Goal: Information Seeking & Learning: Learn about a topic

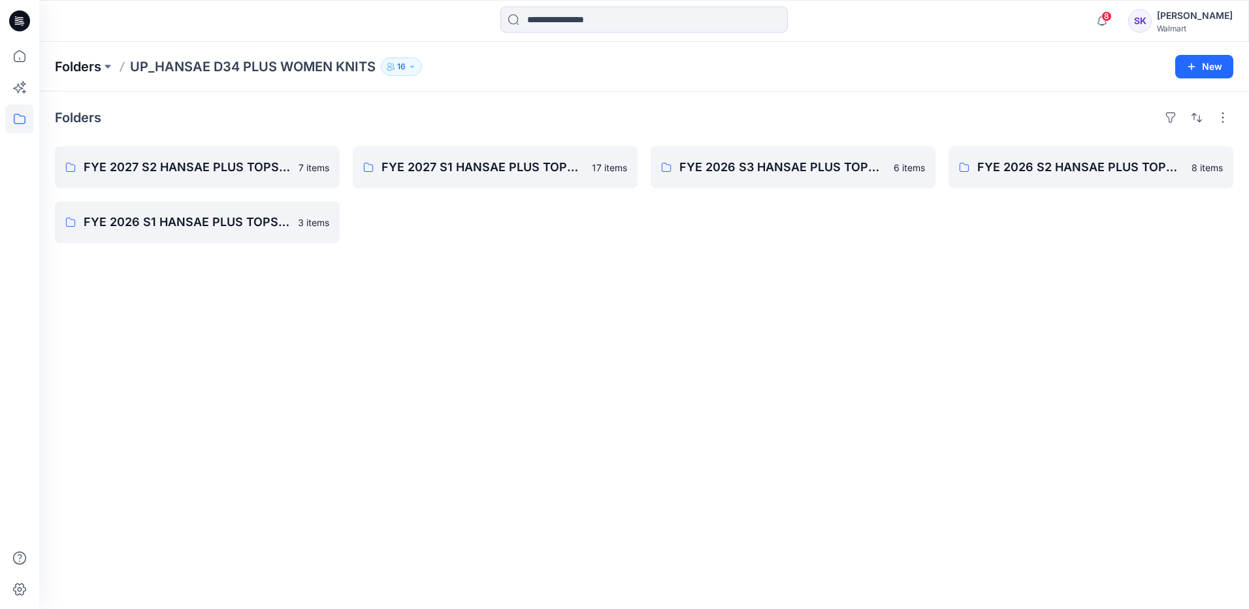
click at [86, 61] on p "Folders" at bounding box center [78, 66] width 46 height 18
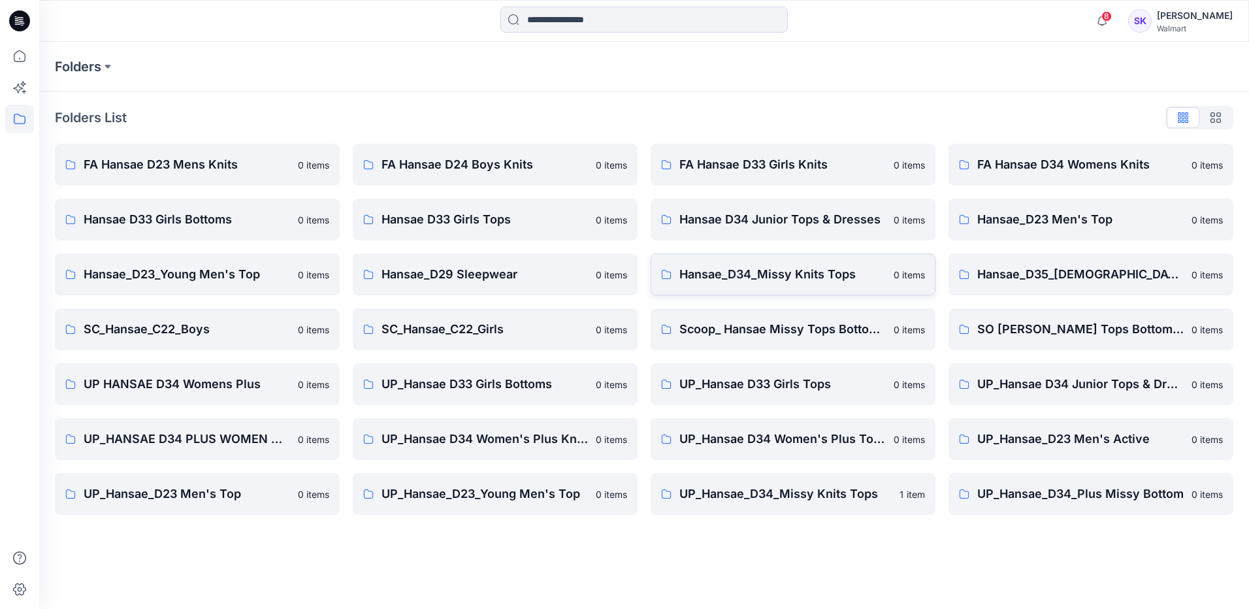
click at [807, 280] on p "Hansae_D34_Missy Knits Tops" at bounding box center [782, 274] width 206 height 18
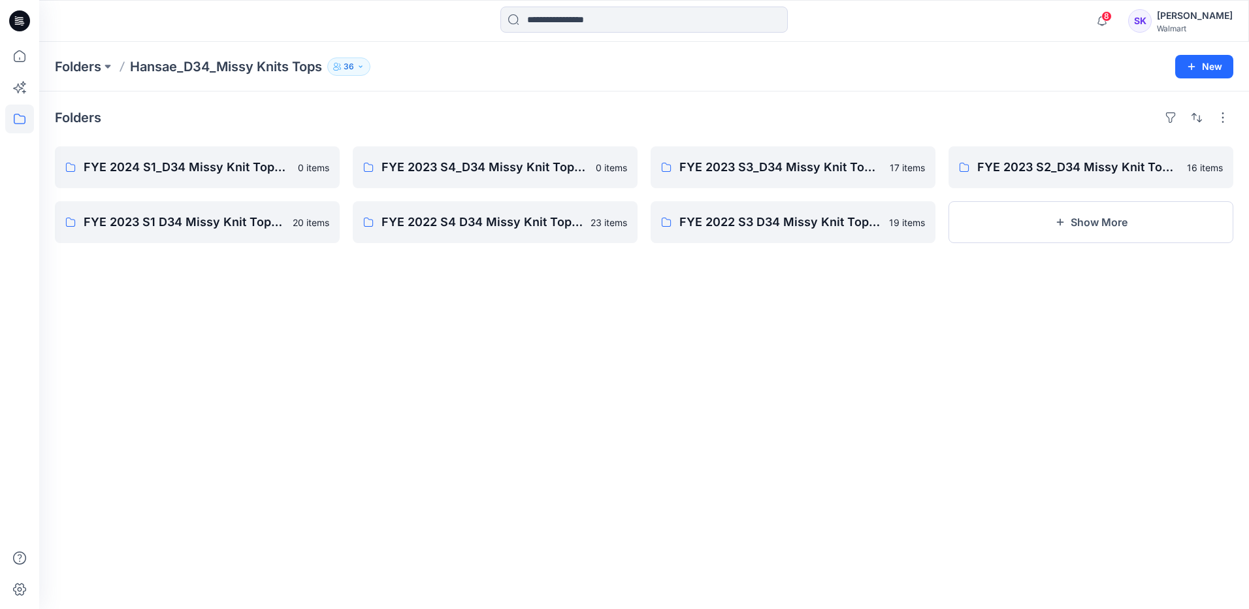
click at [397, 338] on div "Folders FYE 2024 S1_D34 Missy Knit Tops - Hansae 0 items FYE 2023 S1 D34 Missy …" at bounding box center [644, 349] width 1210 height 517
click at [86, 66] on p "Folders" at bounding box center [78, 66] width 46 height 18
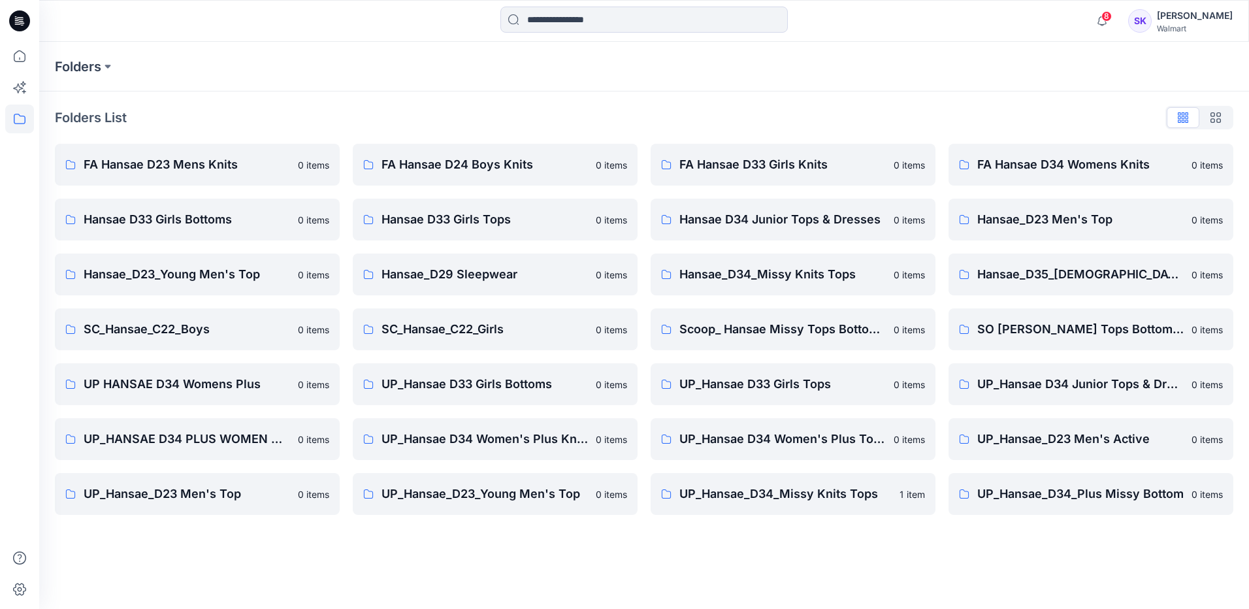
click at [869, 579] on div "Folders Folders List FA Hansae D23 Mens Knits 0 items Hansae D33 Girls Bottoms …" at bounding box center [644, 325] width 1210 height 567
click at [856, 502] on p "UP_Hansae_D34_Missy Knits Tops" at bounding box center [785, 494] width 212 height 18
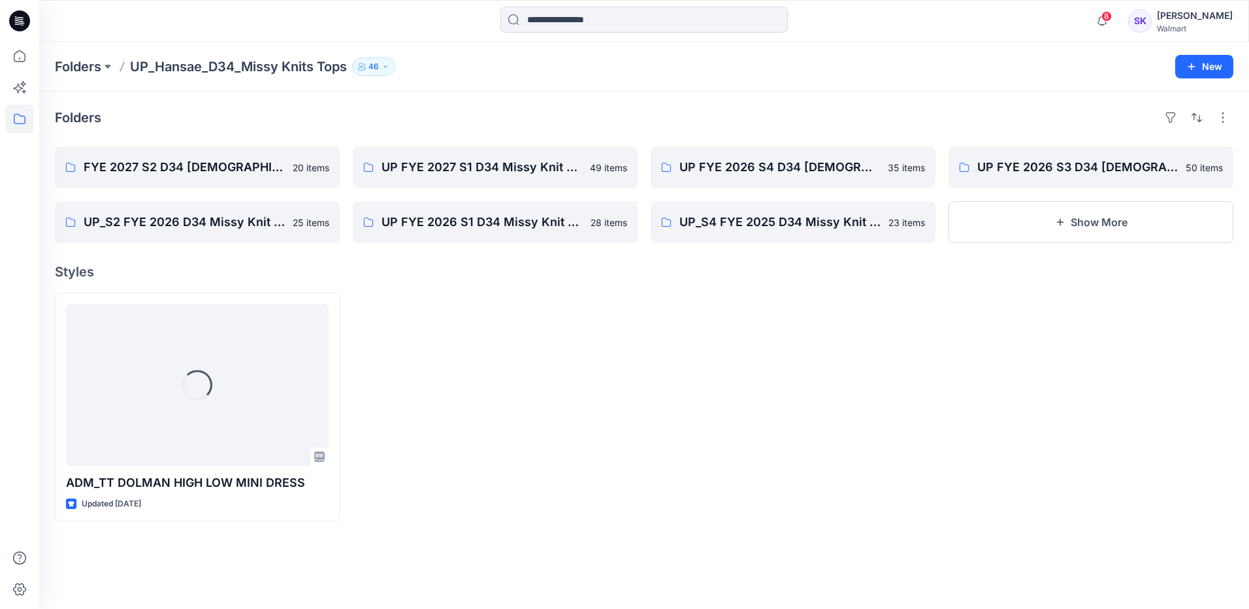
click at [625, 411] on div at bounding box center [495, 407] width 285 height 229
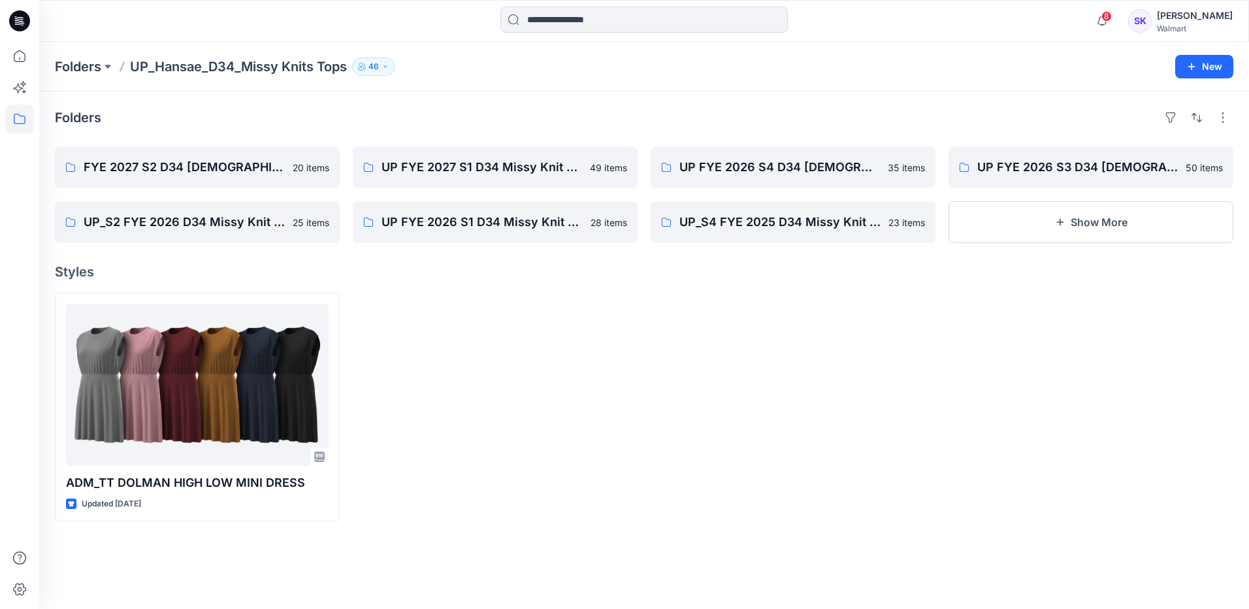
click at [558, 523] on div "Folders FYE 2027 S2 D34 [DEMOGRAPHIC_DATA] Tops - Hansae 20 items UP_S2 FYE 202…" at bounding box center [644, 349] width 1210 height 517
click at [565, 418] on div at bounding box center [495, 407] width 285 height 229
click at [502, 172] on p "UP FYE 2027 S1 D34 Missy Knit Tops" at bounding box center [494, 167] width 225 height 18
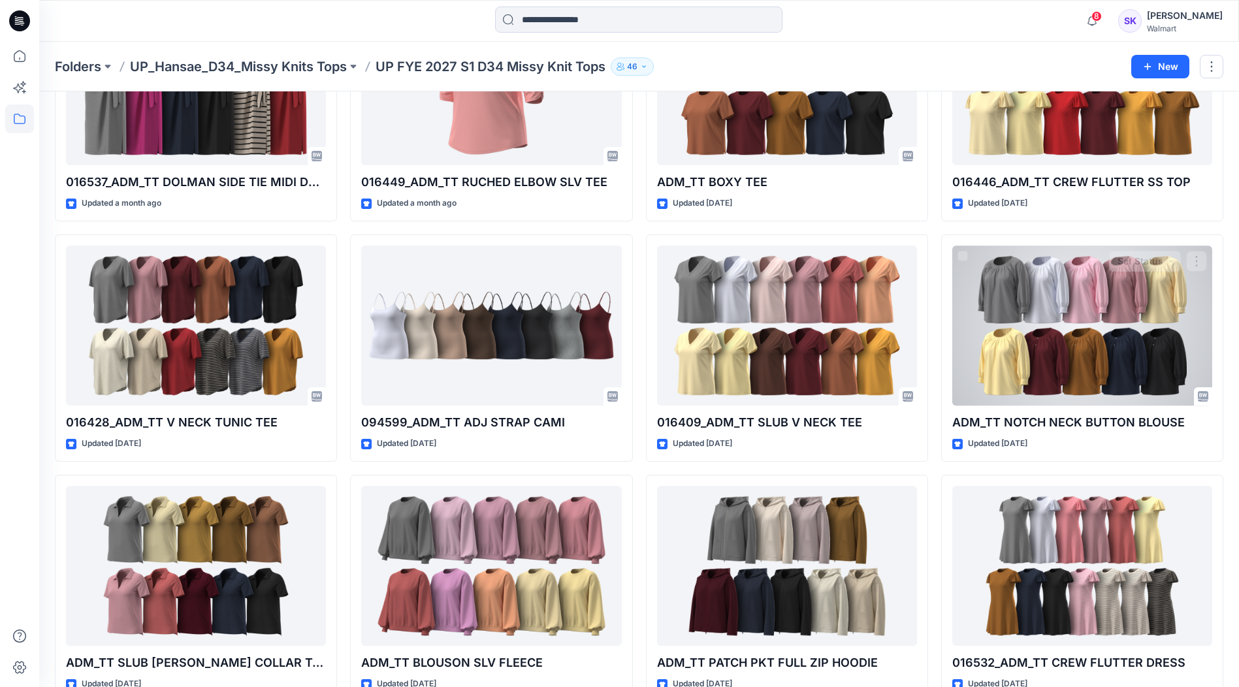
scroll to position [308, 0]
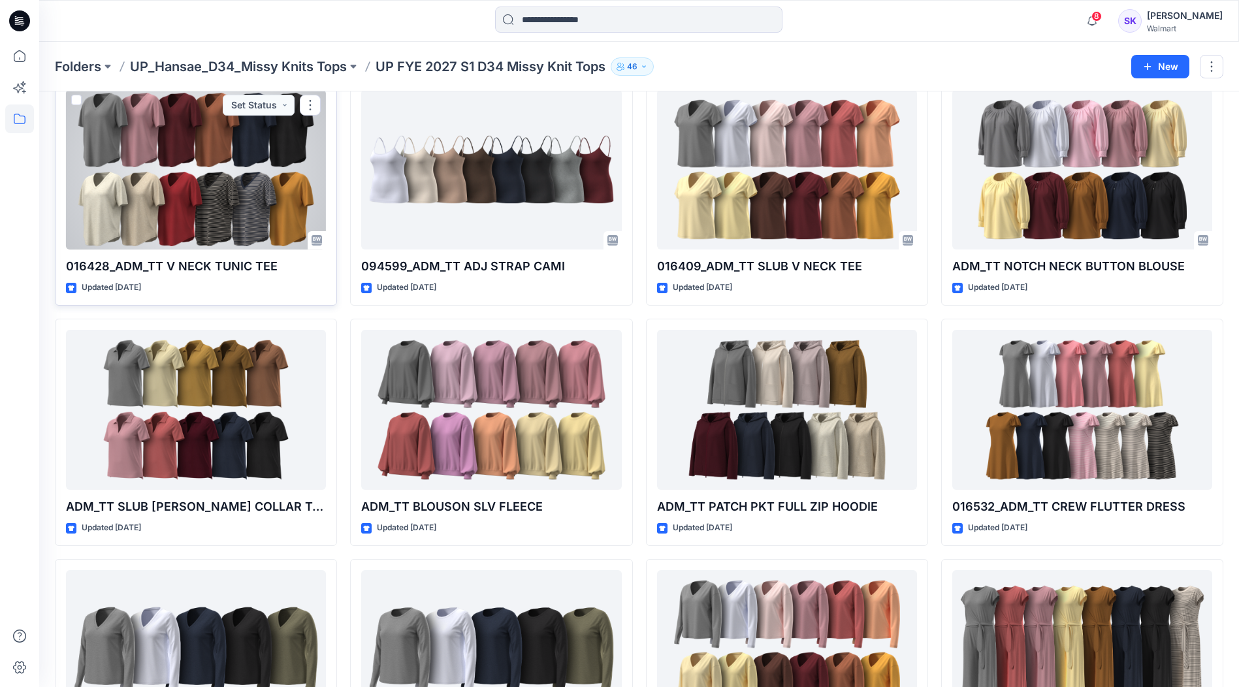
click at [148, 174] on div at bounding box center [196, 169] width 260 height 160
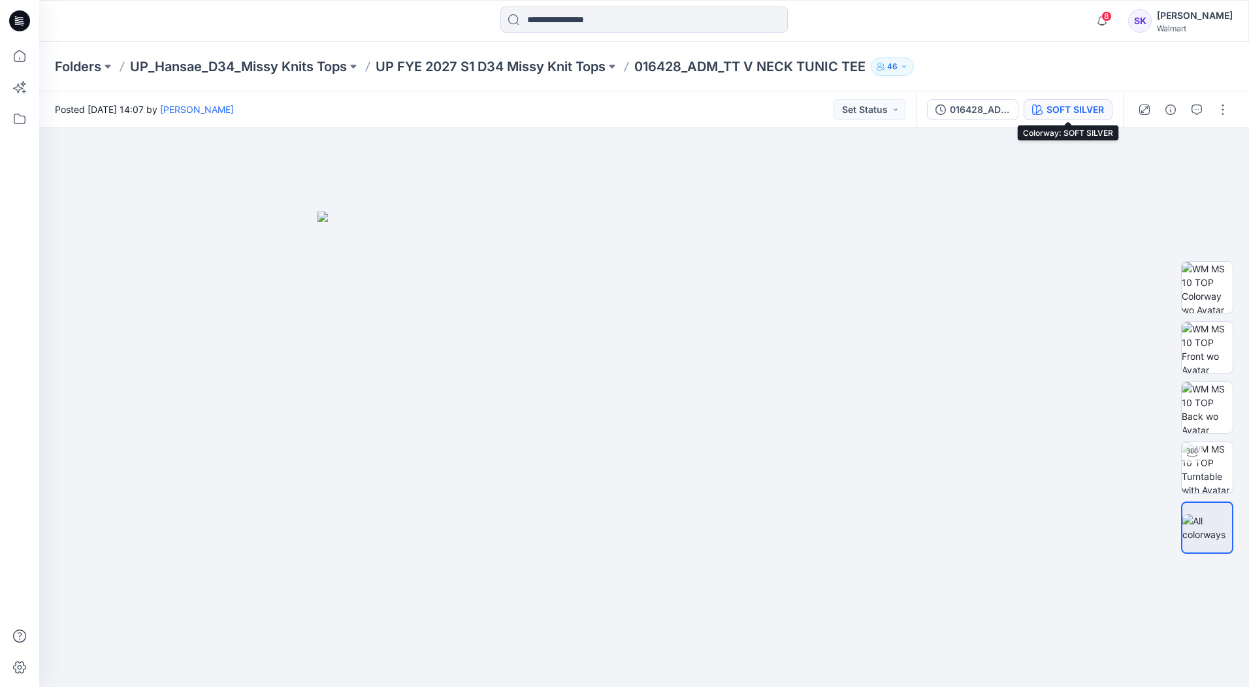
click at [1076, 112] on div "SOFT SILVER" at bounding box center [1075, 110] width 57 height 14
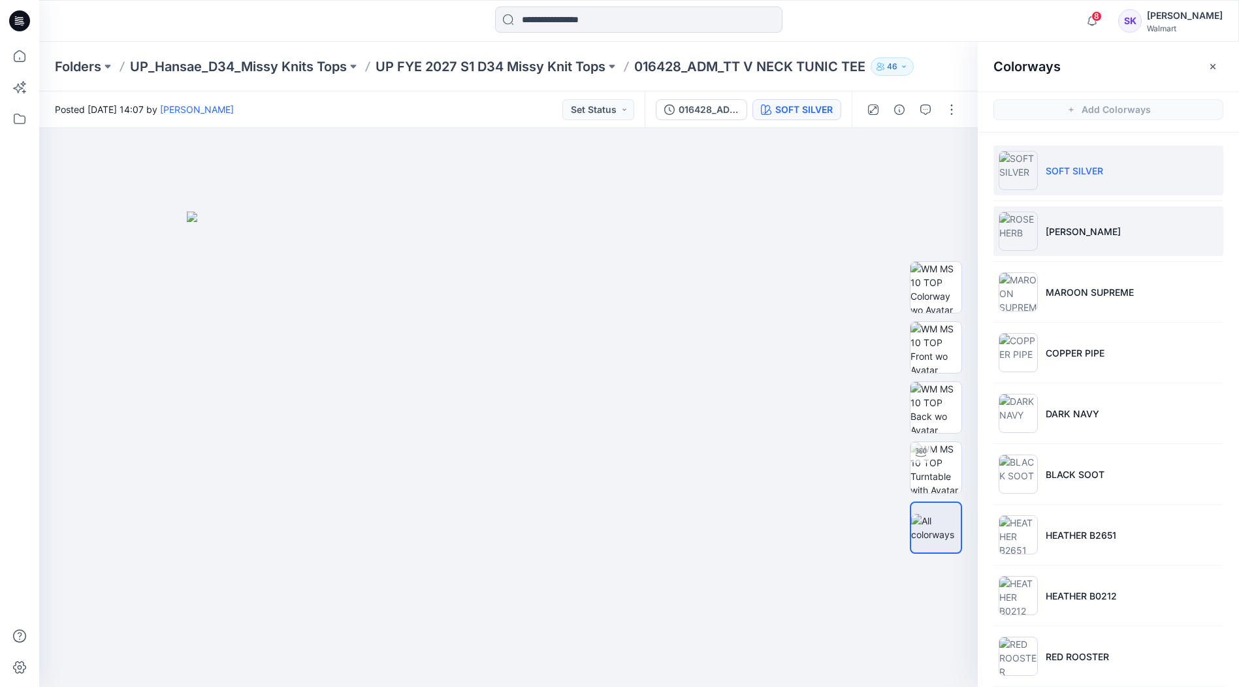
click at [1146, 228] on li "[PERSON_NAME]" at bounding box center [1109, 231] width 230 height 50
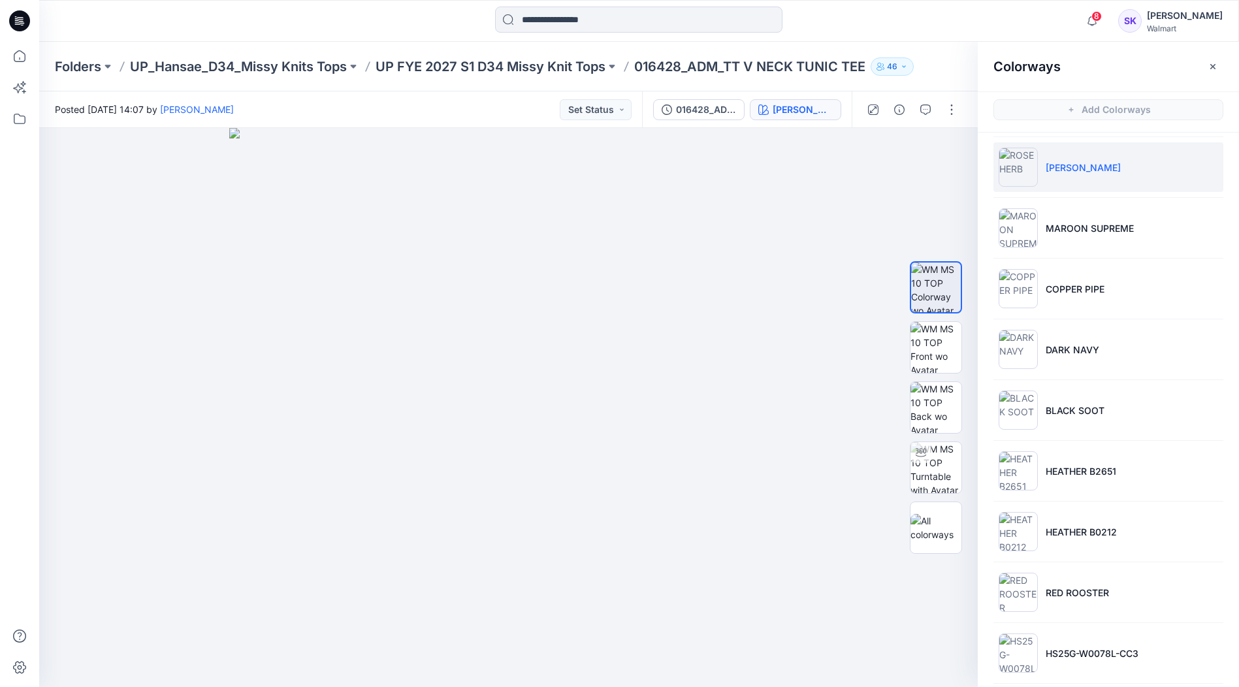
scroll to position [257, 0]
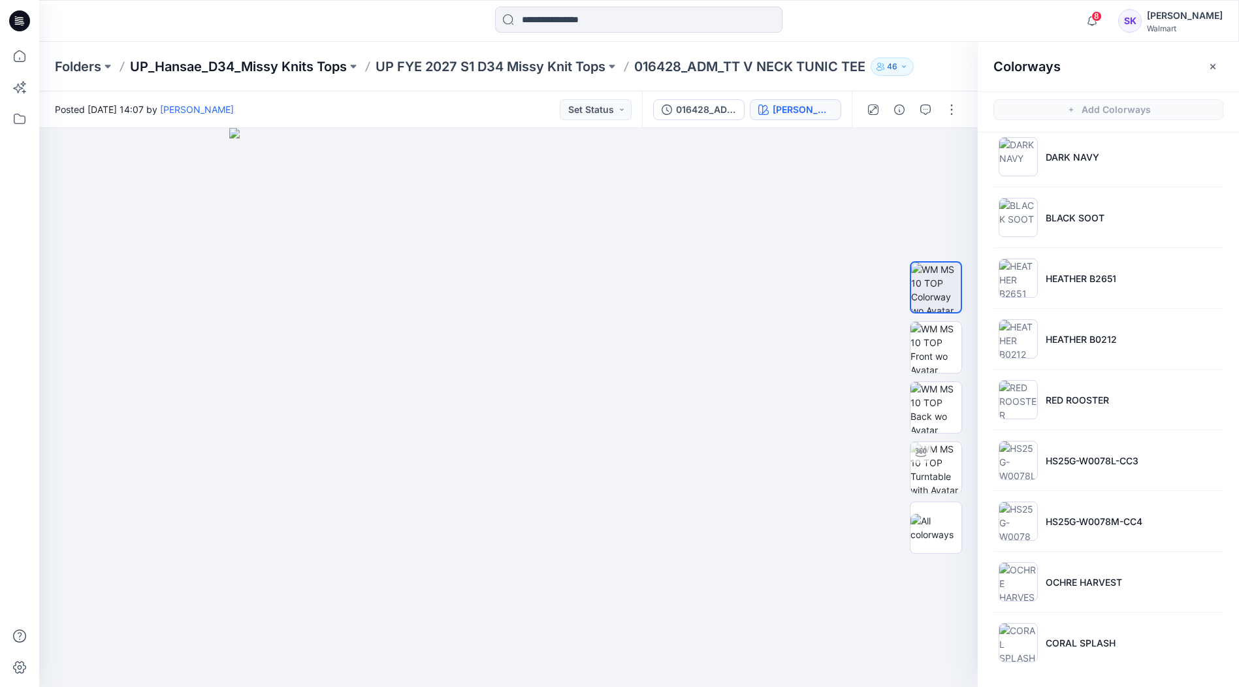
click at [284, 71] on p "UP_Hansae_D34_Missy Knits Tops" at bounding box center [238, 66] width 217 height 18
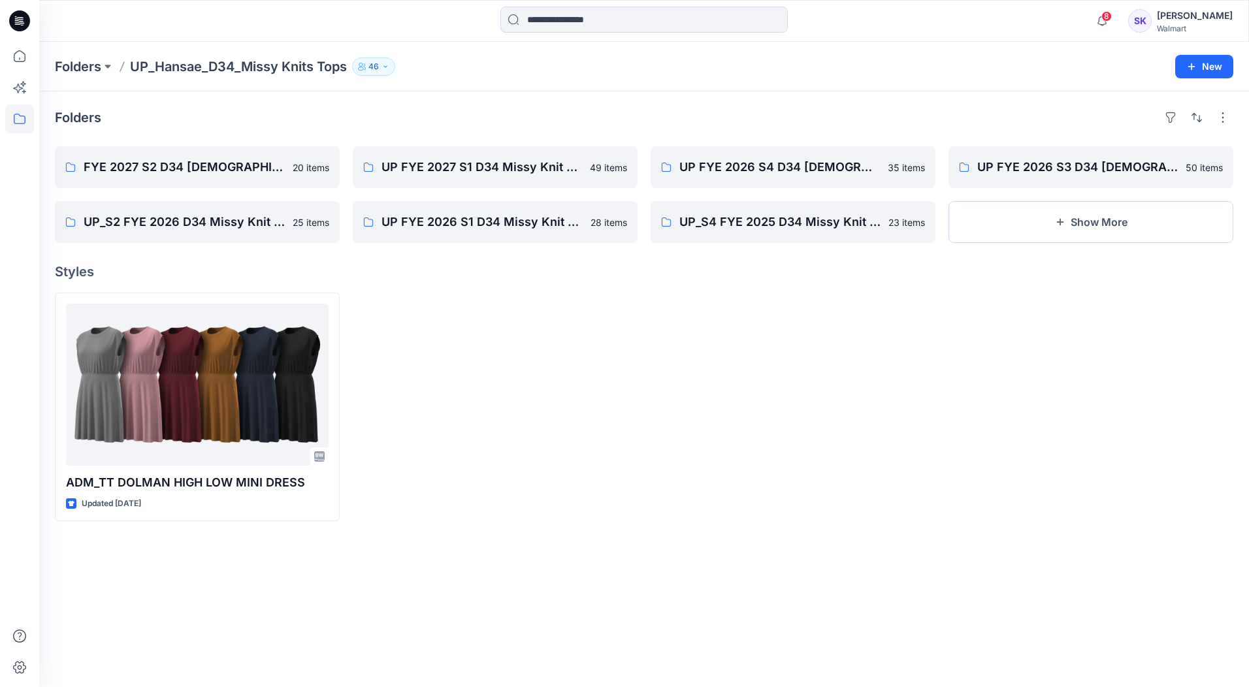
click at [506, 483] on div at bounding box center [495, 407] width 285 height 229
click at [202, 180] on link "FYE 2027 S2 D34 [DEMOGRAPHIC_DATA] Tops - Hansae" at bounding box center [197, 167] width 285 height 42
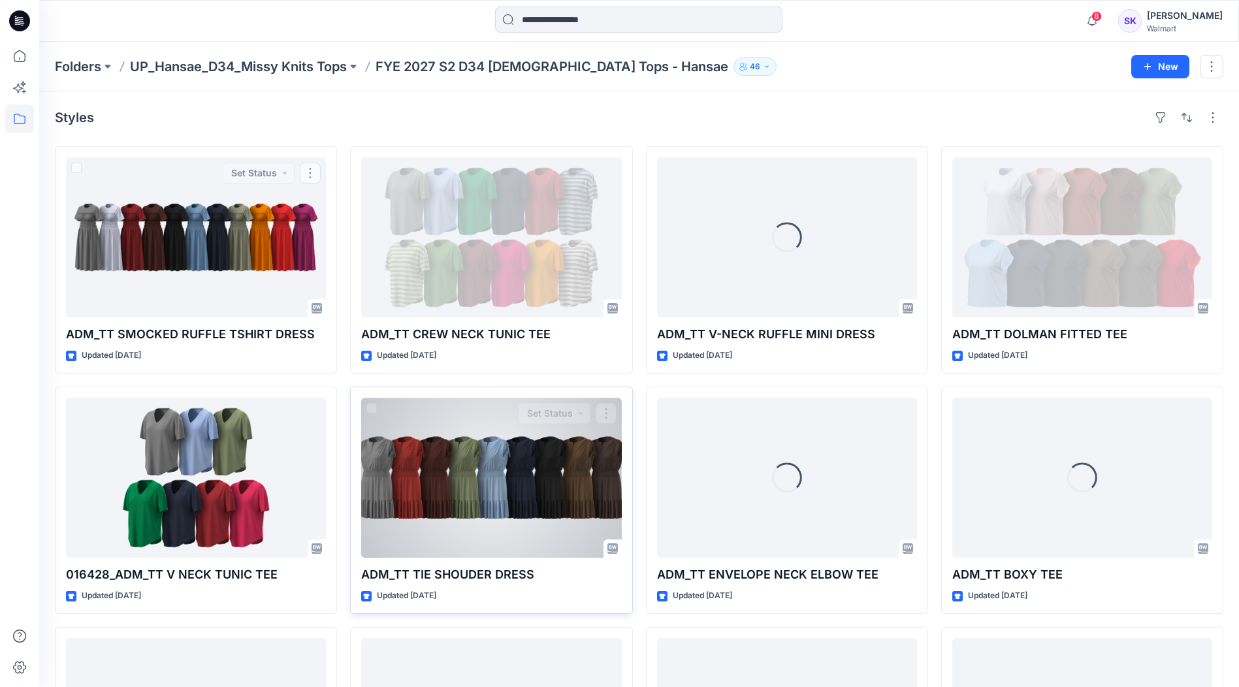
scroll to position [230, 0]
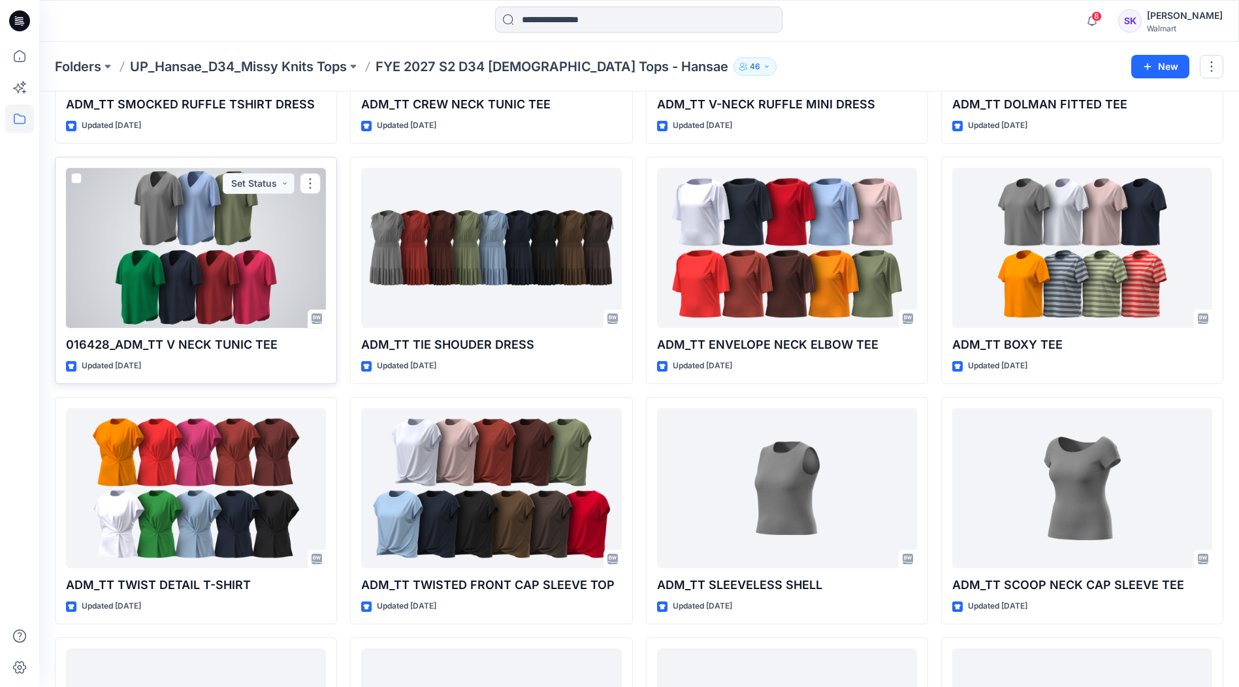
click at [199, 250] on div at bounding box center [196, 248] width 260 height 160
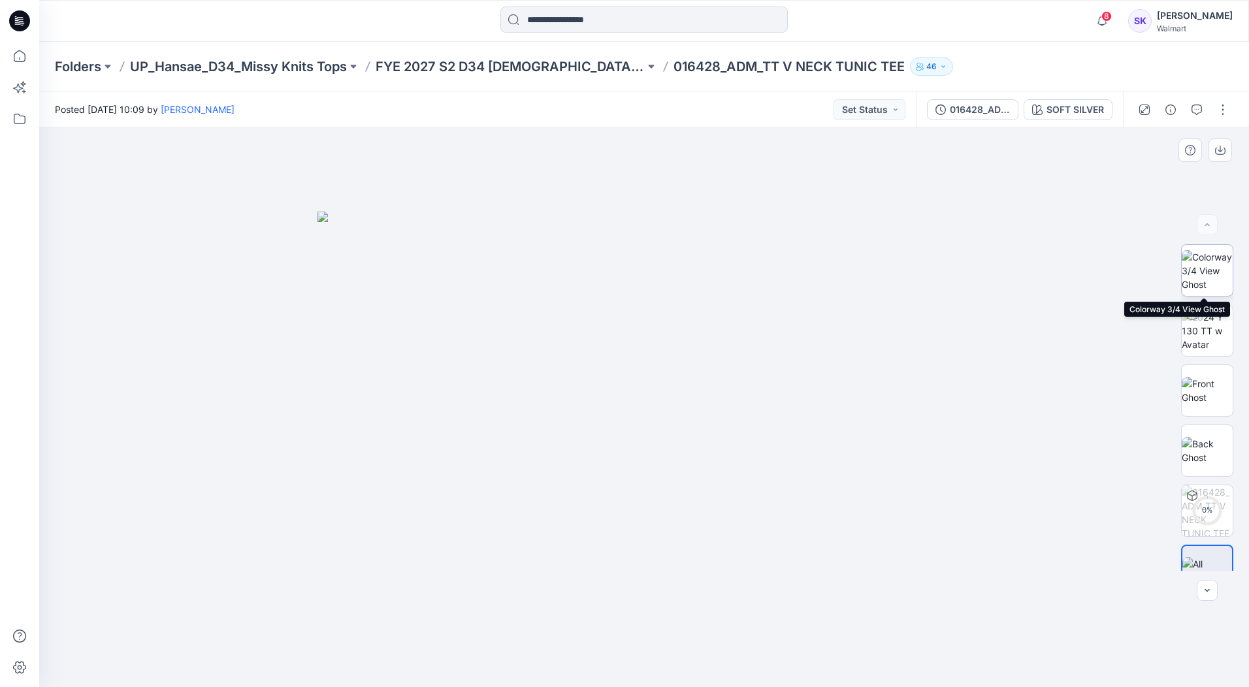
click at [1212, 286] on img at bounding box center [1207, 270] width 51 height 41
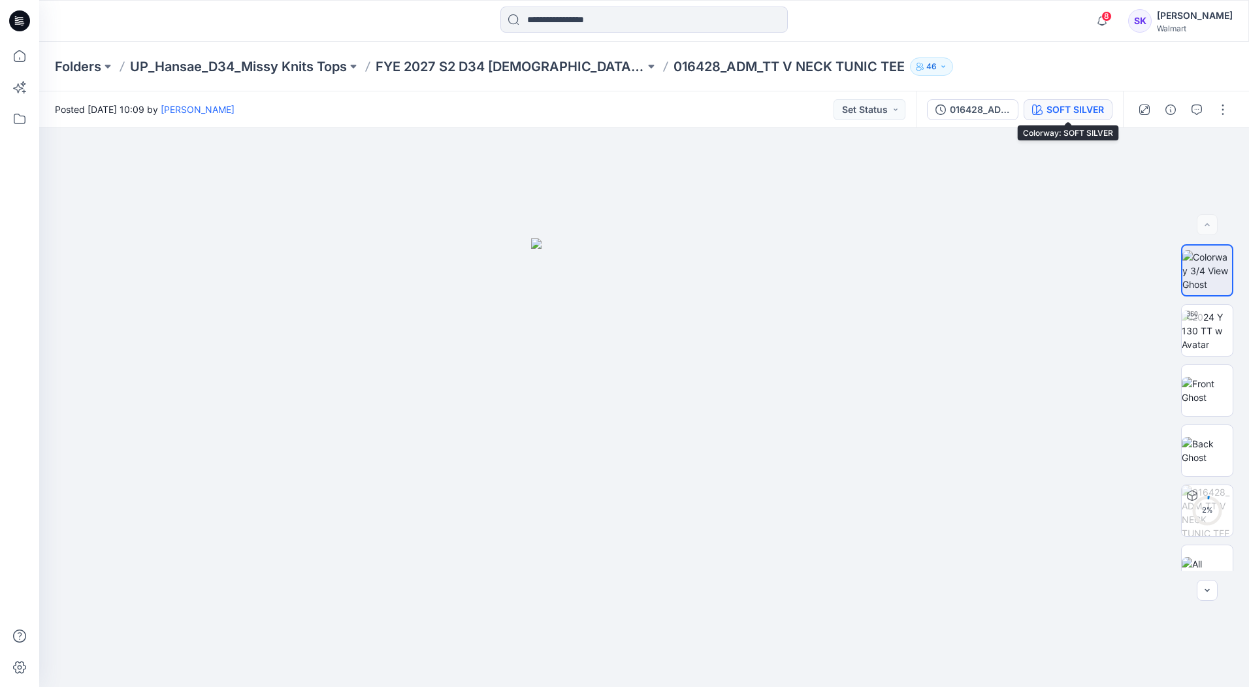
click at [1076, 111] on div "SOFT SILVER" at bounding box center [1075, 110] width 57 height 14
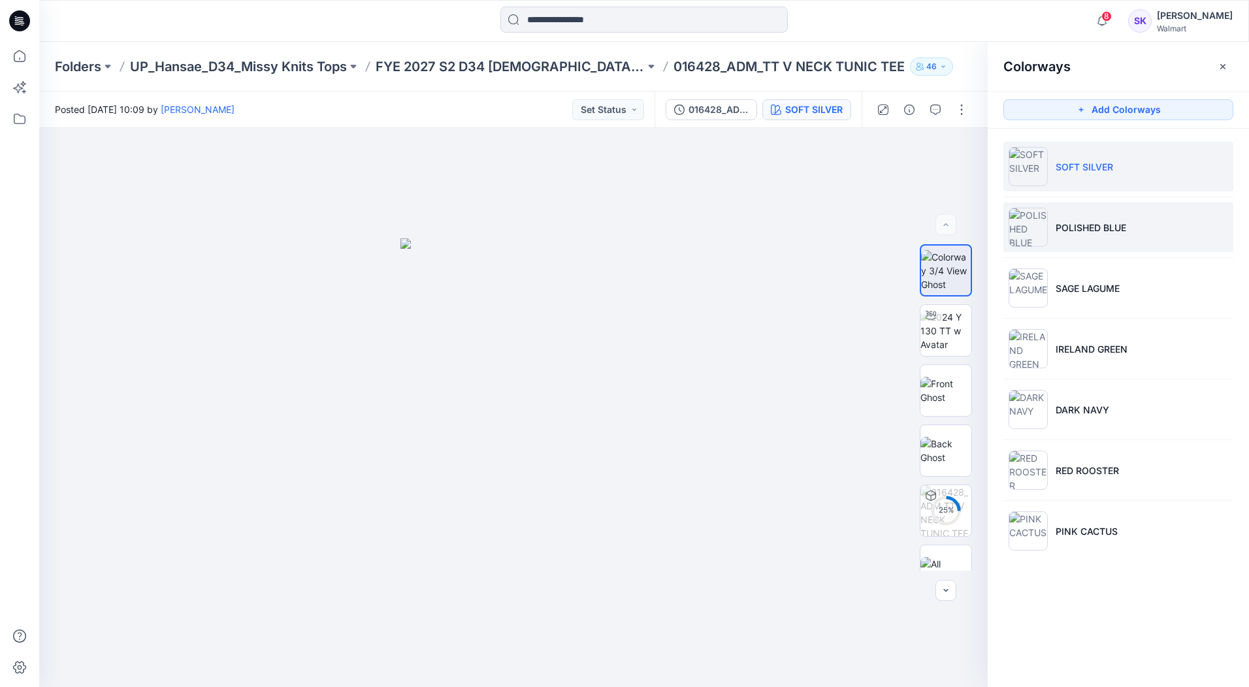
click at [1069, 234] on p "POLISHED BLUE" at bounding box center [1091, 228] width 71 height 14
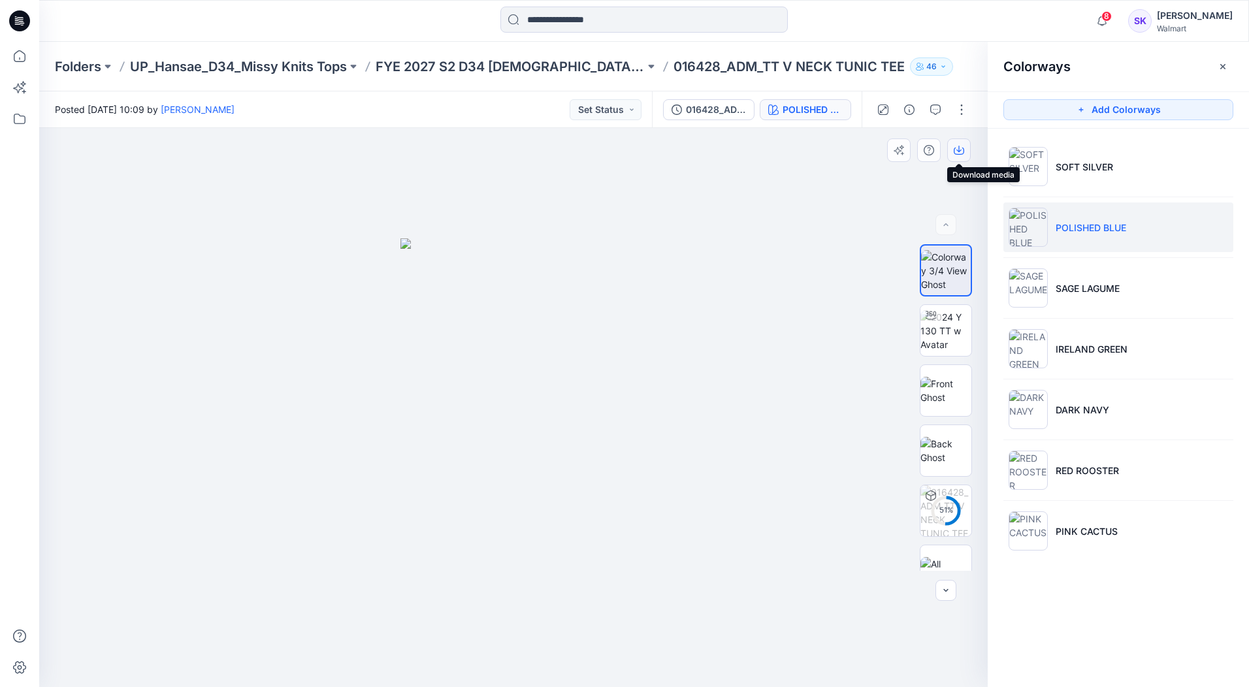
click at [954, 149] on icon "button" at bounding box center [959, 150] width 10 height 10
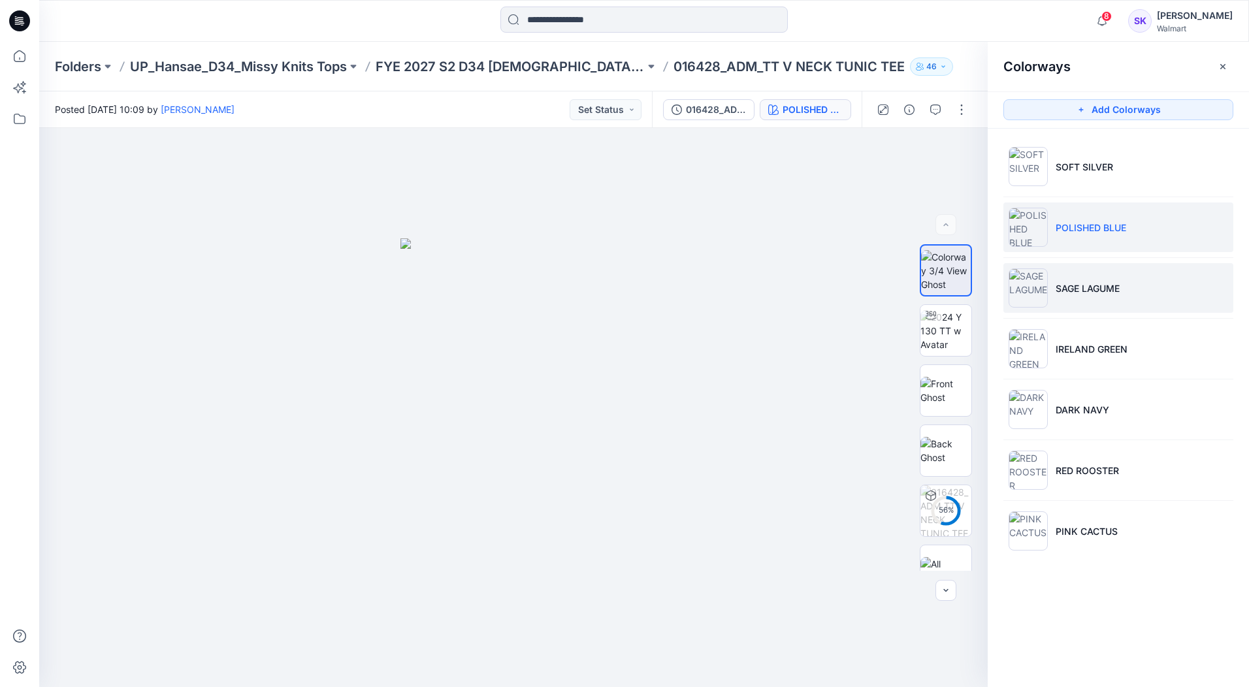
click at [1120, 291] on p "SAGE LAGUME" at bounding box center [1088, 289] width 64 height 14
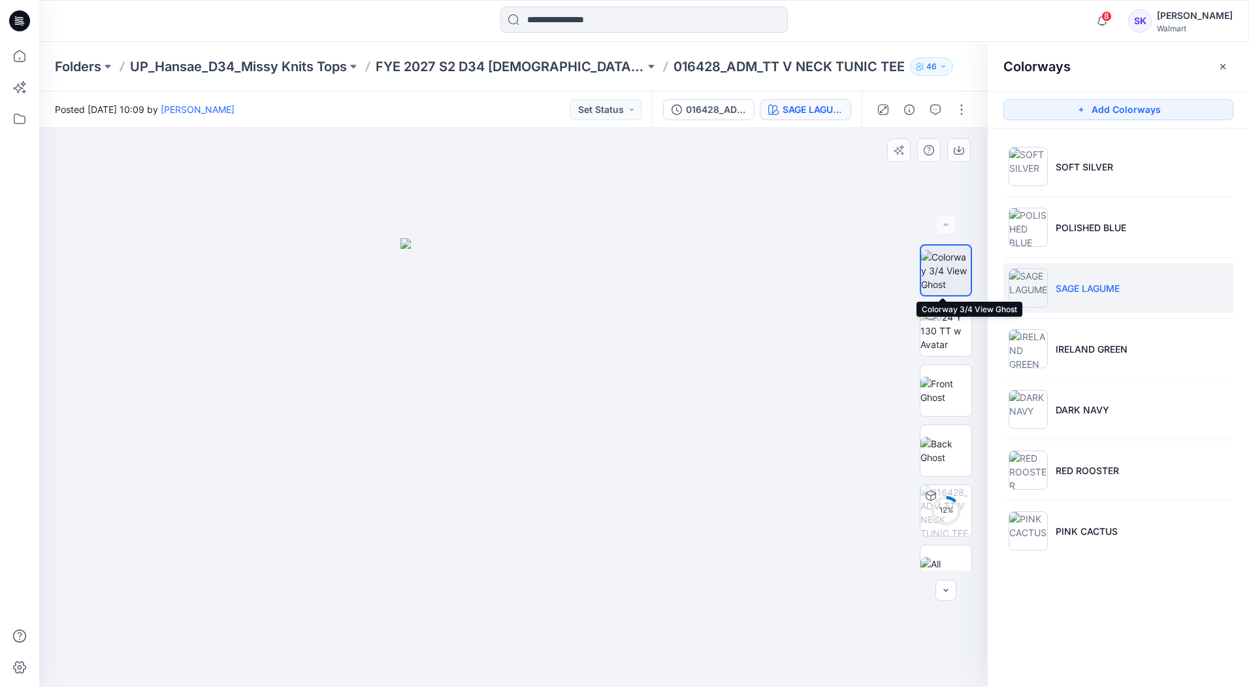
click at [924, 291] on img at bounding box center [946, 270] width 50 height 41
click at [958, 150] on icon "button" at bounding box center [959, 150] width 10 height 10
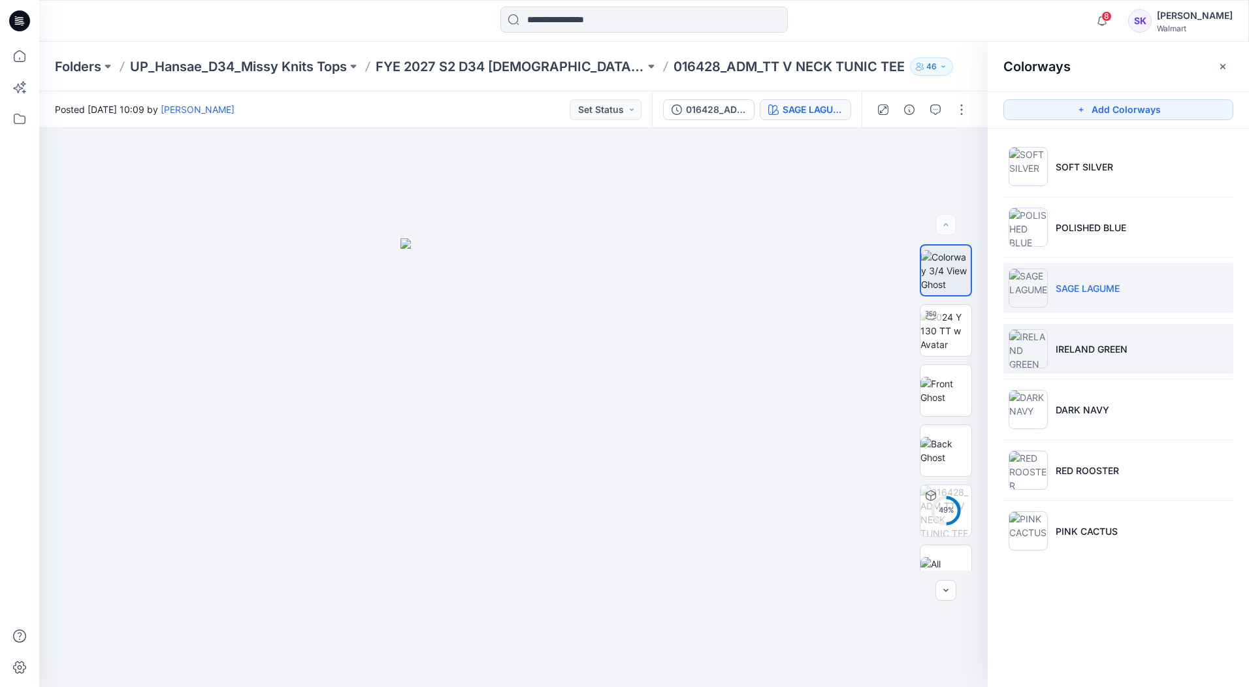
click at [1199, 360] on li "IRELAND GREEN" at bounding box center [1118, 349] width 230 height 50
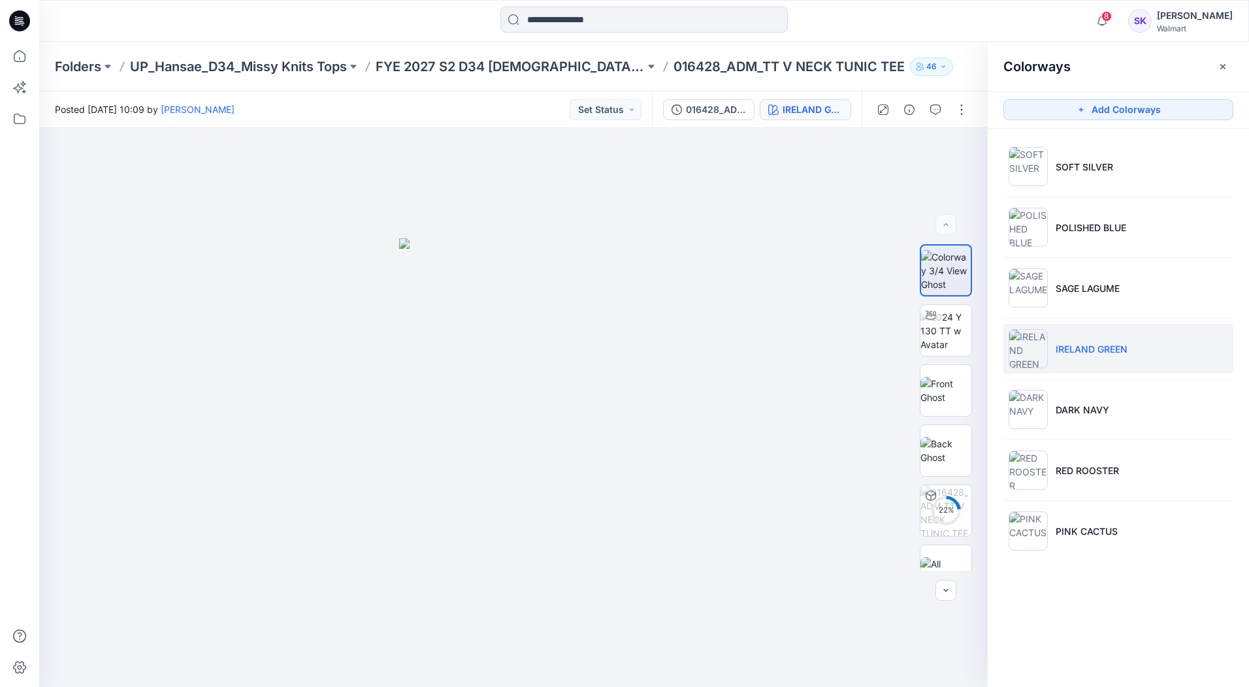
click at [1223, 348] on li "IRELAND GREEN" at bounding box center [1118, 349] width 230 height 50
click at [962, 154] on icon "button" at bounding box center [959, 150] width 10 height 10
click at [1160, 417] on li "DARK NAVY" at bounding box center [1118, 410] width 230 height 50
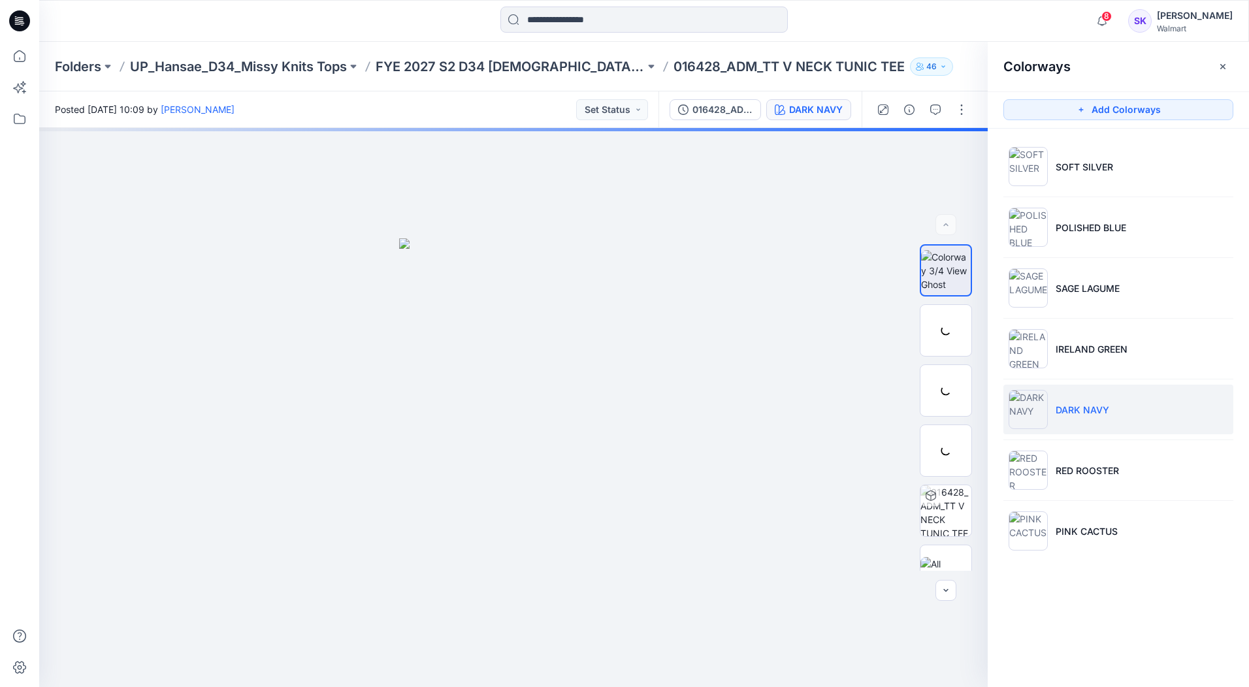
click at [1212, 427] on li "DARK NAVY" at bounding box center [1118, 410] width 230 height 50
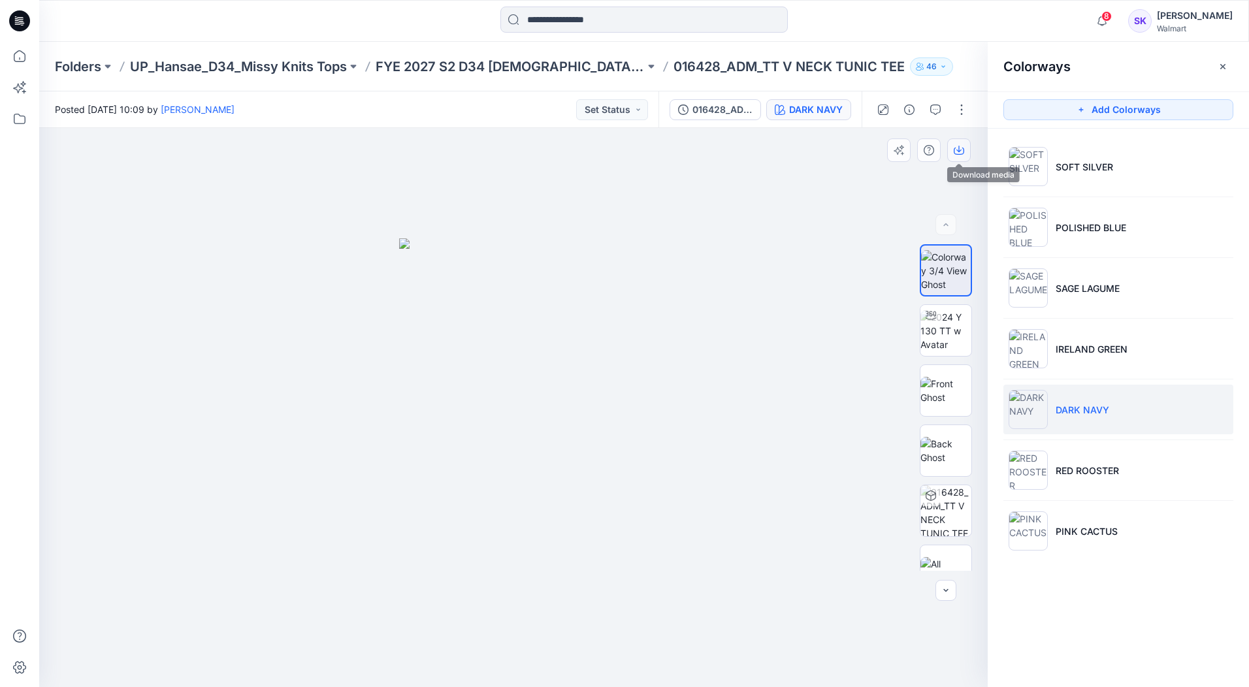
click at [962, 150] on icon "button" at bounding box center [959, 150] width 10 height 10
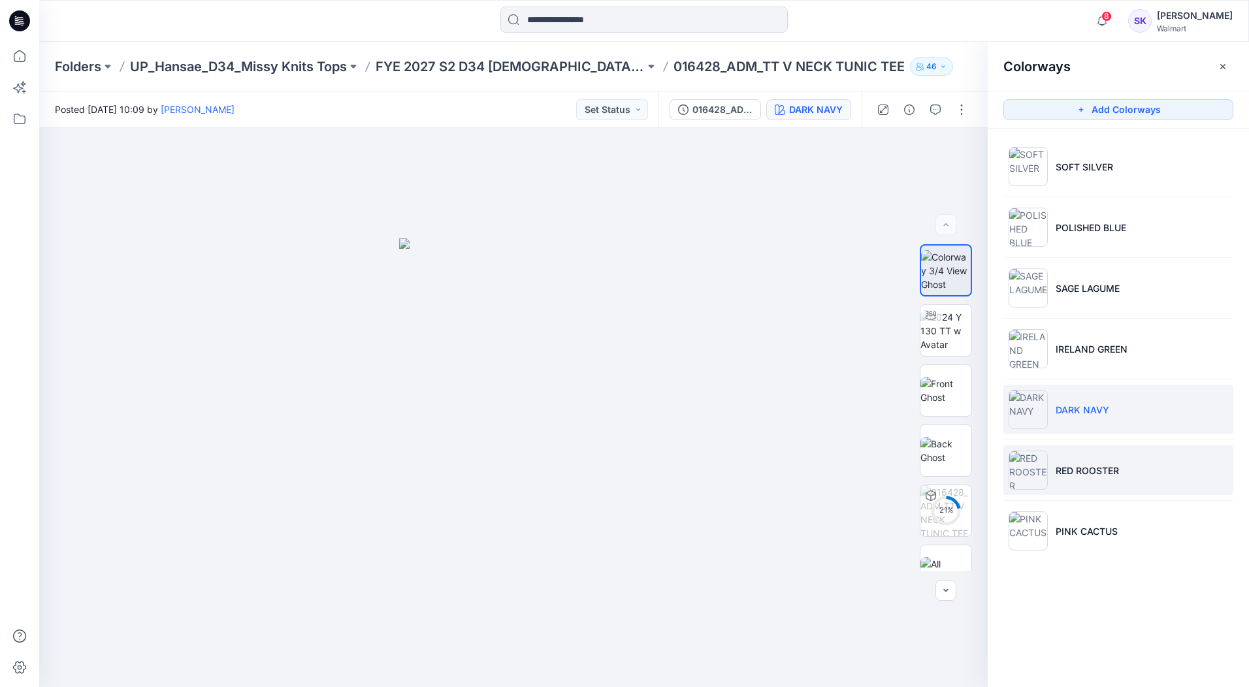
click at [1195, 472] on li "RED ROOSTER" at bounding box center [1118, 471] width 230 height 50
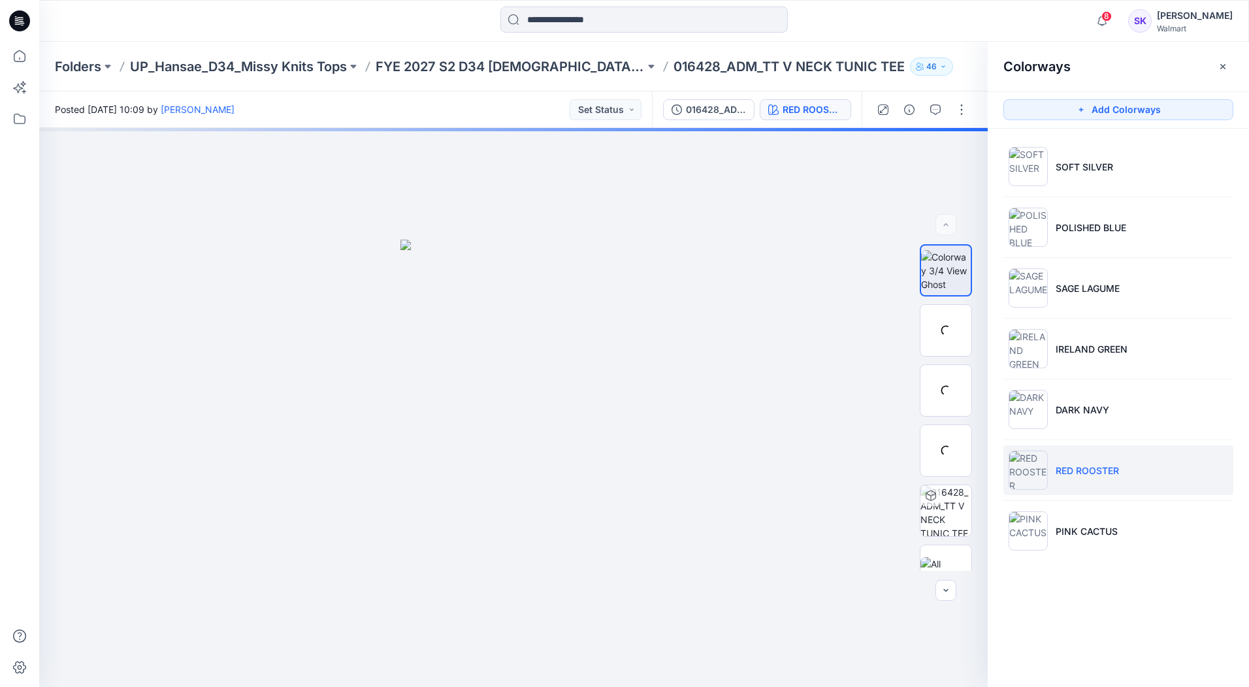
click at [1184, 464] on li "RED ROOSTER" at bounding box center [1118, 471] width 230 height 50
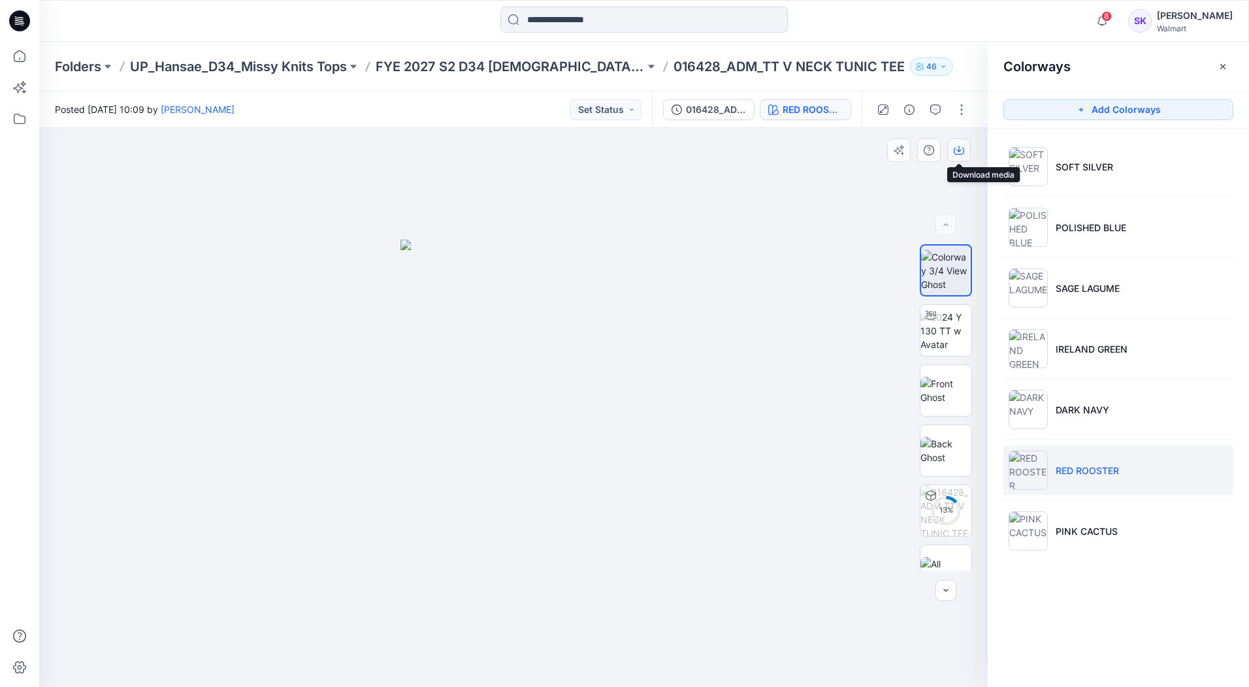
click at [955, 149] on icon "button" at bounding box center [959, 150] width 10 height 10
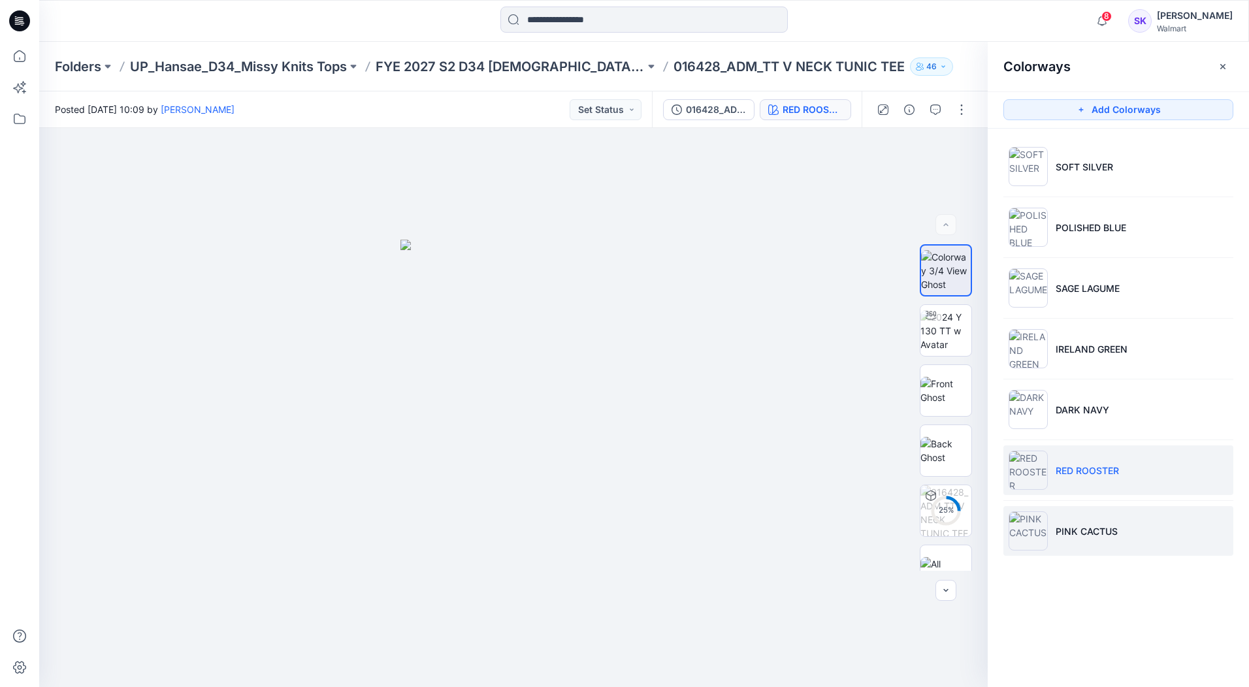
click at [1208, 553] on li "PINK CACTUS" at bounding box center [1118, 531] width 230 height 50
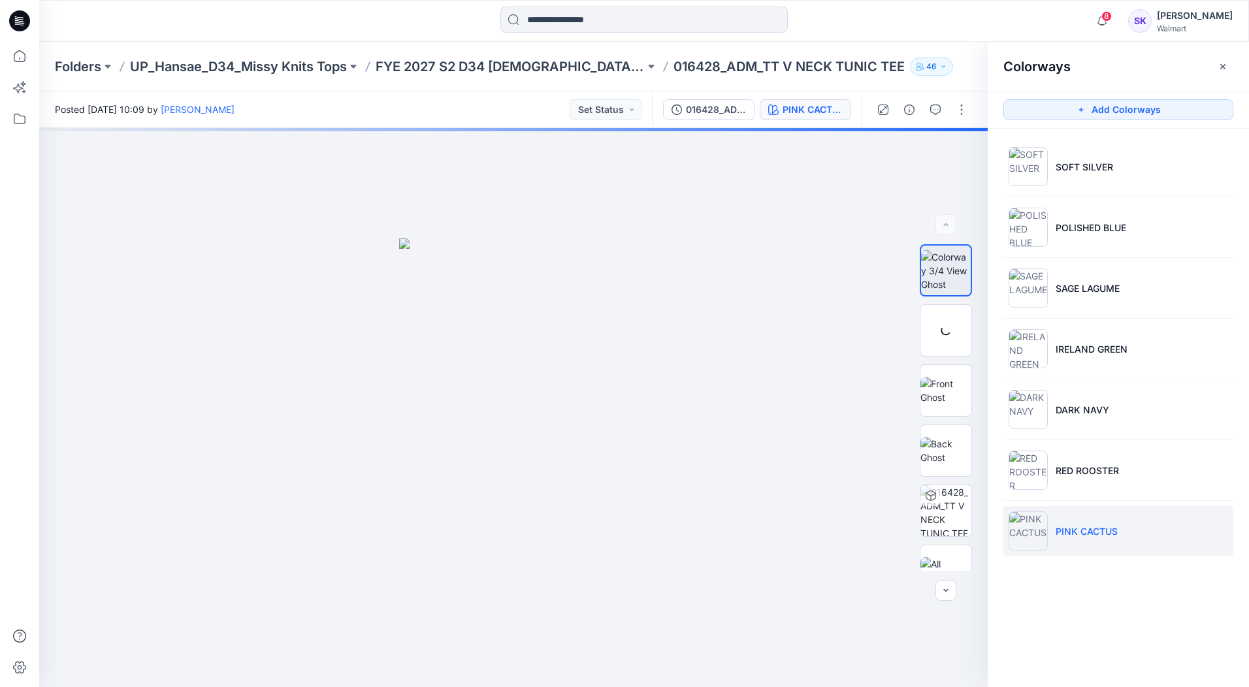
click at [1202, 540] on li "PINK CACTUS" at bounding box center [1118, 531] width 230 height 50
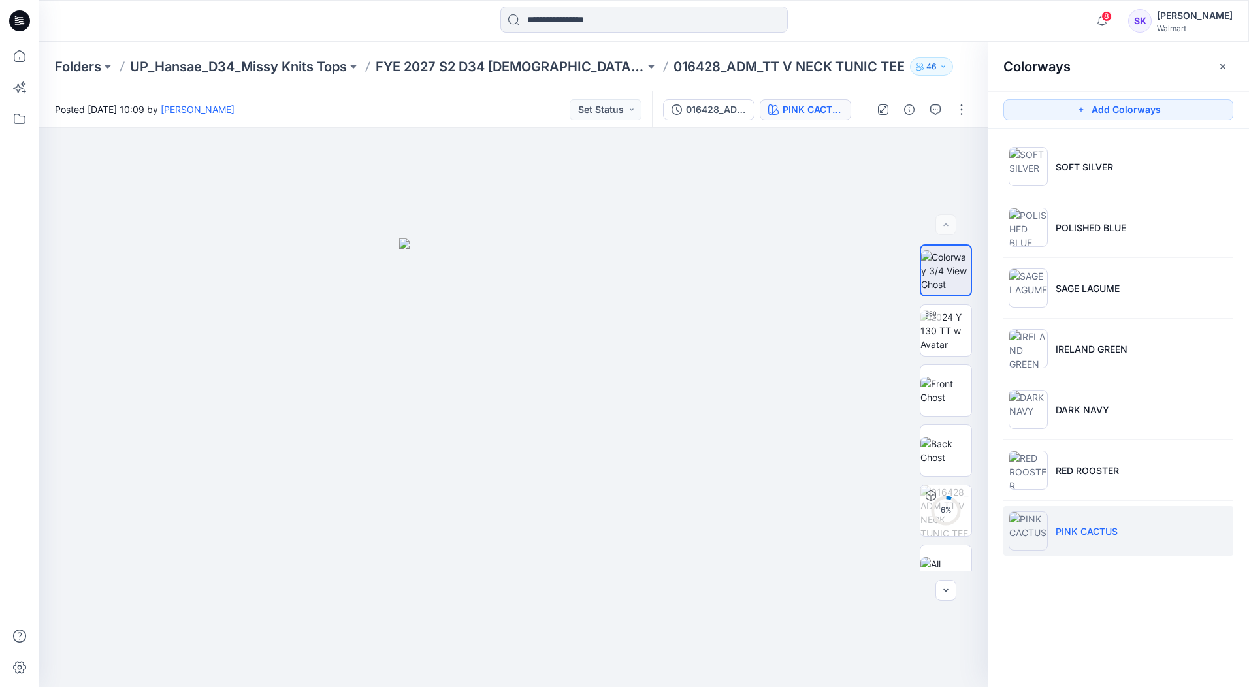
click at [1194, 538] on li "PINK CACTUS" at bounding box center [1118, 531] width 230 height 50
click at [959, 155] on button "button" at bounding box center [959, 150] width 24 height 24
drag, startPoint x: 445, startPoint y: 103, endPoint x: 458, endPoint y: 97, distance: 14.3
click at [445, 103] on div "Posted [DATE] 10:09 by [PERSON_NAME] Set Status" at bounding box center [345, 109] width 613 height 36
click at [500, 67] on p "FYE 2027 S2 D34 [DEMOGRAPHIC_DATA] Tops - Hansae" at bounding box center [510, 66] width 269 height 18
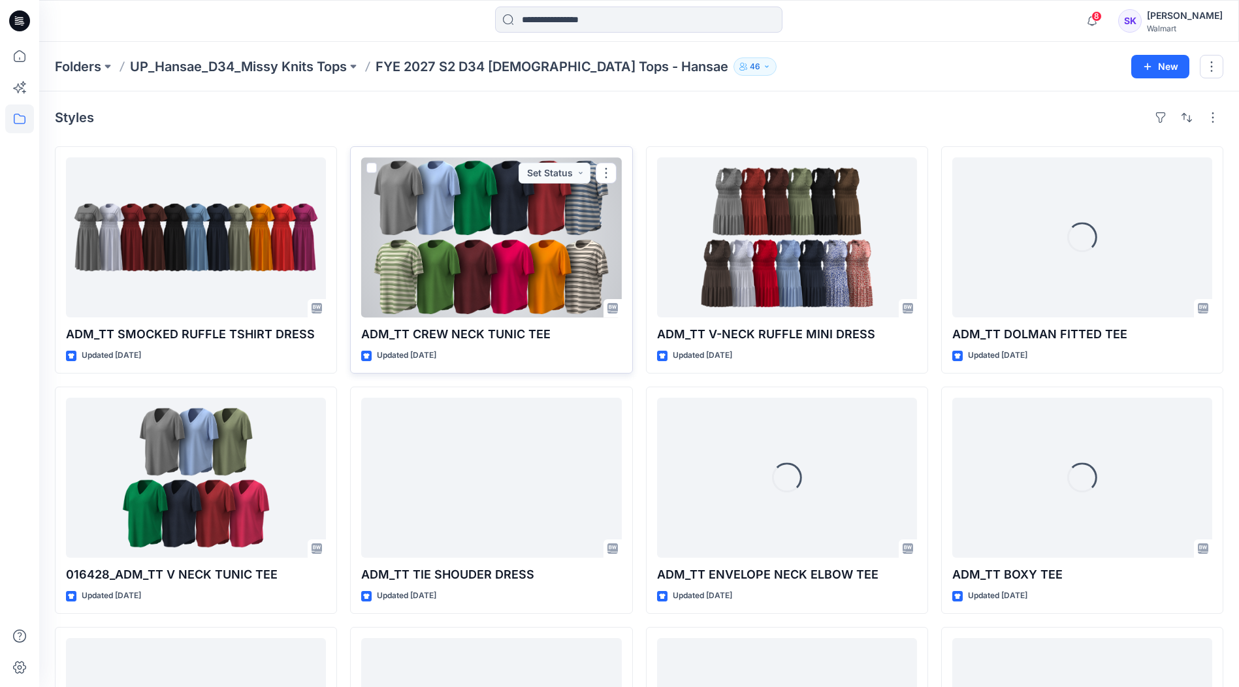
click at [571, 251] on div at bounding box center [491, 237] width 260 height 160
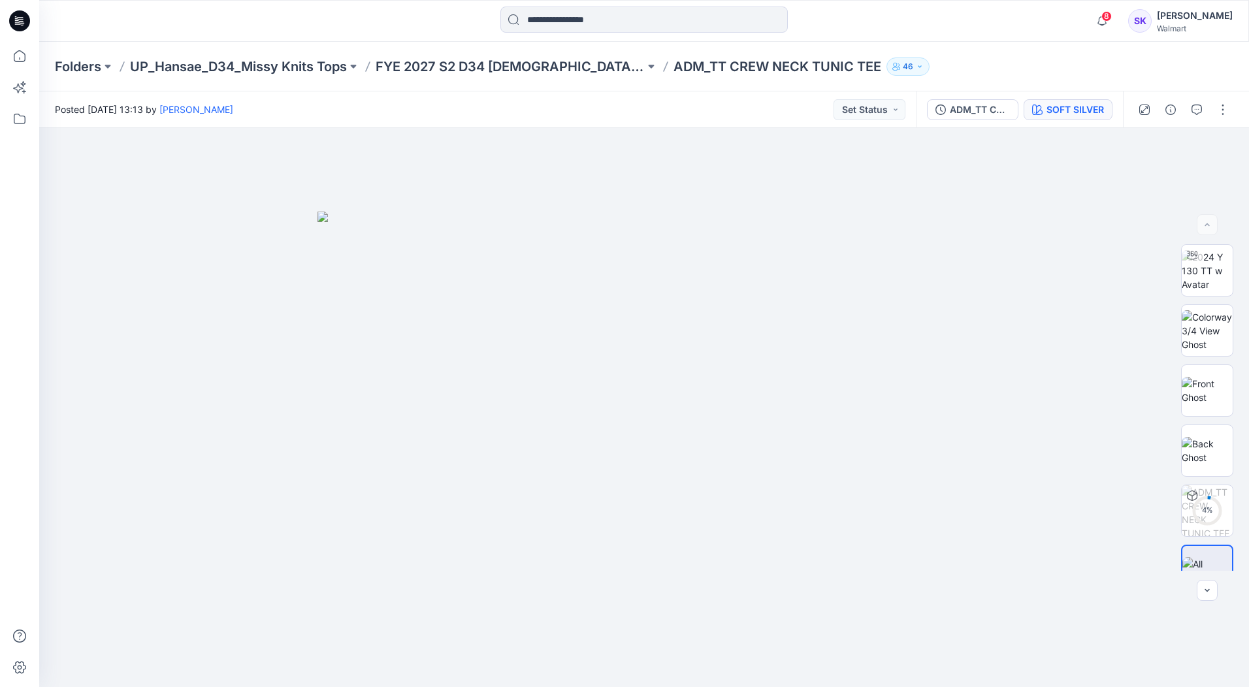
click at [1082, 114] on div "SOFT SILVER" at bounding box center [1075, 110] width 57 height 14
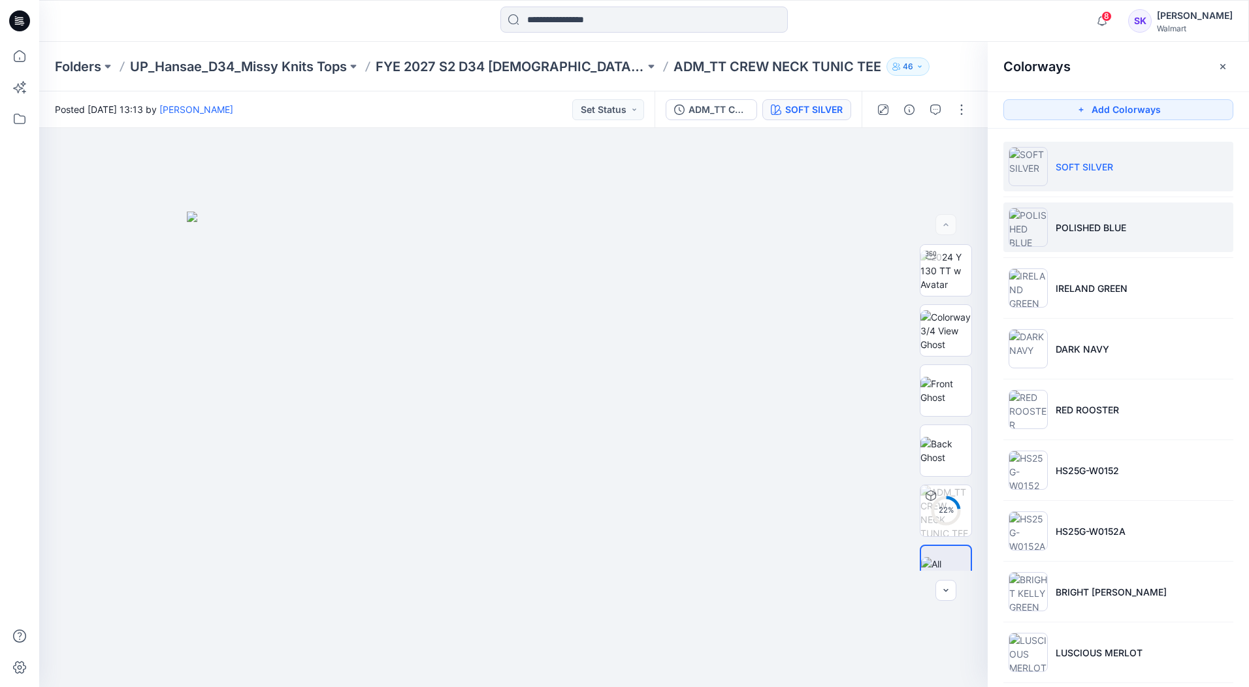
click at [1087, 239] on li "POLISHED BLUE" at bounding box center [1118, 228] width 230 height 50
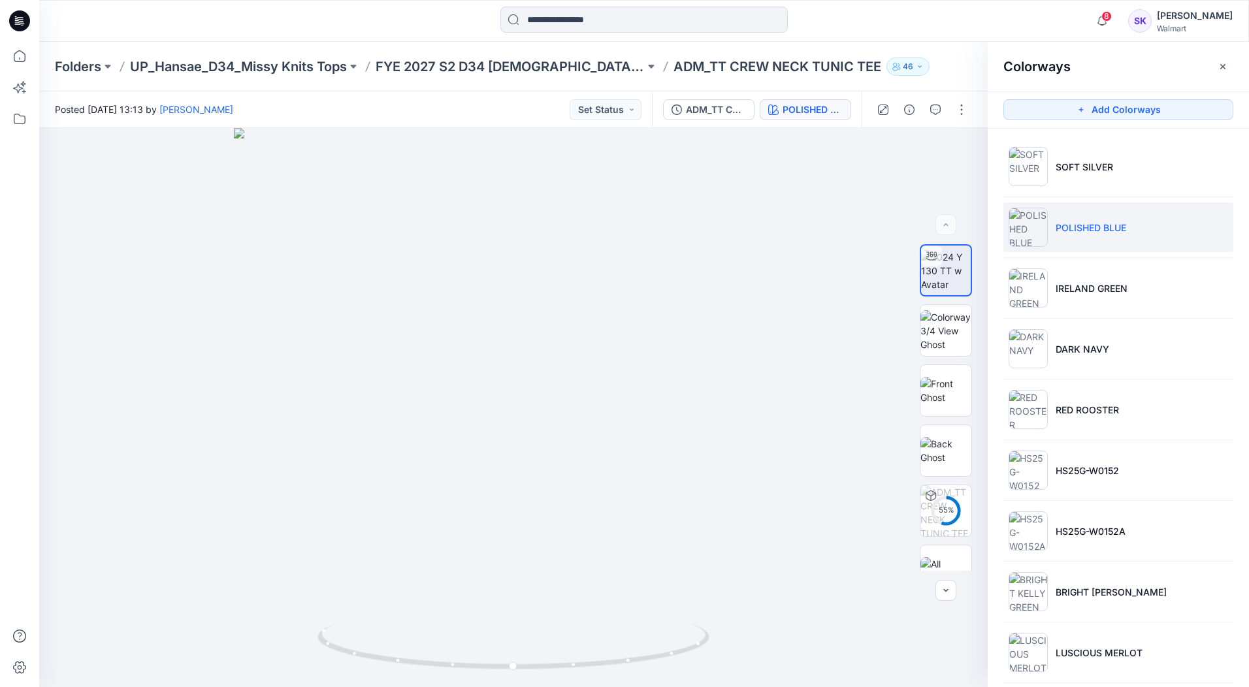
click at [1098, 212] on li "POLISHED BLUE" at bounding box center [1118, 228] width 230 height 50
click at [943, 349] on img at bounding box center [945, 330] width 51 height 41
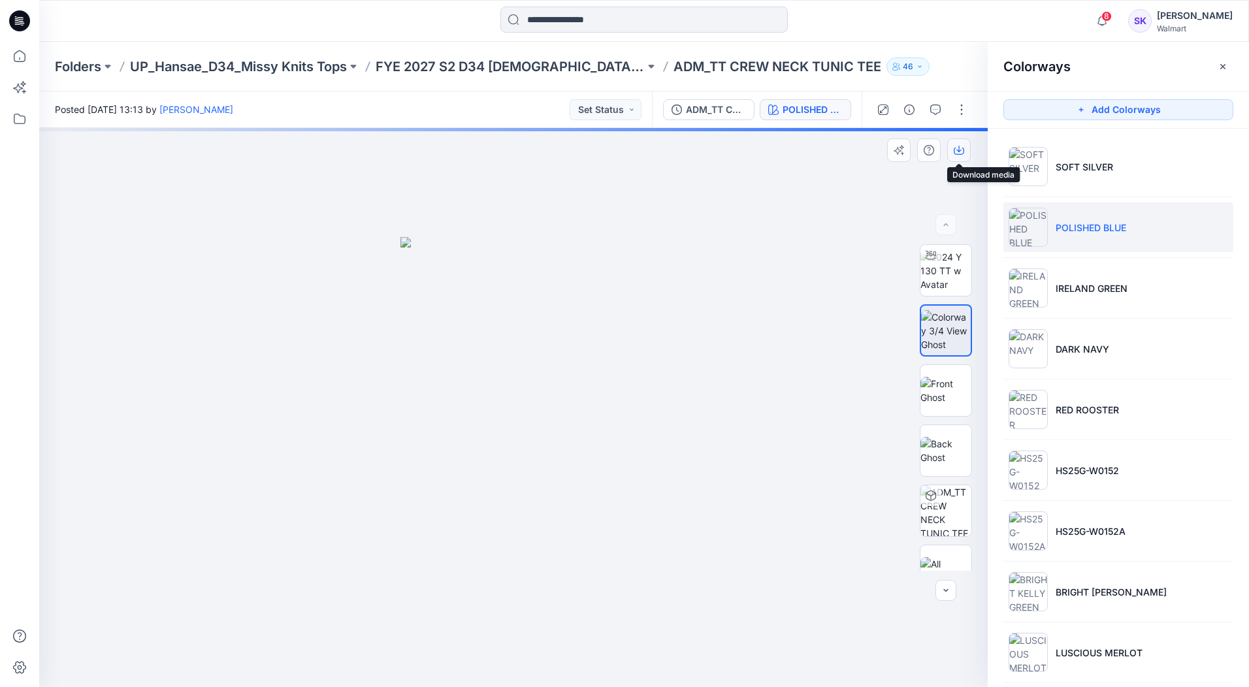
click at [958, 155] on icon "button" at bounding box center [959, 151] width 10 height 7
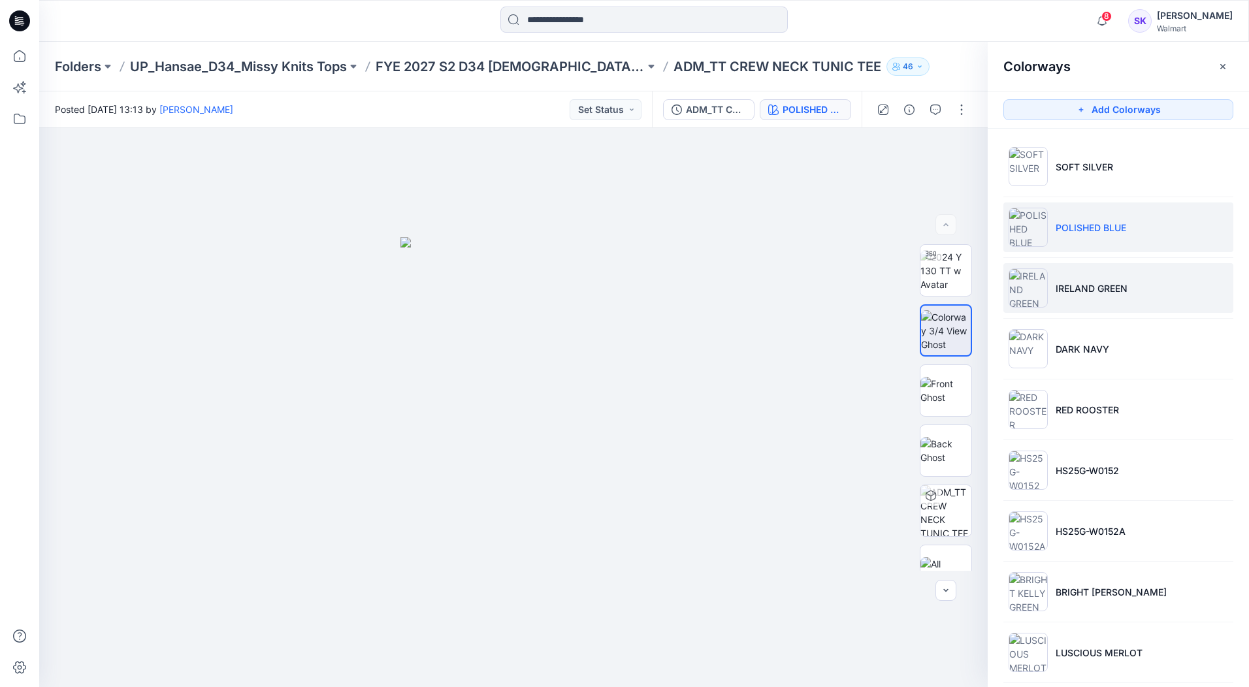
click at [1079, 291] on p "IRELAND GREEN" at bounding box center [1092, 289] width 72 height 14
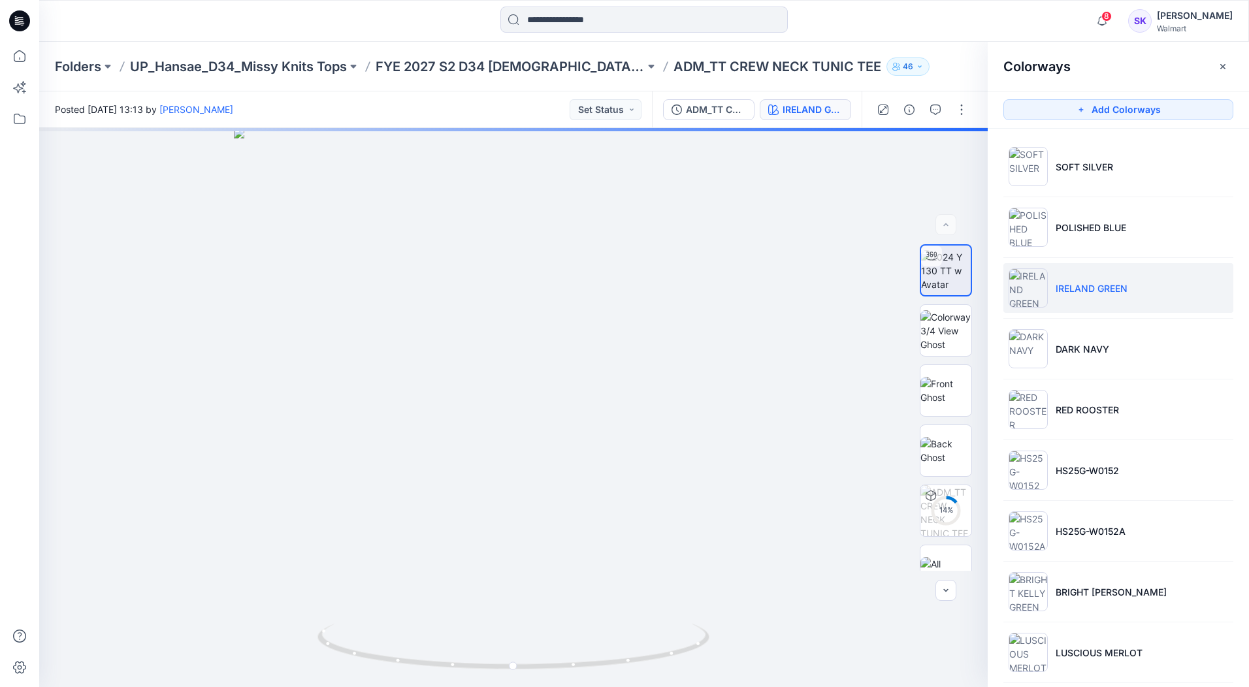
click at [1215, 293] on li "IRELAND GREEN" at bounding box center [1118, 288] width 230 height 50
click at [967, 340] on img at bounding box center [945, 330] width 51 height 41
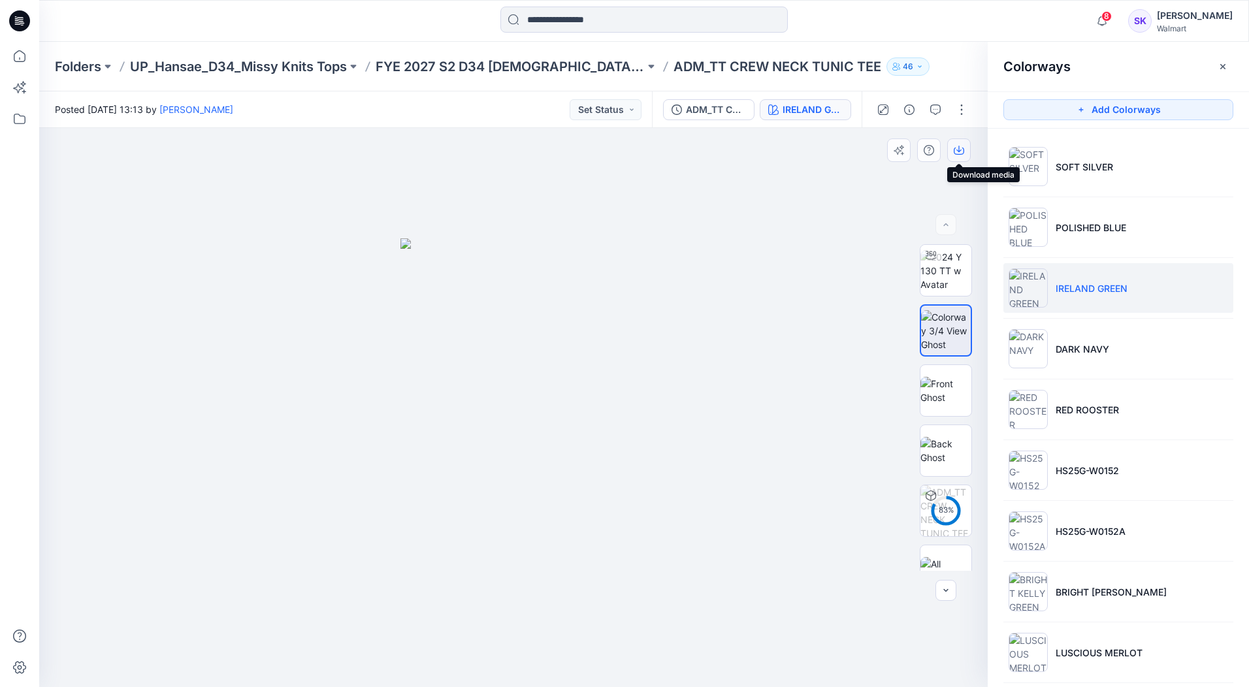
click at [958, 154] on icon "button" at bounding box center [959, 150] width 10 height 10
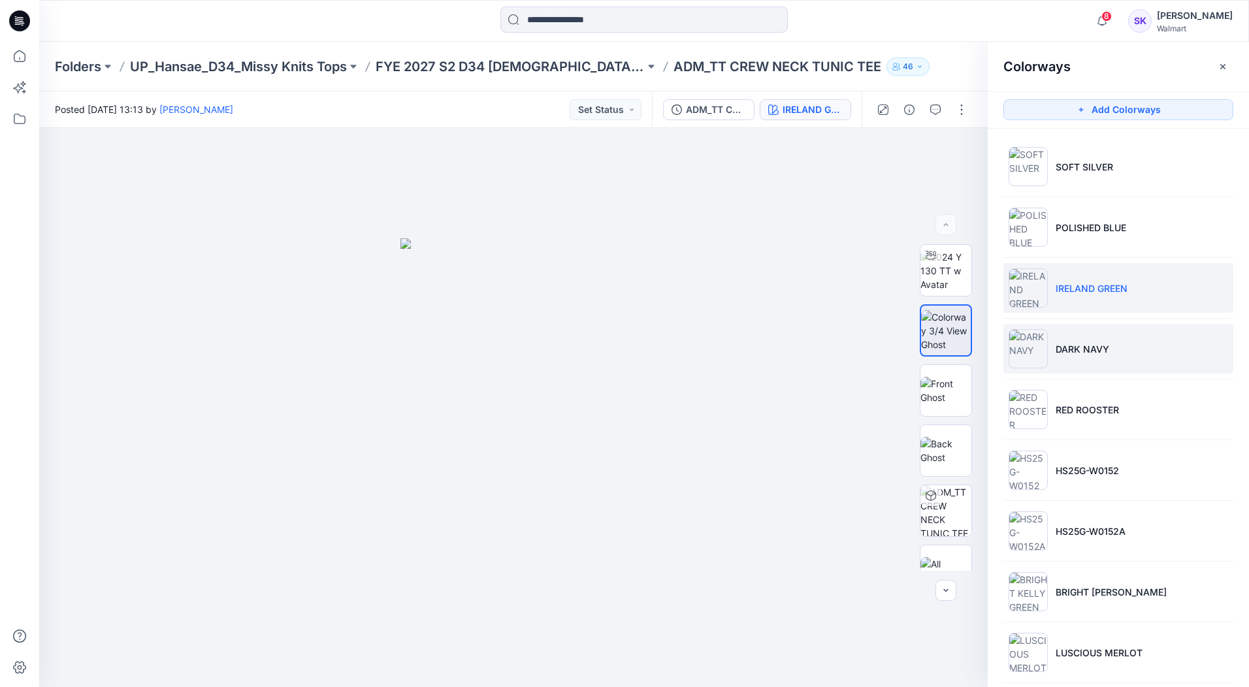
click at [1155, 344] on li "DARK NAVY" at bounding box center [1118, 349] width 230 height 50
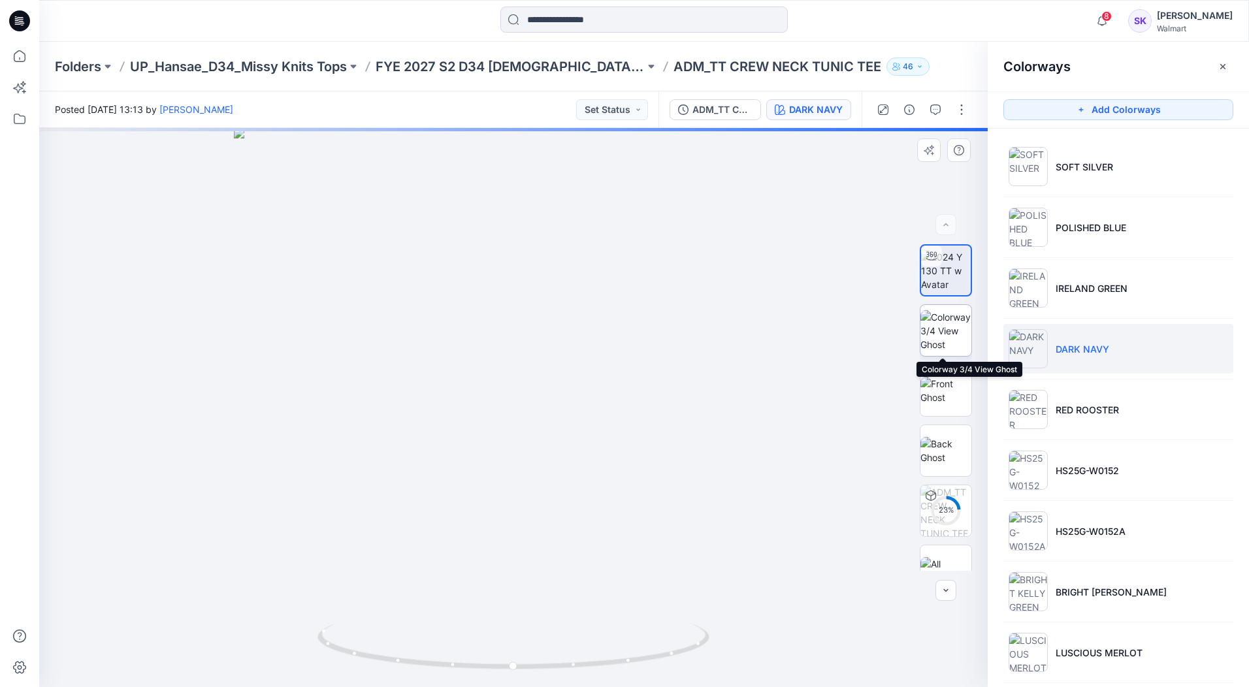
click at [922, 336] on img at bounding box center [945, 330] width 51 height 41
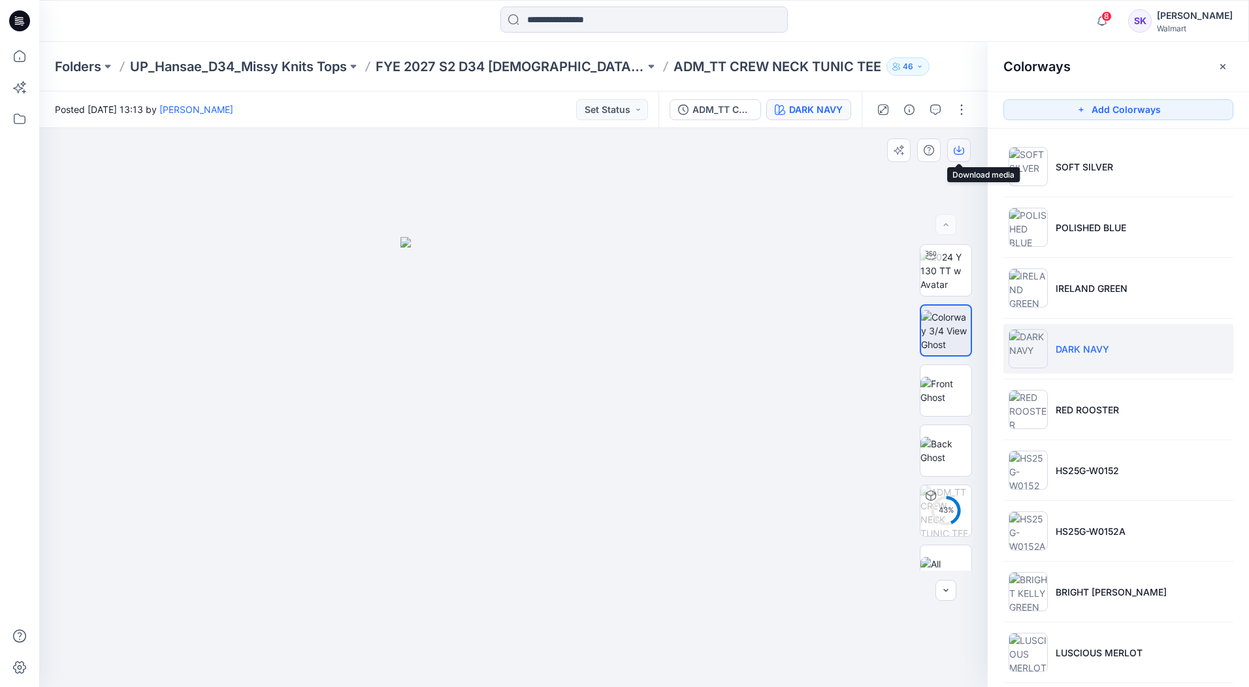
click at [962, 152] on icon "button" at bounding box center [959, 150] width 10 height 10
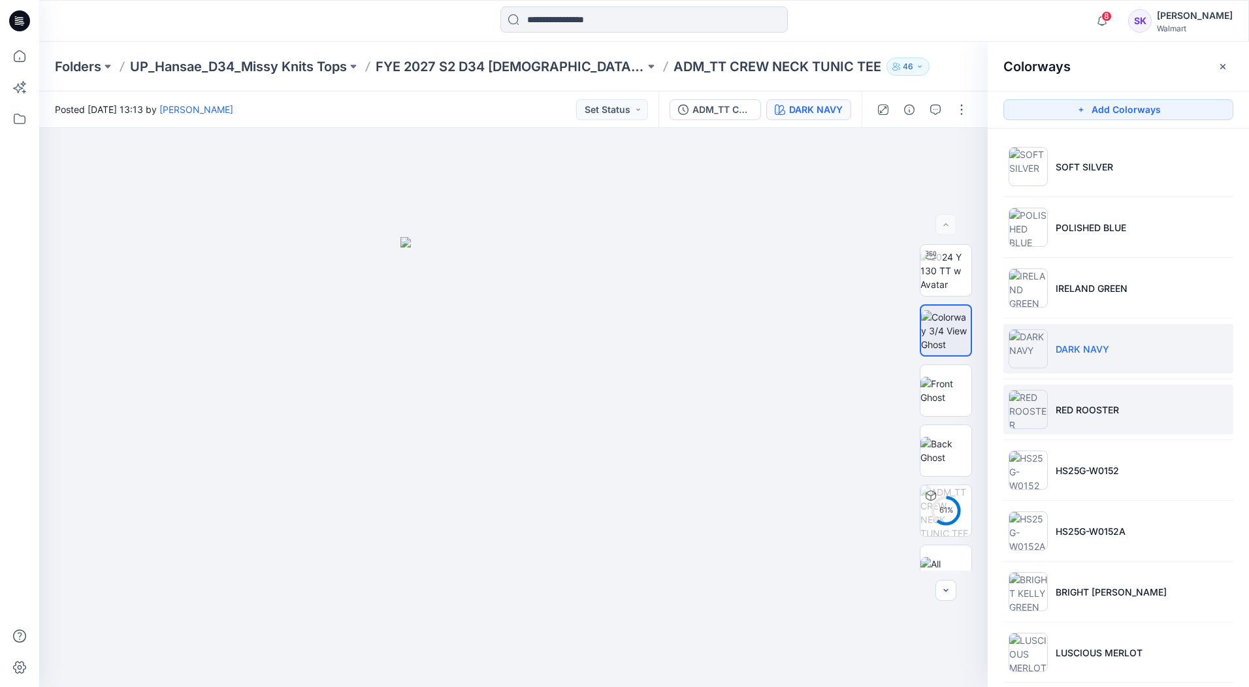
click at [1166, 417] on li "RED ROOSTER" at bounding box center [1118, 410] width 230 height 50
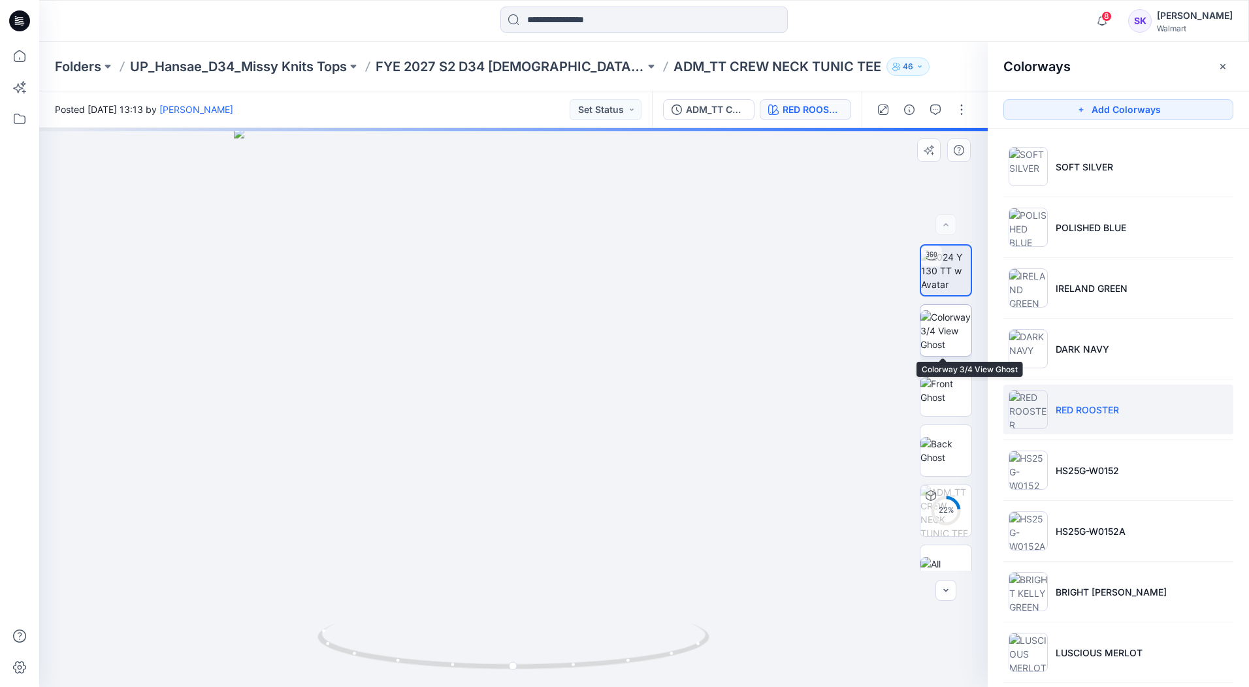
click at [920, 333] on img at bounding box center [945, 330] width 51 height 41
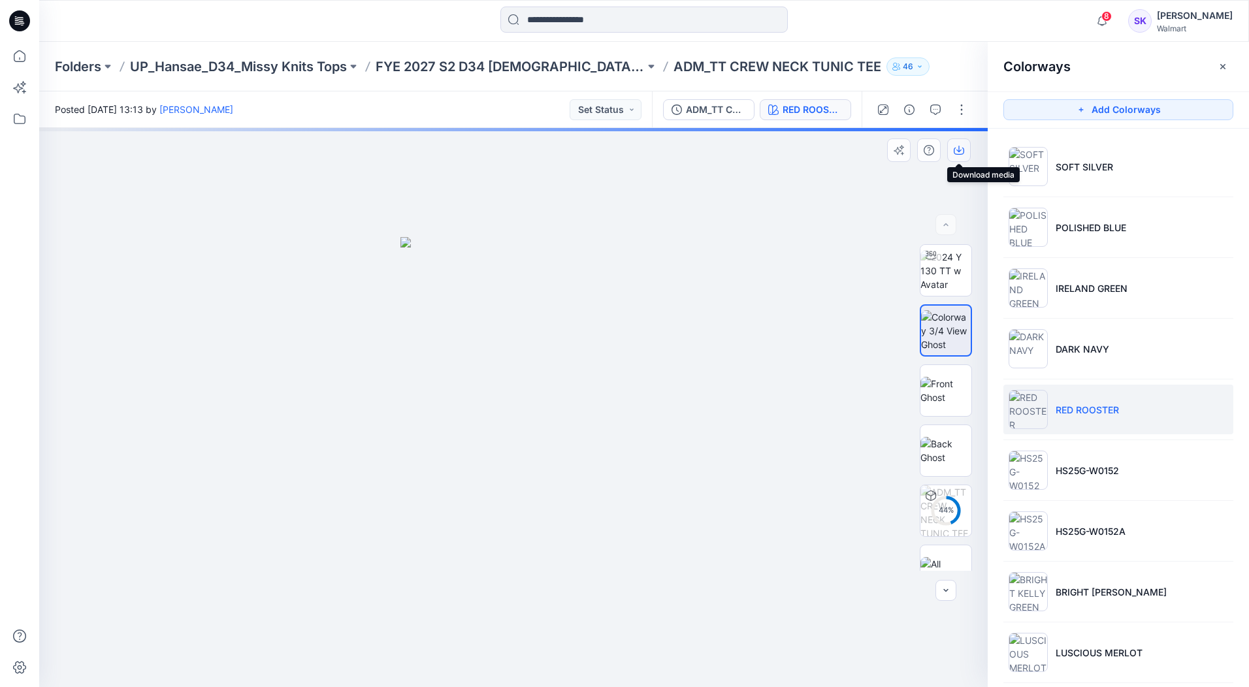
click at [964, 152] on button "button" at bounding box center [959, 150] width 24 height 24
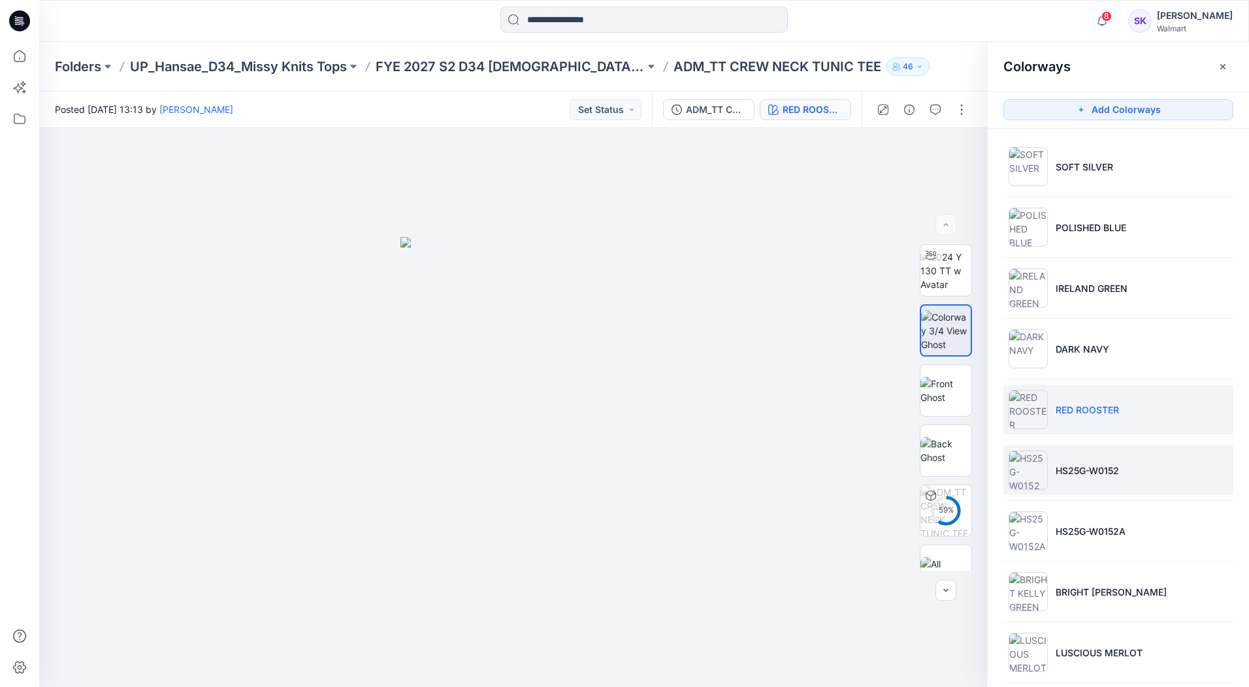
click at [1180, 487] on li "HS25G-W0152" at bounding box center [1118, 471] width 230 height 50
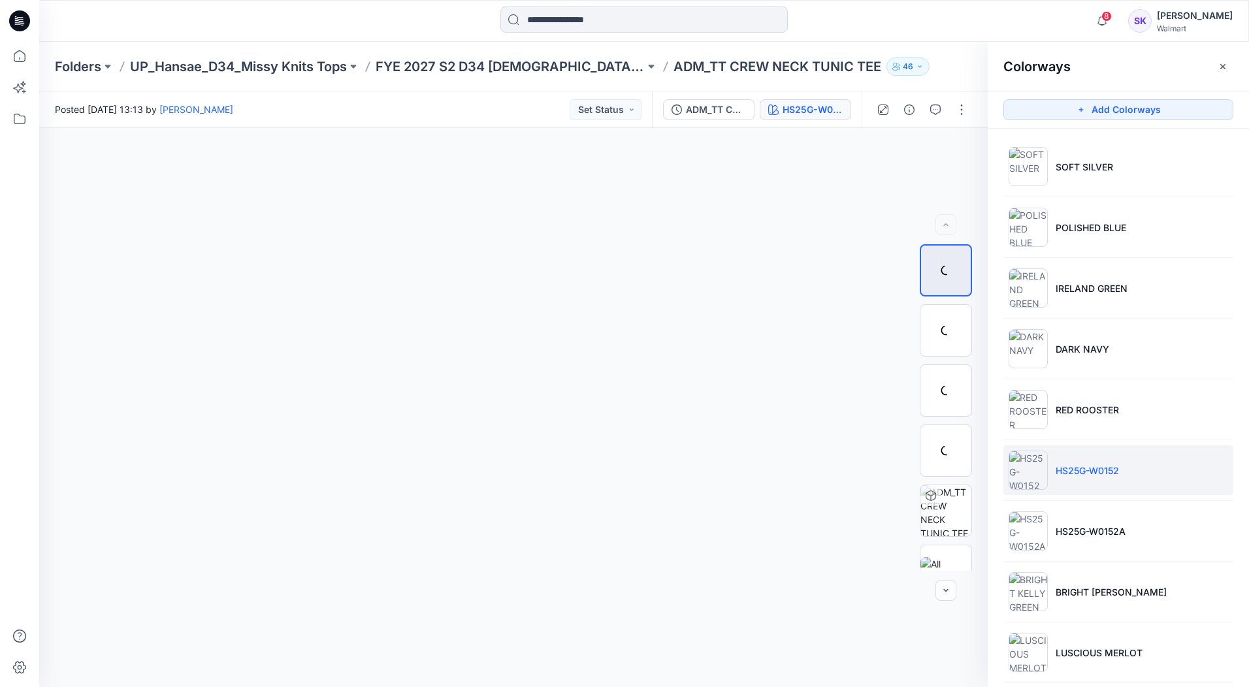
click at [1188, 485] on li "HS25G-W0152" at bounding box center [1118, 471] width 230 height 50
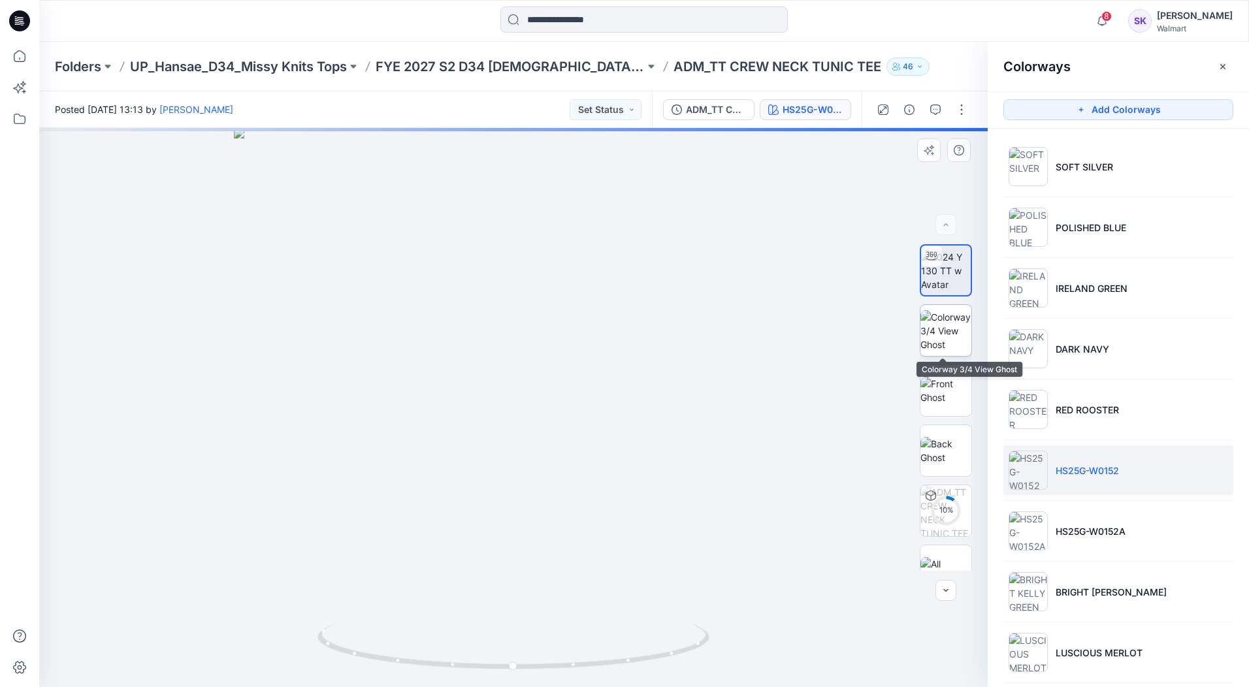
click at [932, 346] on img at bounding box center [945, 330] width 51 height 41
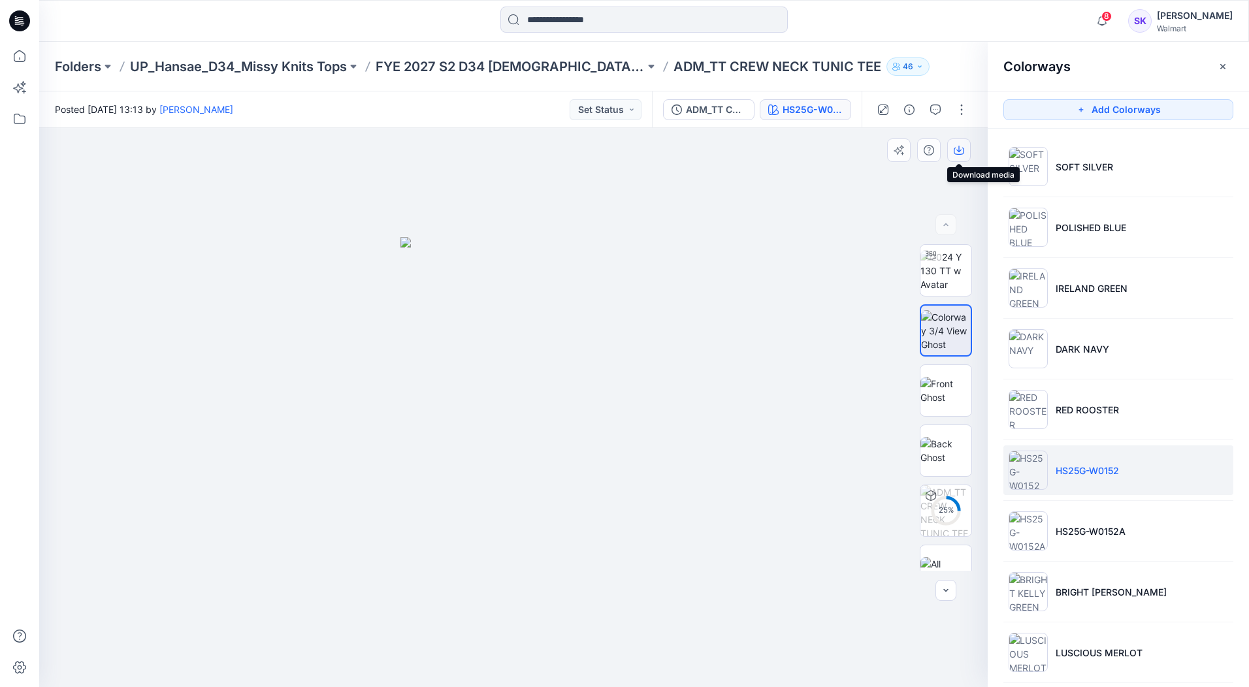
click at [956, 158] on button "button" at bounding box center [959, 150] width 24 height 24
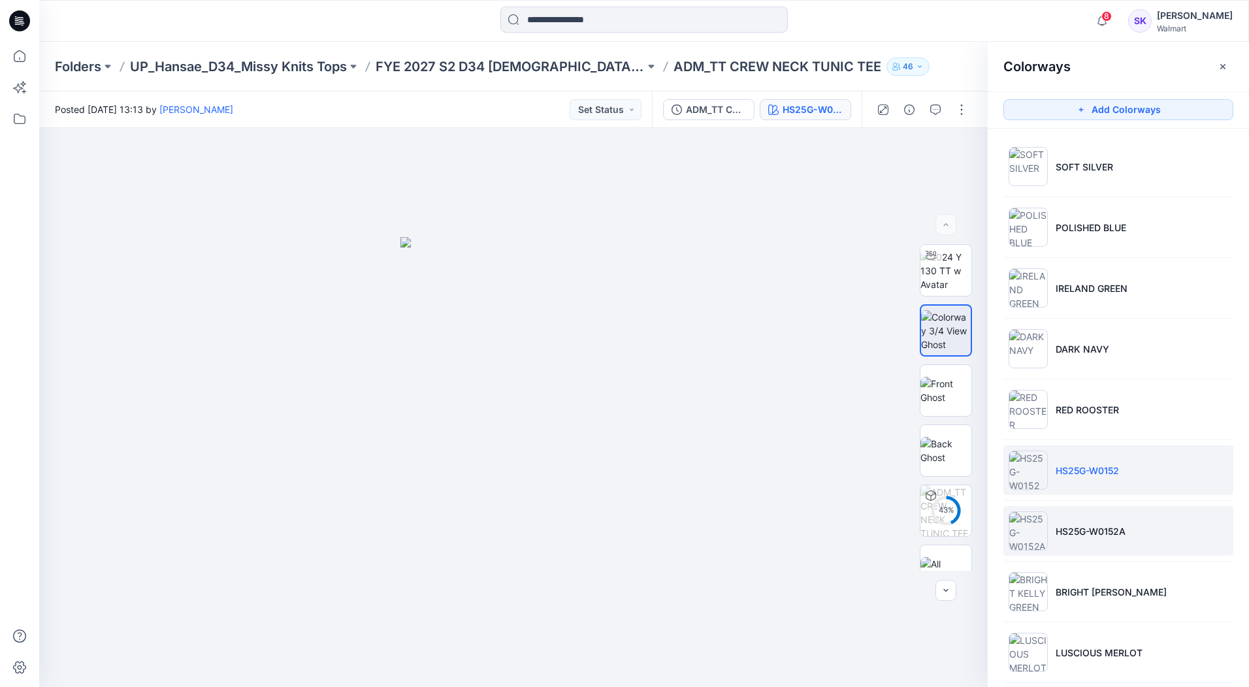
click at [1113, 545] on li "HS25G-W0152A" at bounding box center [1118, 531] width 230 height 50
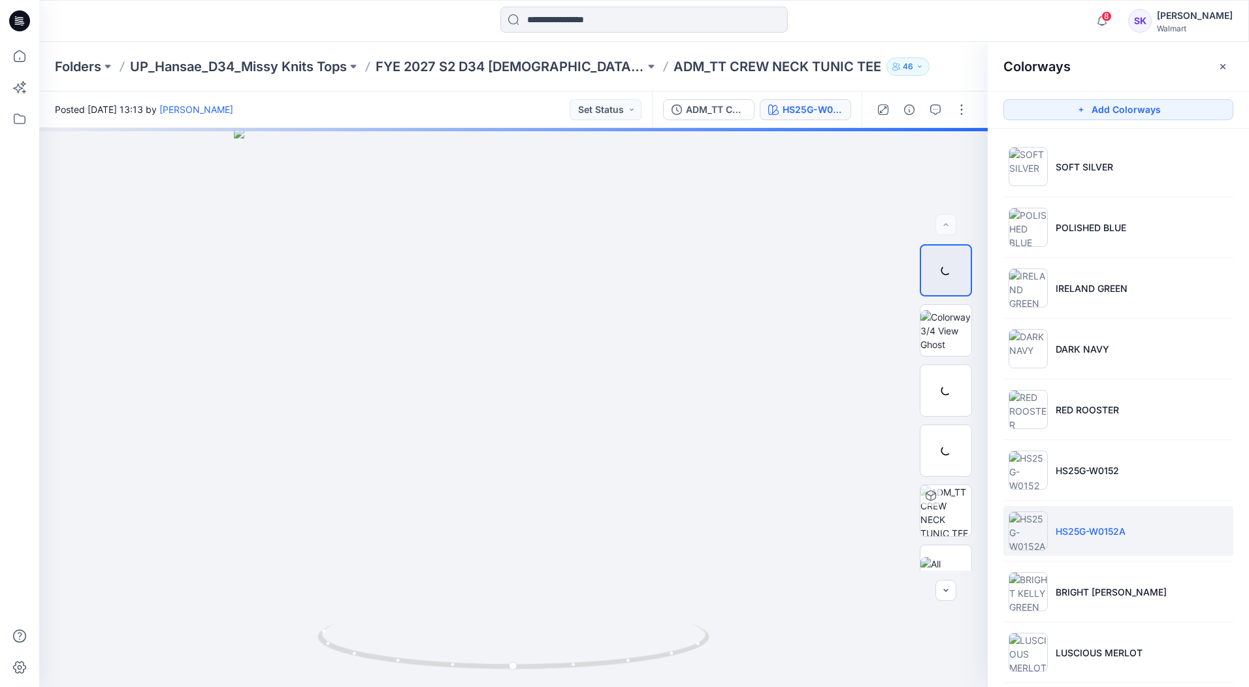
click at [1188, 536] on li "HS25G-W0152A" at bounding box center [1118, 531] width 230 height 50
click at [947, 344] on img at bounding box center [945, 330] width 51 height 41
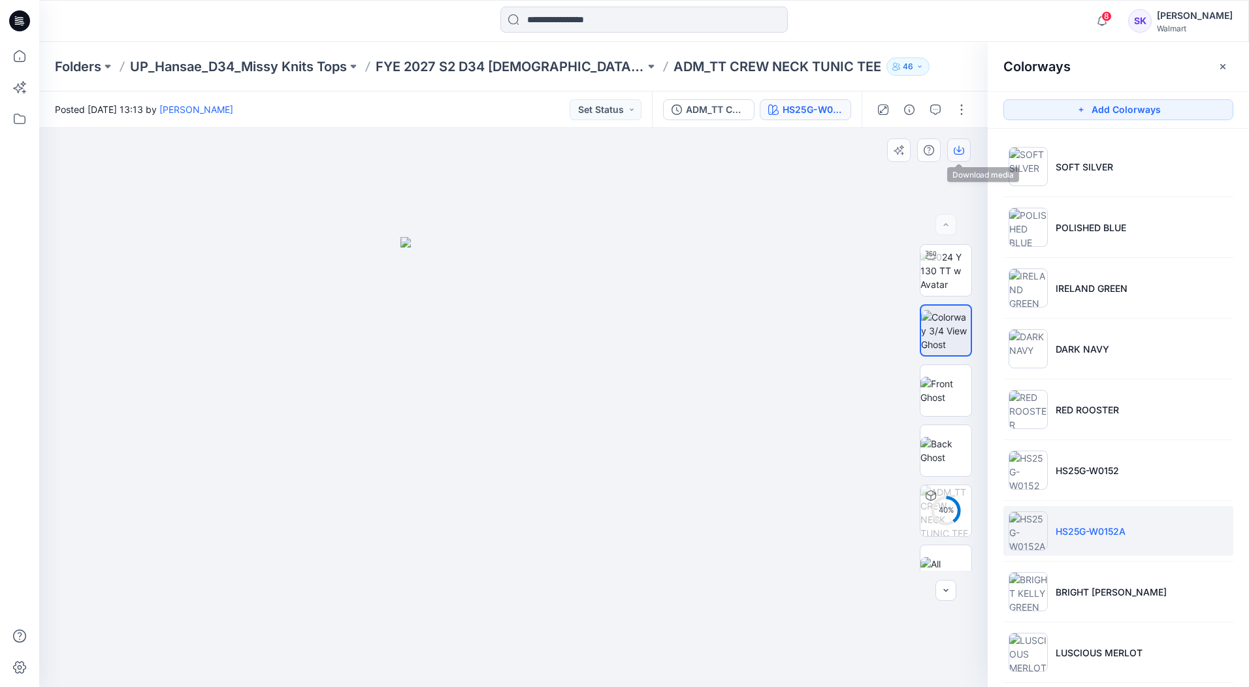
click at [952, 148] on button "button" at bounding box center [959, 150] width 24 height 24
click at [1186, 608] on ul "SOFT SILVER POLISHED BLUE IRELAND GREEN DARK NAVY RED ROOSTER HS25G-W0152 HS25G…" at bounding box center [1118, 592] width 261 height 926
click at [1184, 602] on li "BRIGHT [PERSON_NAME]" at bounding box center [1118, 592] width 230 height 50
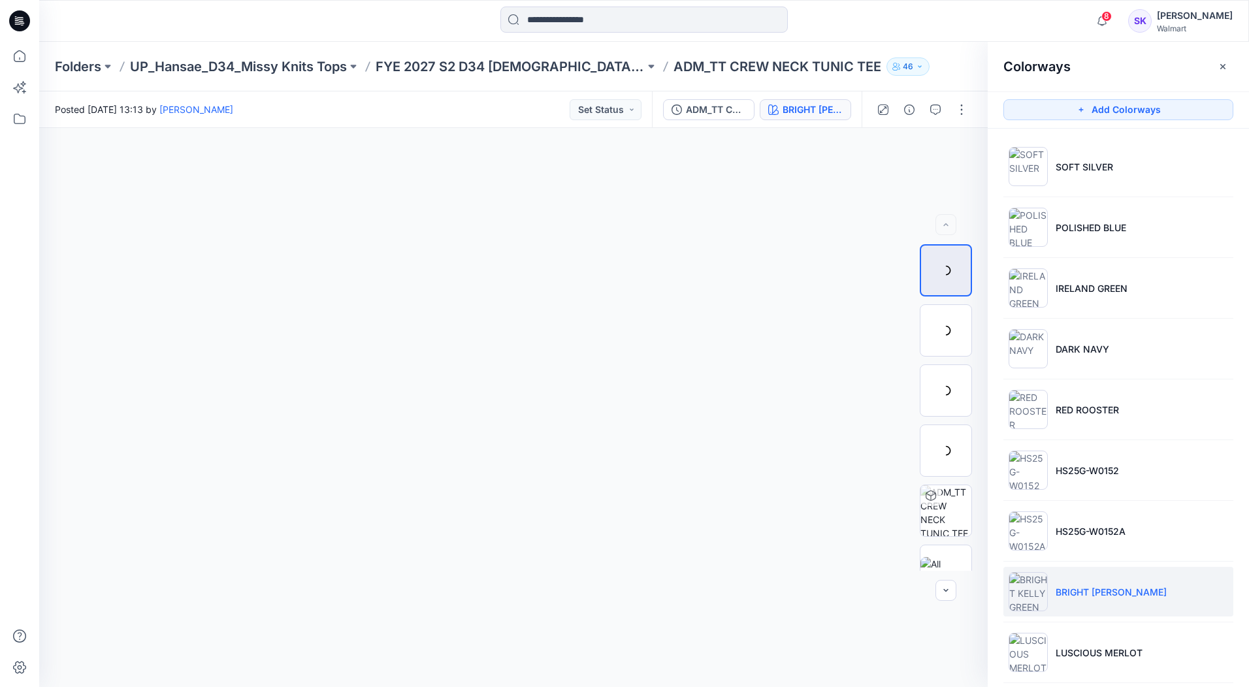
click at [1184, 602] on li "BRIGHT [PERSON_NAME]" at bounding box center [1118, 592] width 230 height 50
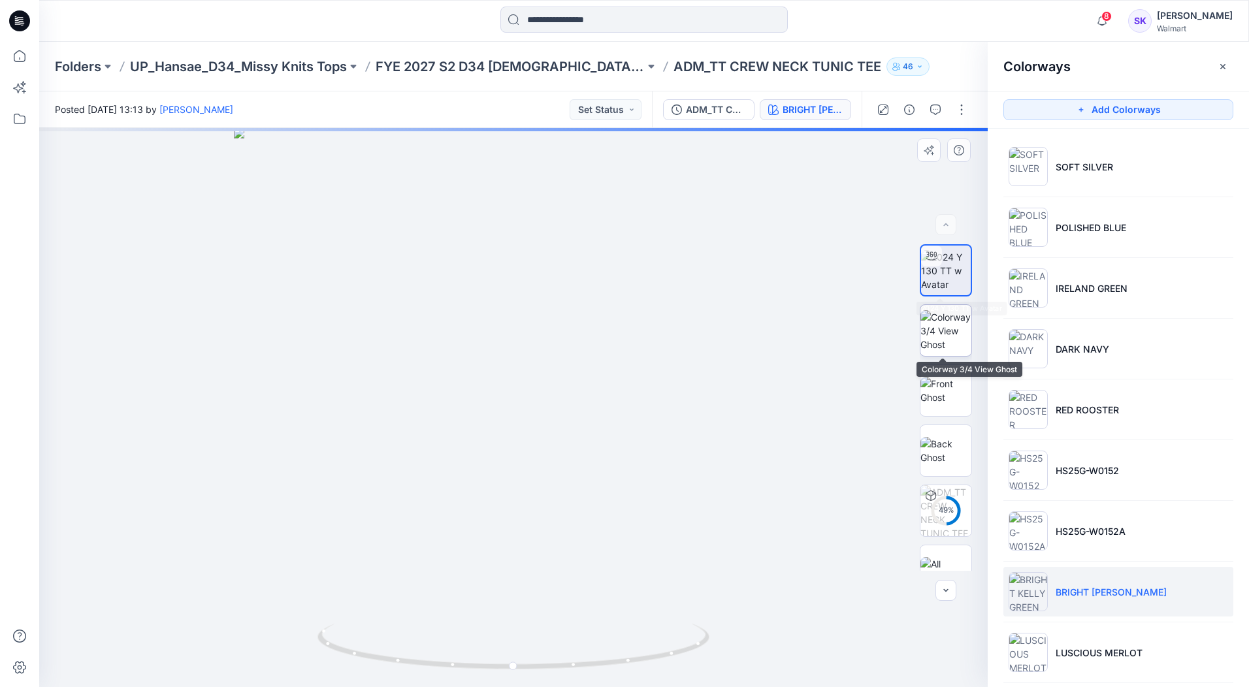
click at [956, 330] on img at bounding box center [945, 330] width 51 height 41
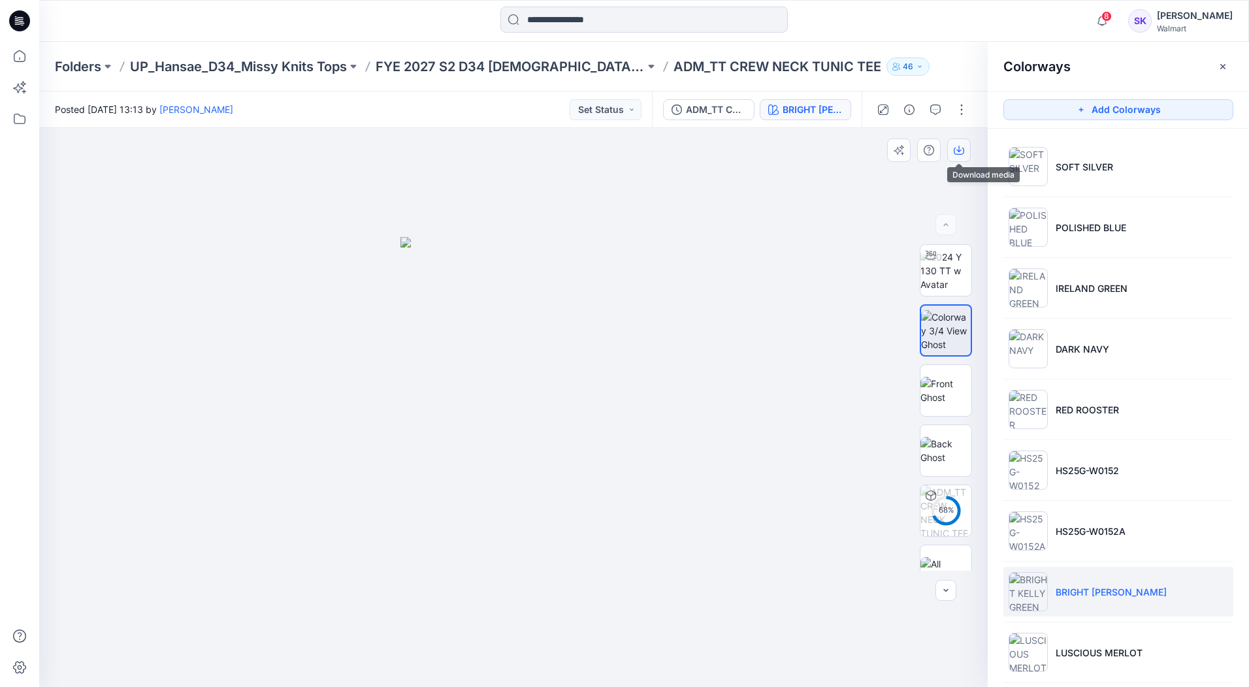
click at [964, 148] on icon "button" at bounding box center [959, 150] width 10 height 10
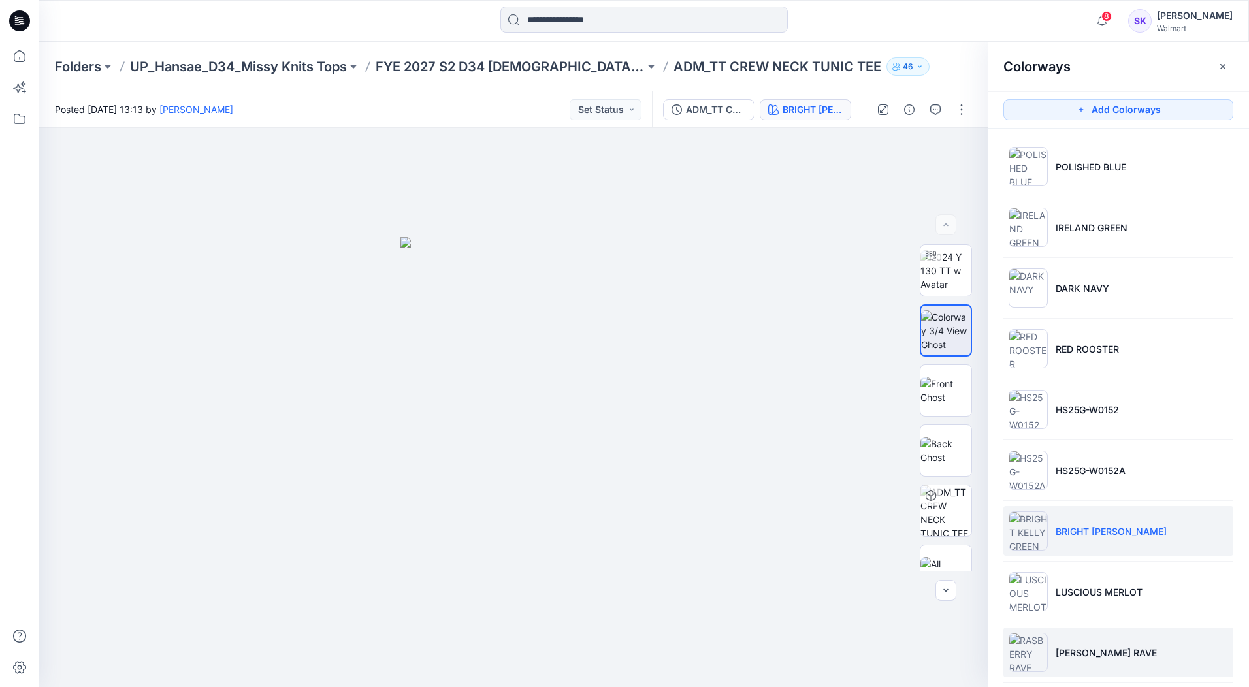
scroll to position [196, 0]
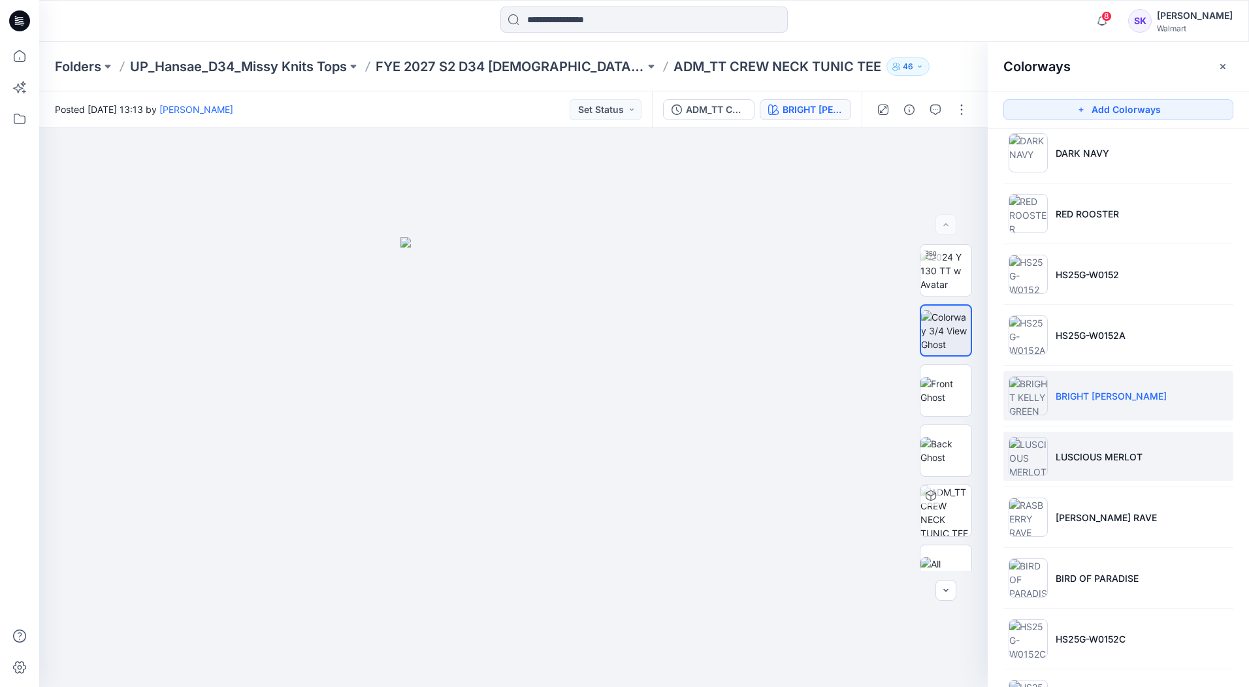
click at [1154, 459] on li "LUSCIOUS MERLOT" at bounding box center [1118, 457] width 230 height 50
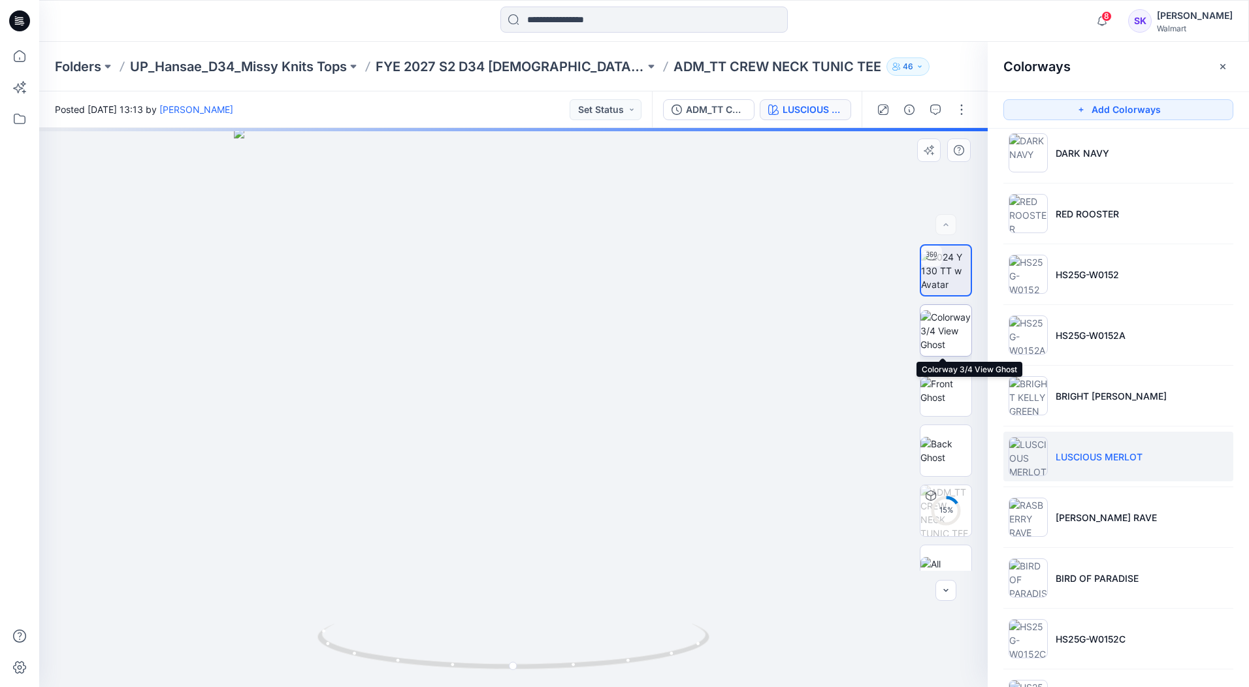
click at [945, 340] on img at bounding box center [945, 330] width 51 height 41
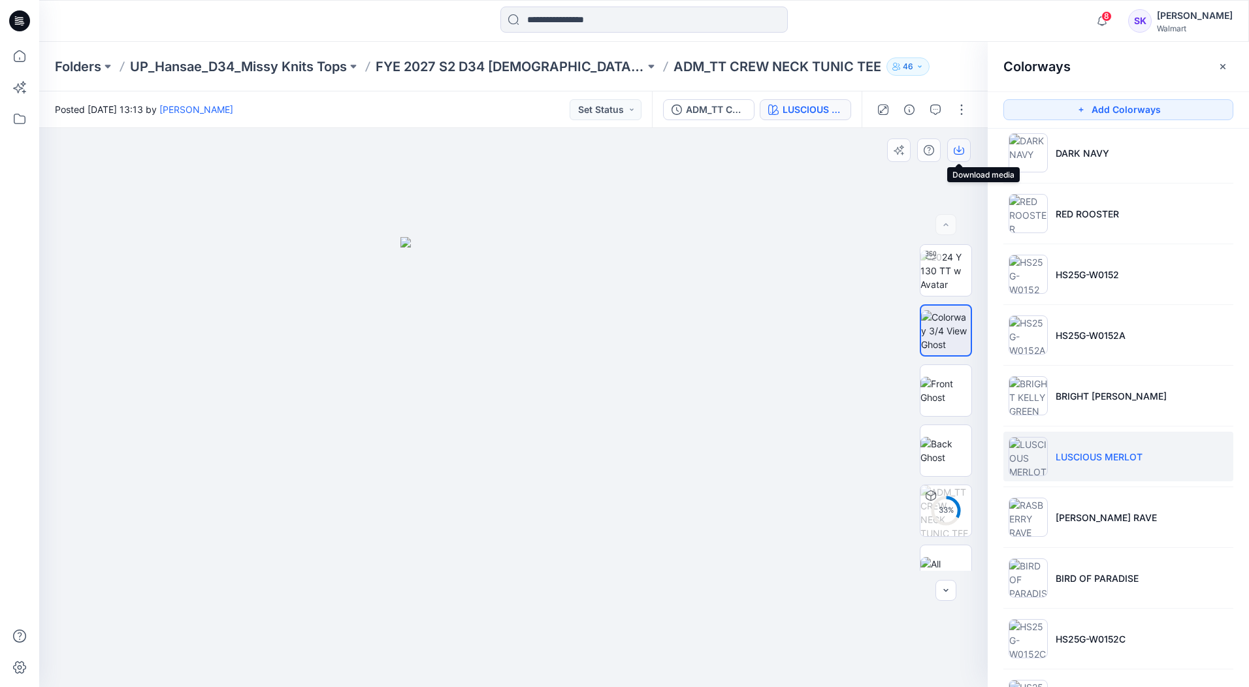
click at [966, 150] on button "button" at bounding box center [959, 150] width 24 height 24
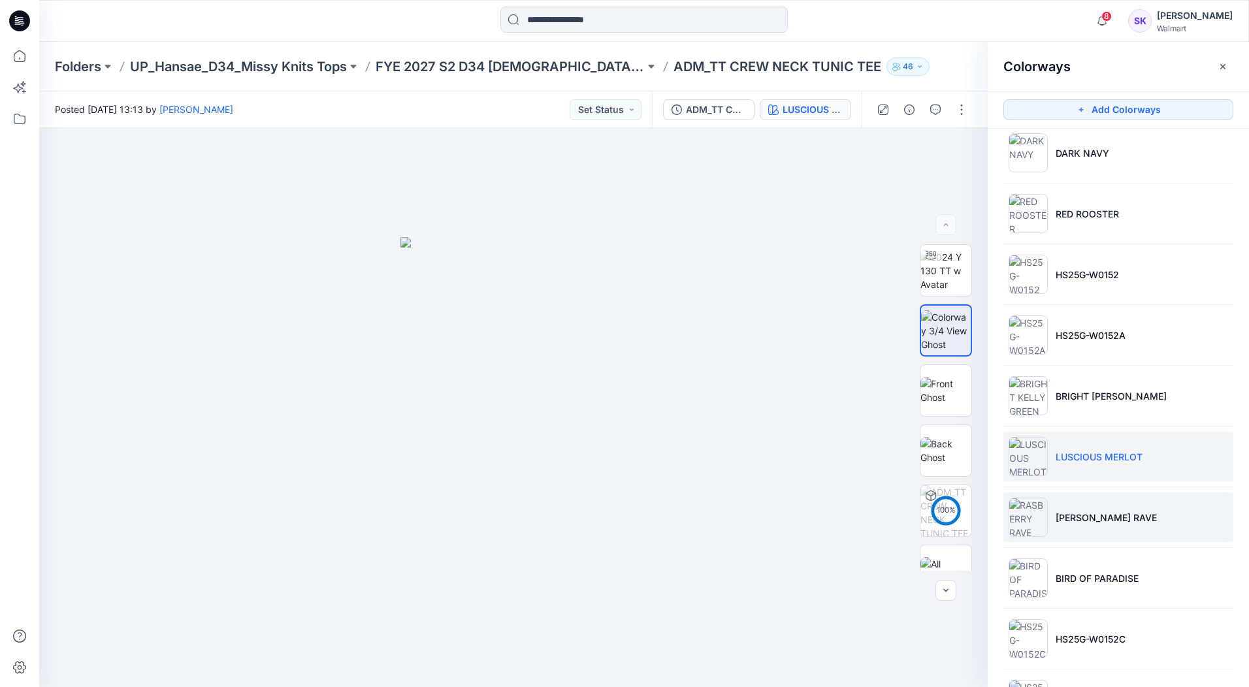
click at [1192, 524] on li "[PERSON_NAME] RAVE" at bounding box center [1118, 518] width 230 height 50
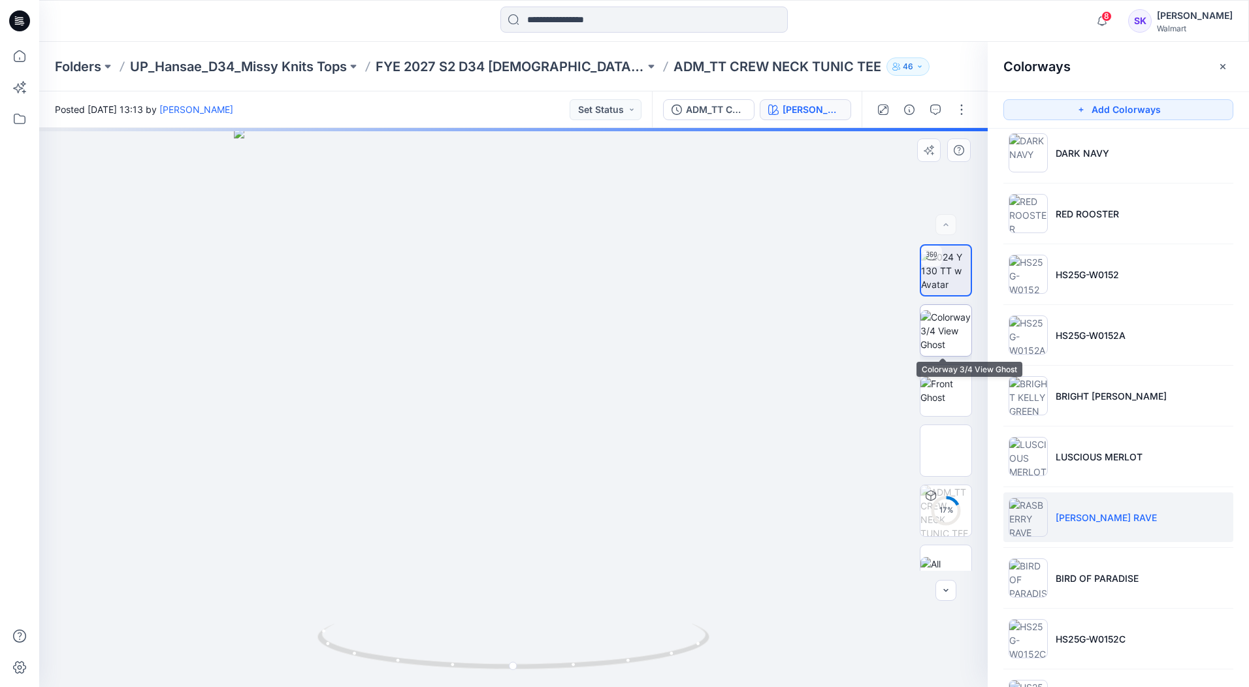
click at [964, 342] on img at bounding box center [945, 330] width 51 height 41
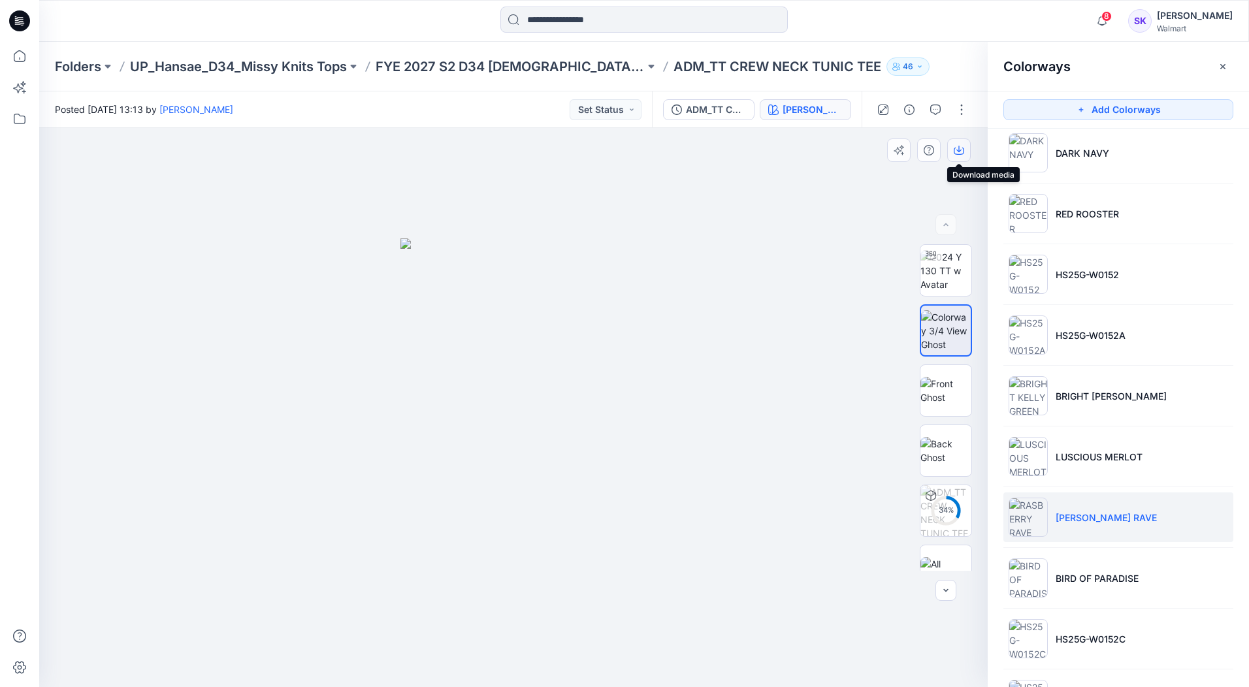
click at [962, 152] on icon "button" at bounding box center [959, 150] width 10 height 10
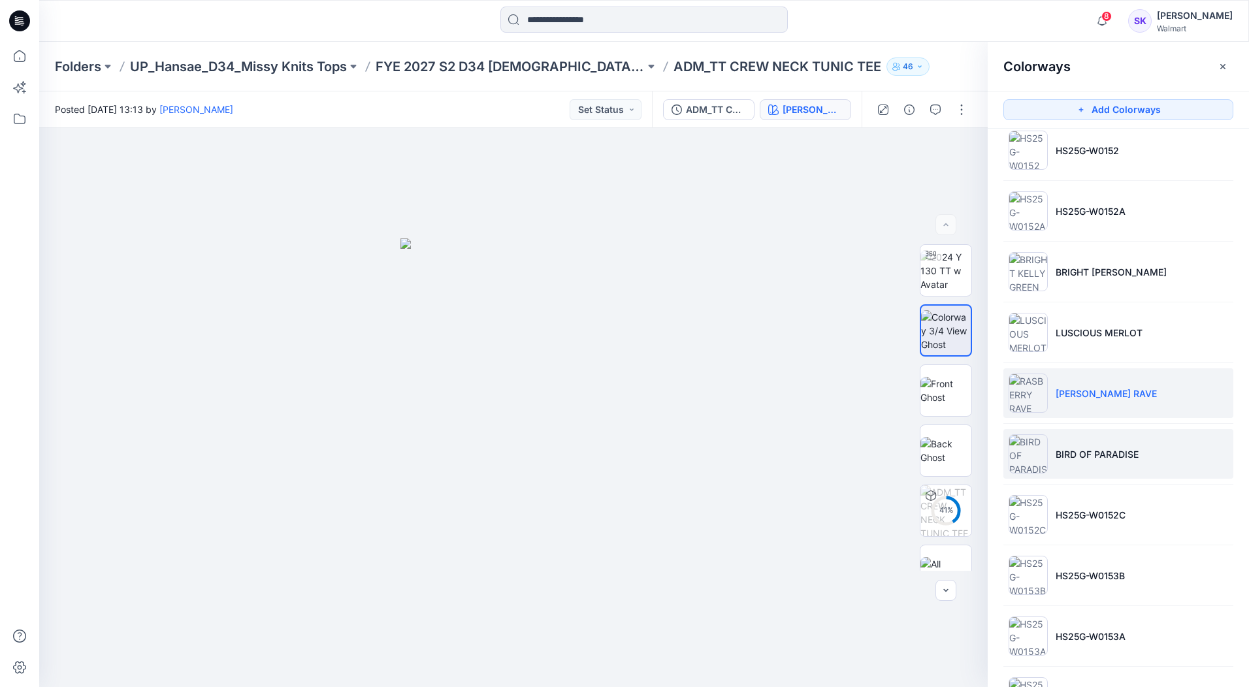
click at [1142, 395] on ul "SOFT SILVER POLISHED BLUE IRELAND GREEN DARK NAVY RED ROOSTER HS25G-W0152 HS25G…" at bounding box center [1118, 272] width 261 height 926
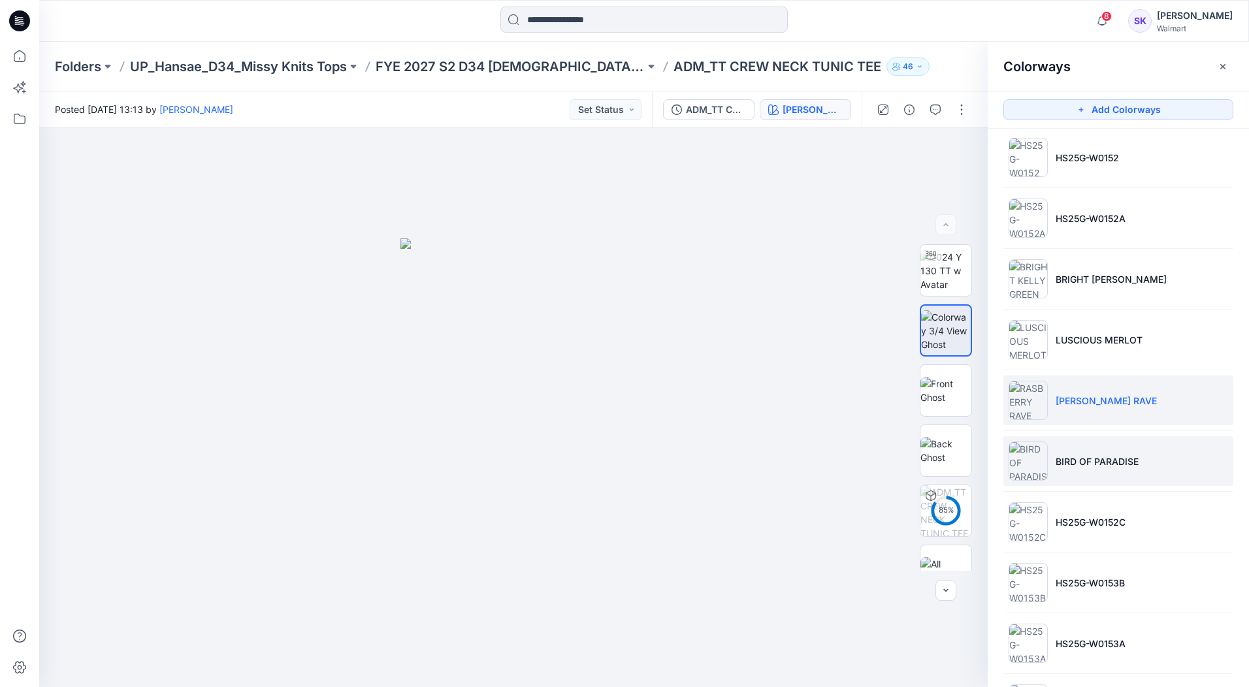
click at [1163, 444] on li "BIRD OF PARADISE" at bounding box center [1118, 461] width 230 height 50
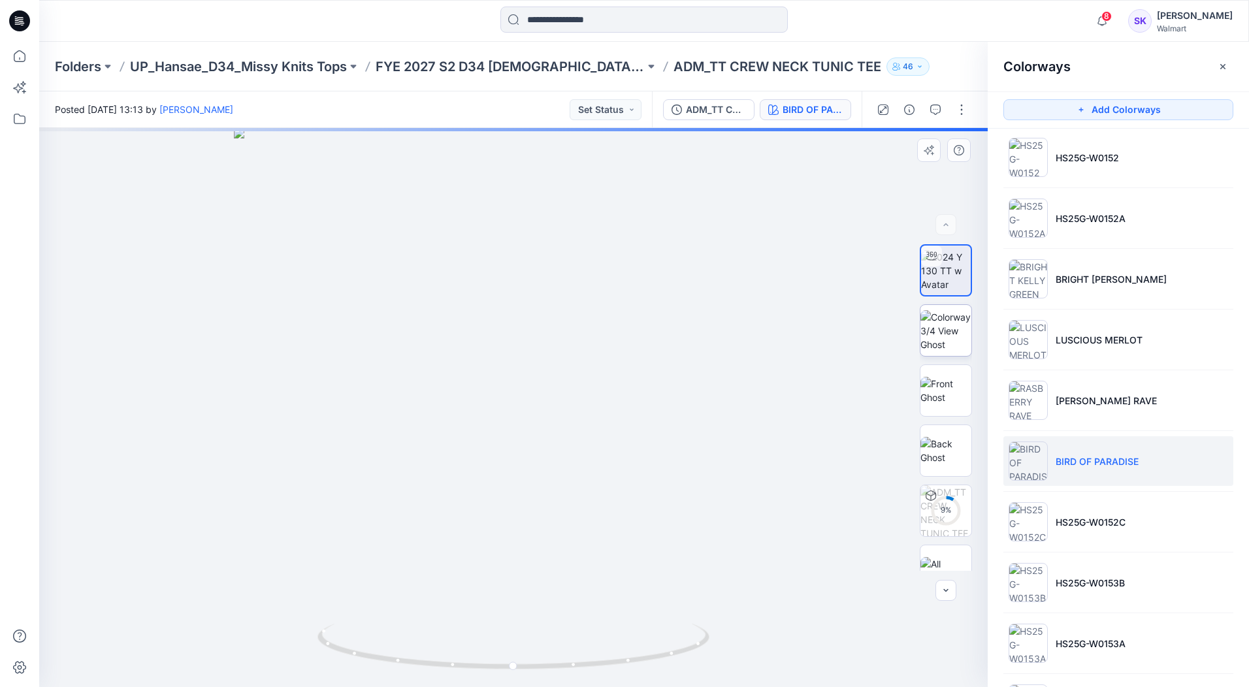
click at [934, 339] on img at bounding box center [945, 330] width 51 height 41
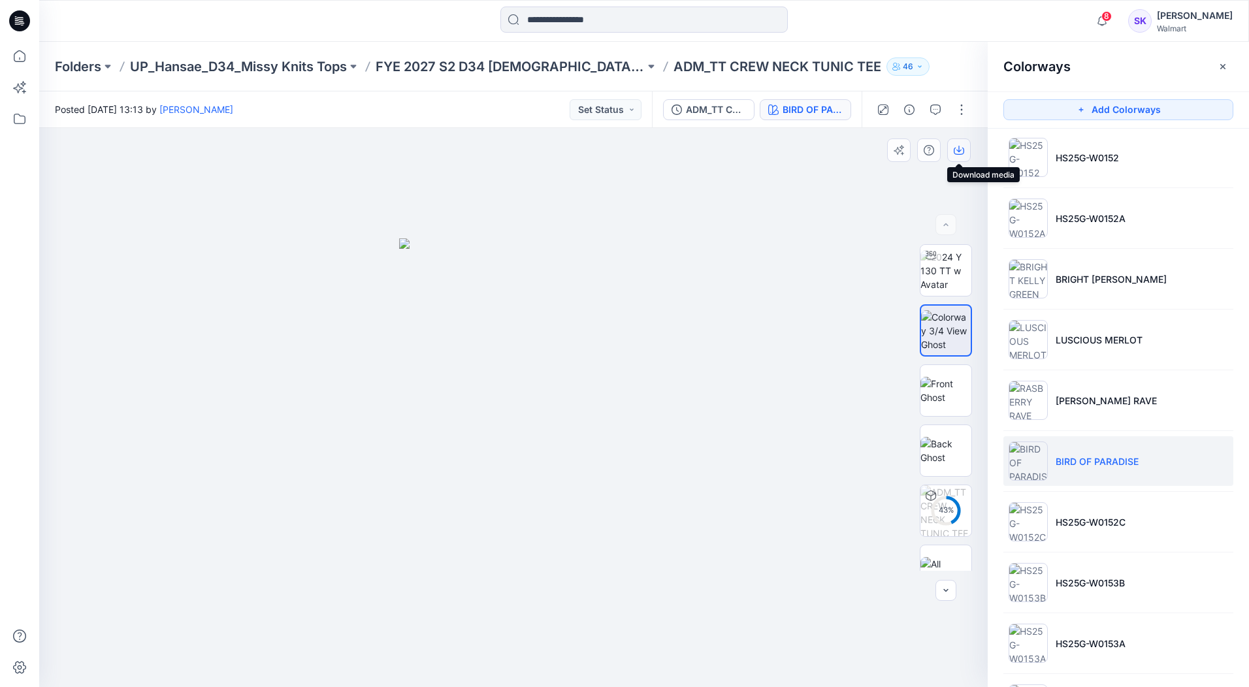
click at [958, 150] on icon "button" at bounding box center [959, 150] width 10 height 10
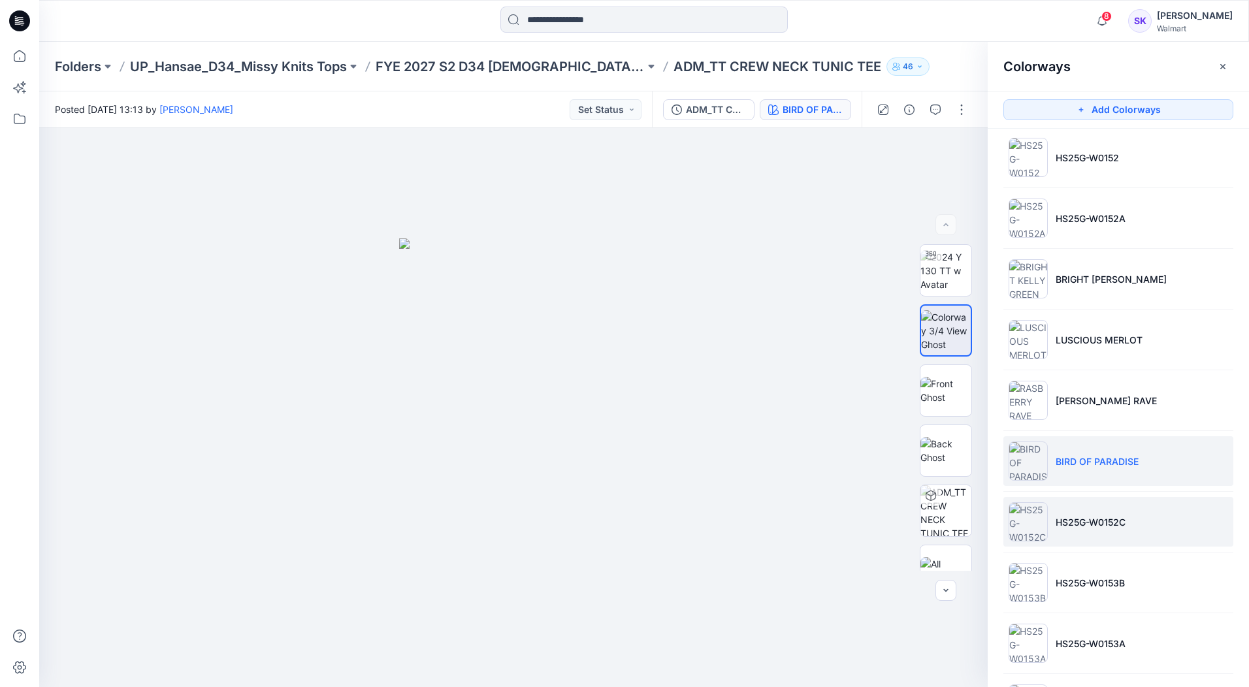
click at [1184, 527] on li "HS25G-W0152C" at bounding box center [1118, 522] width 230 height 50
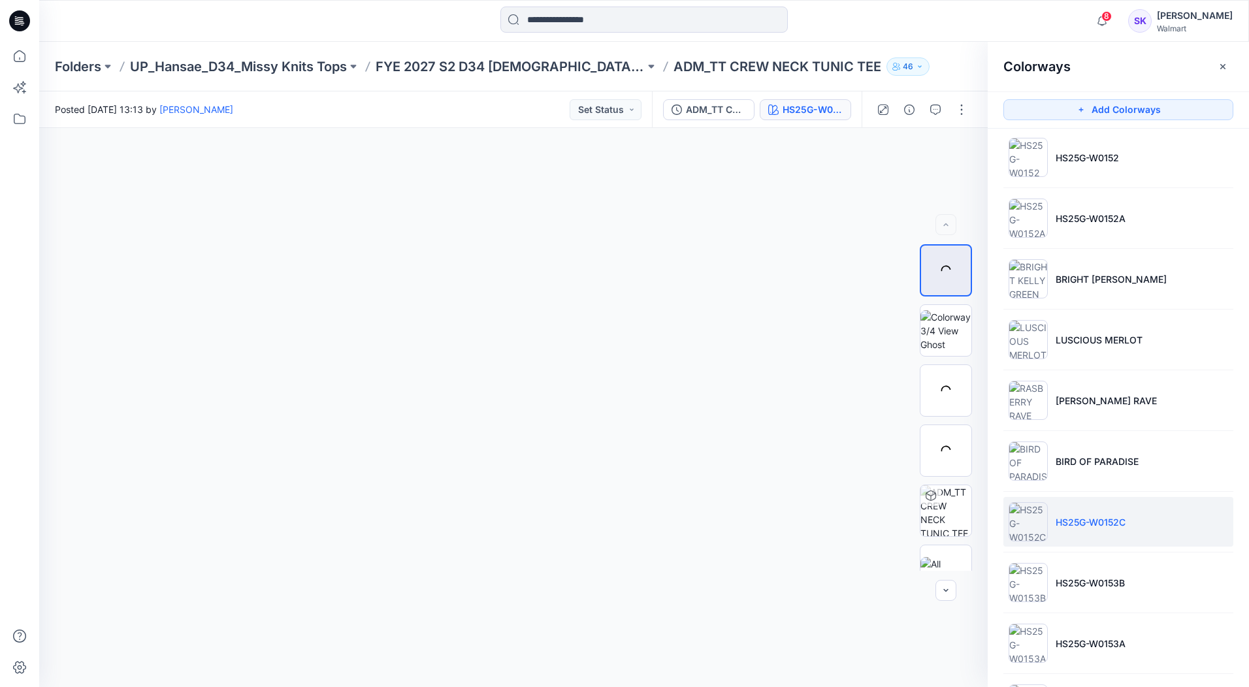
scroll to position [378, 0]
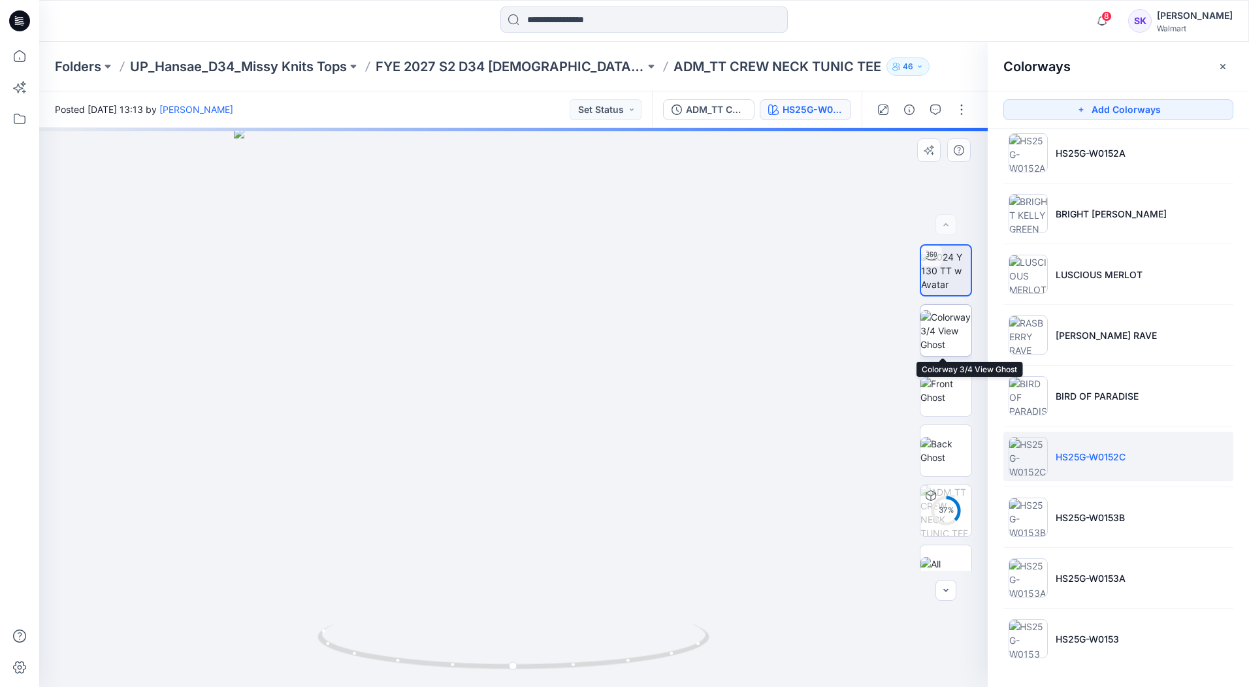
click at [922, 319] on img at bounding box center [945, 330] width 51 height 41
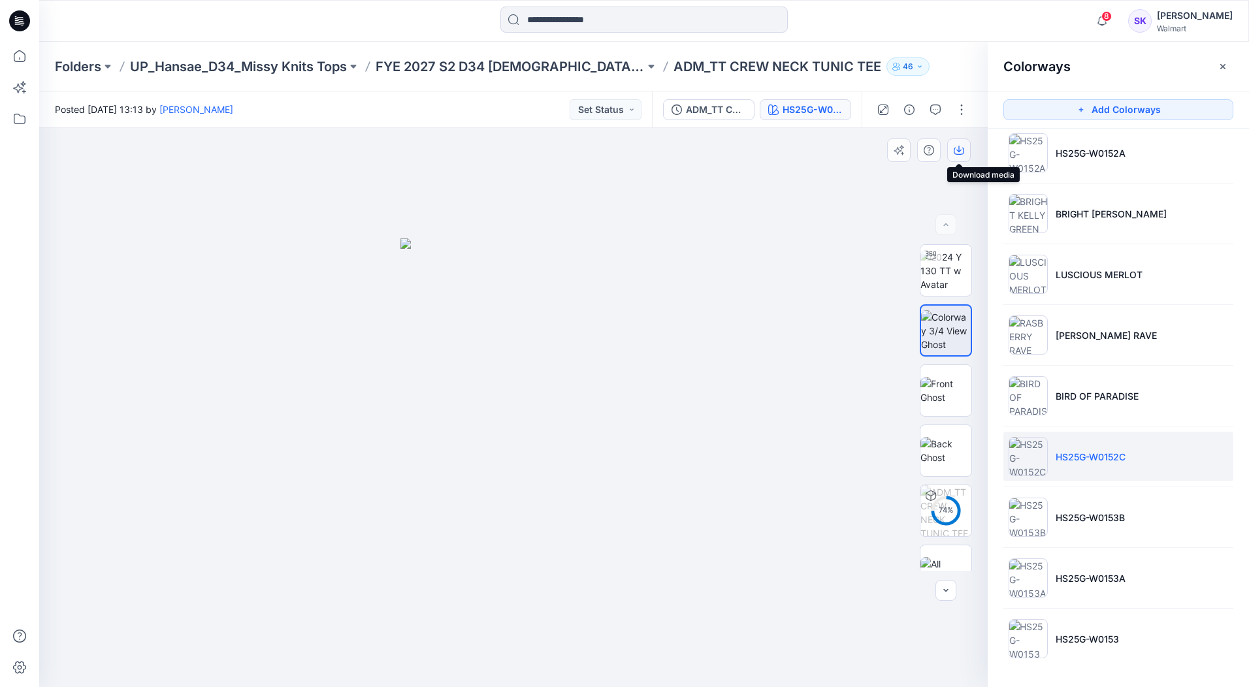
click at [962, 147] on icon "button" at bounding box center [959, 150] width 10 height 10
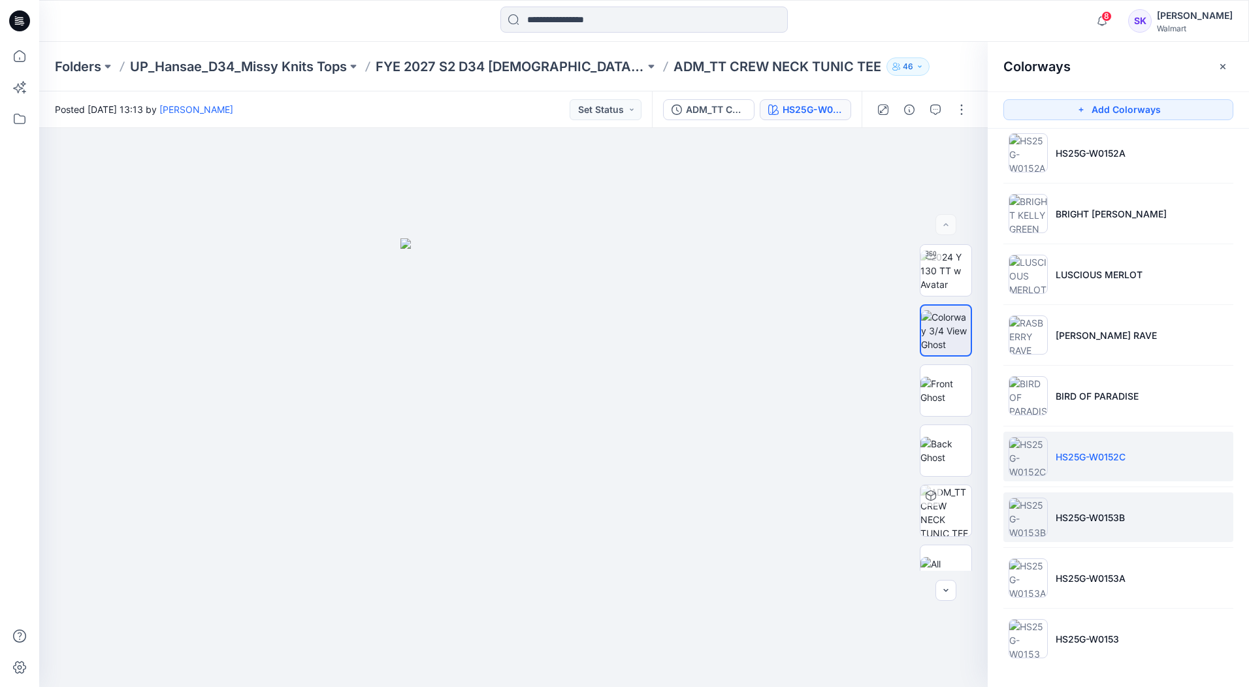
click at [1155, 525] on li "HS25G-W0153B" at bounding box center [1118, 518] width 230 height 50
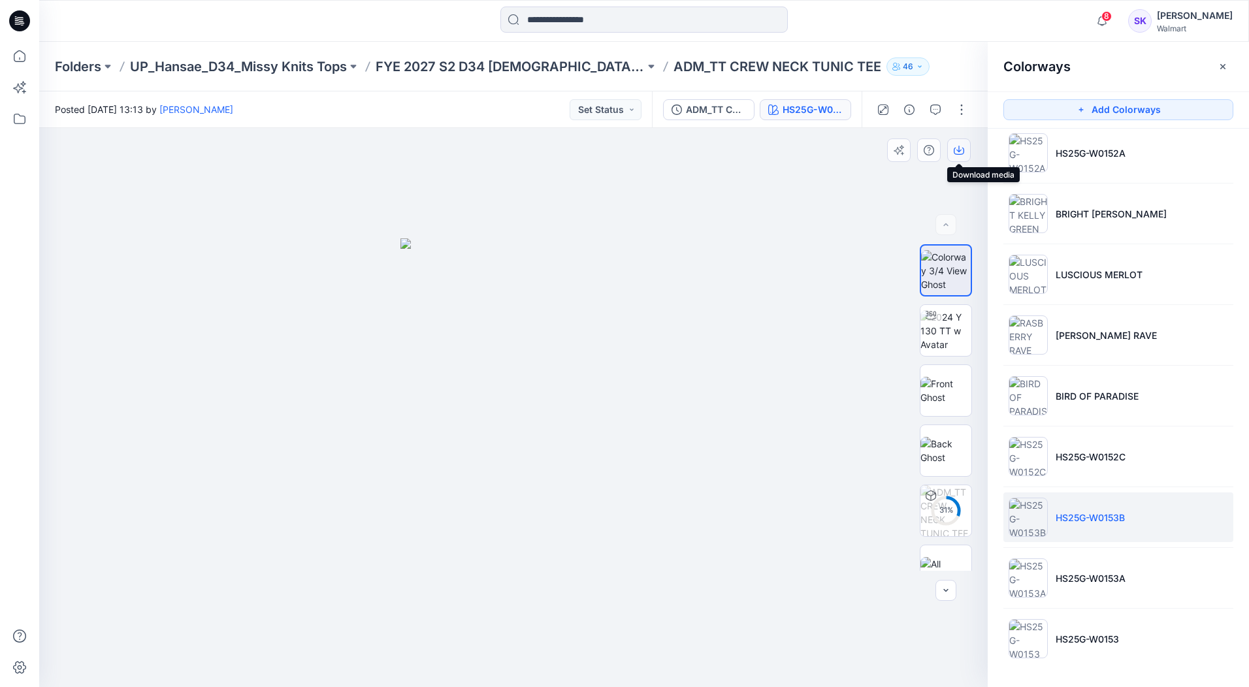
click at [958, 155] on button "button" at bounding box center [959, 150] width 24 height 24
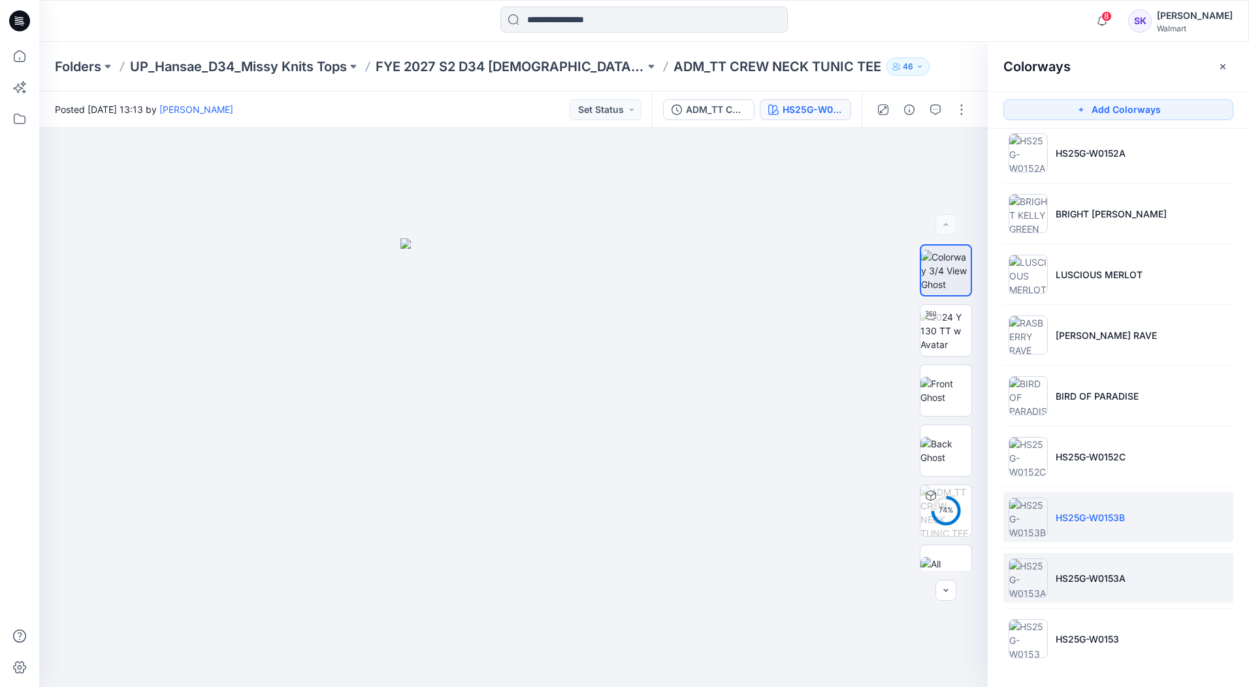
click at [1169, 589] on li "HS25G-W0153A" at bounding box center [1118, 578] width 230 height 50
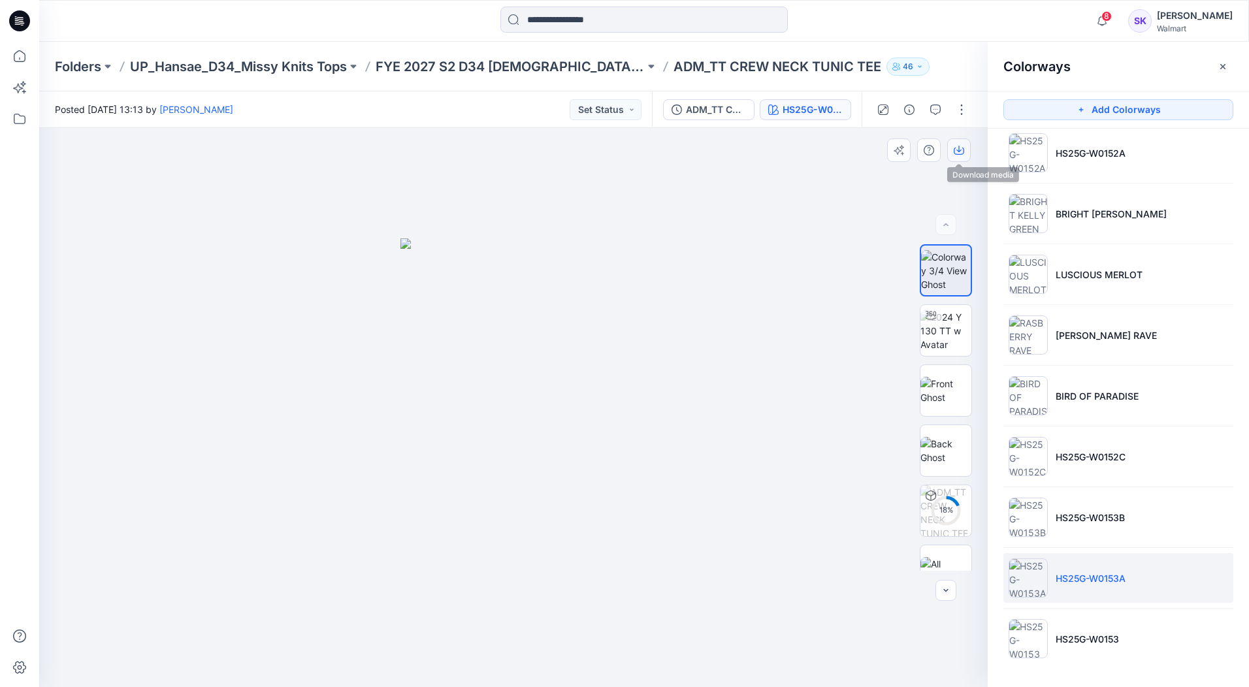
click at [964, 155] on button "button" at bounding box center [959, 150] width 24 height 24
click at [1191, 608] on li "HS25G-W0153" at bounding box center [1118, 639] width 230 height 50
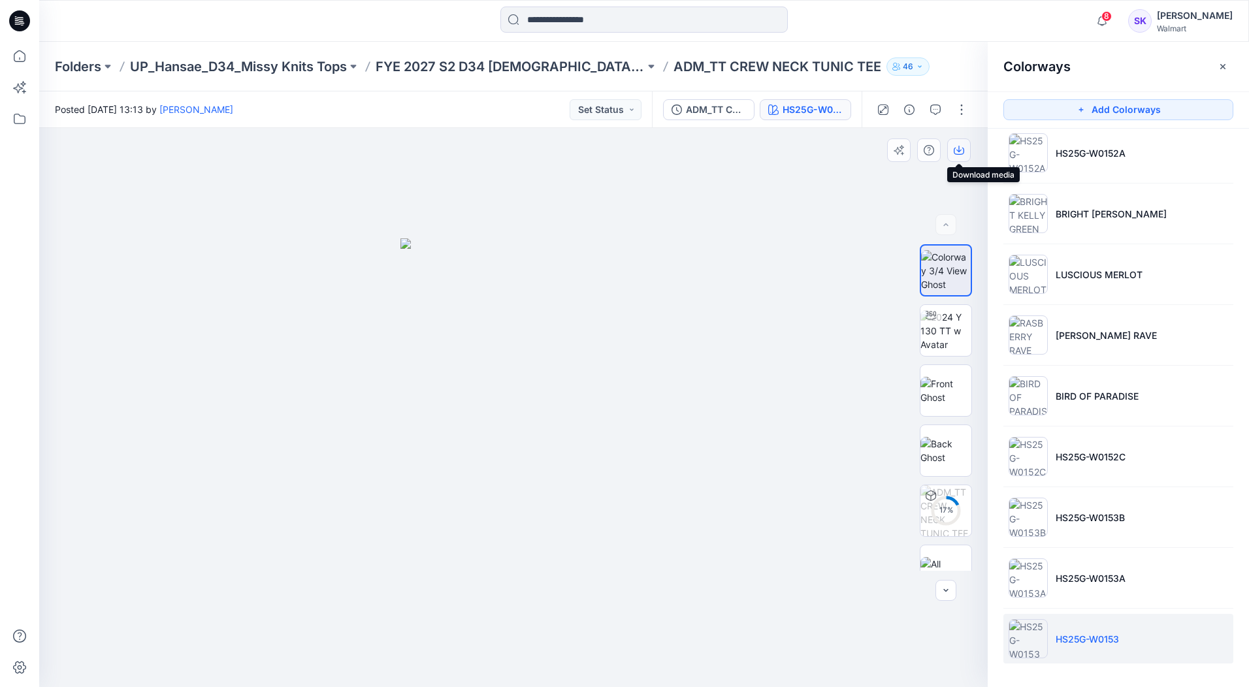
click at [959, 155] on icon "button" at bounding box center [959, 151] width 10 height 7
click at [453, 73] on p "FYE 2027 S2 D34 [DEMOGRAPHIC_DATA] Tops - Hansae" at bounding box center [510, 66] width 269 height 18
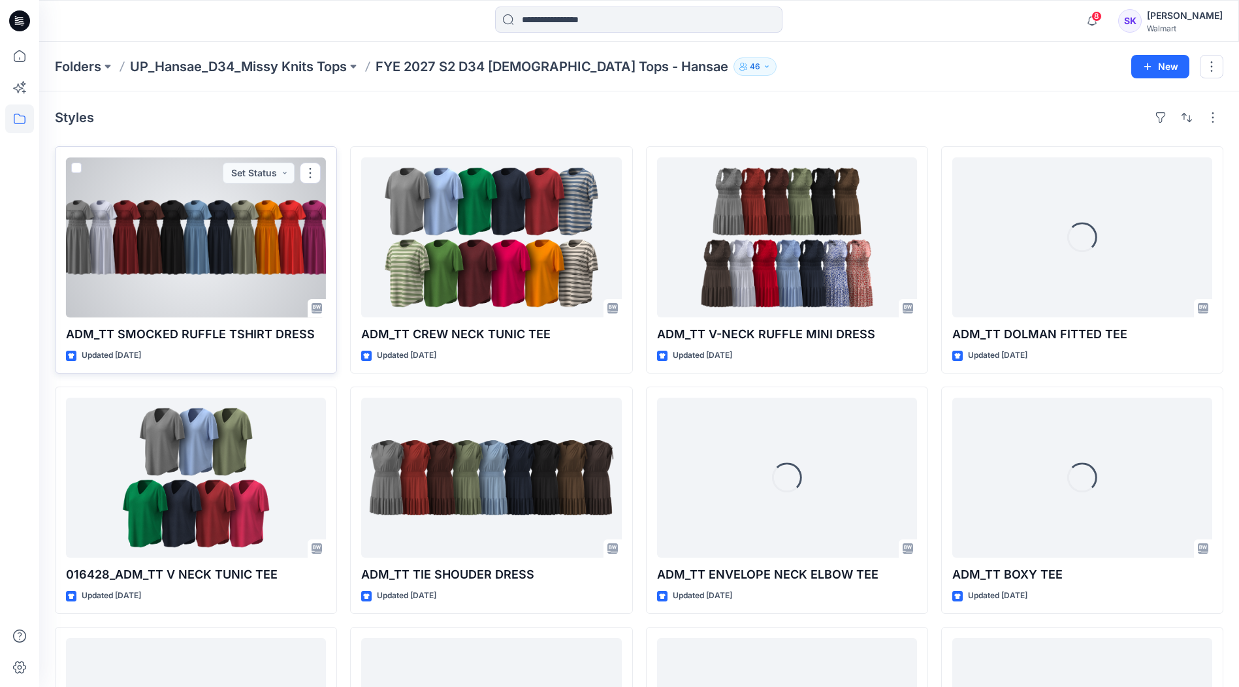
click at [184, 278] on div at bounding box center [196, 237] width 260 height 160
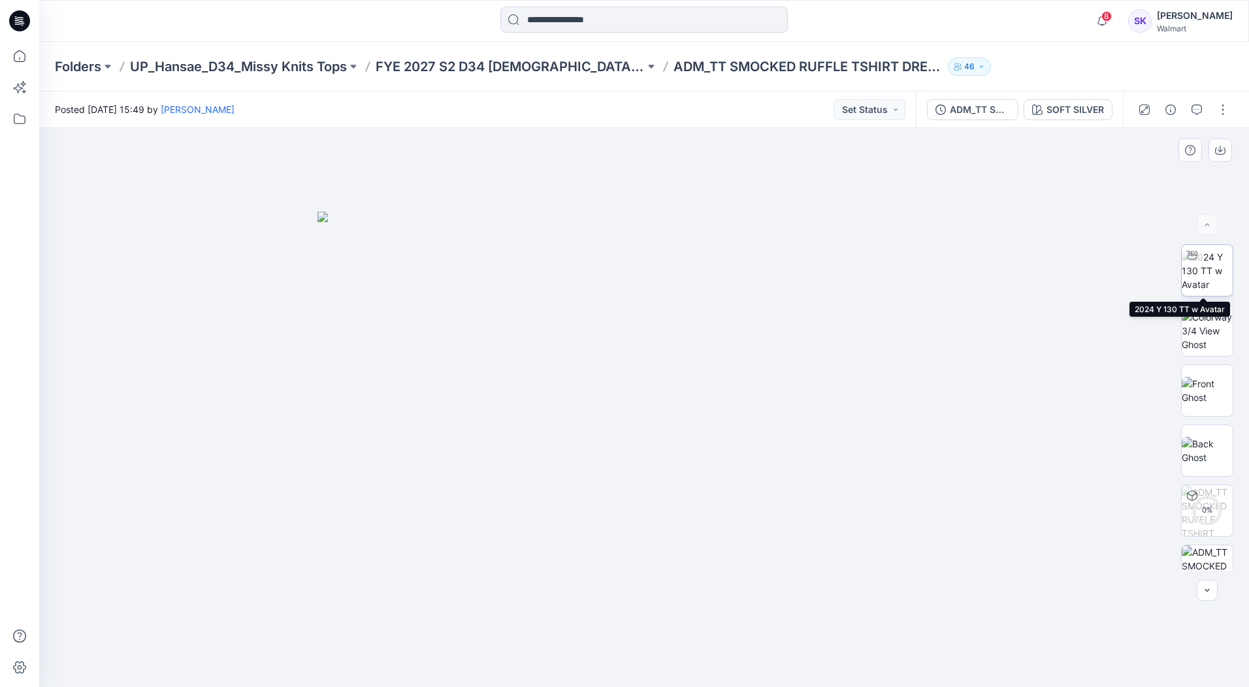
click at [1216, 272] on img at bounding box center [1207, 270] width 51 height 41
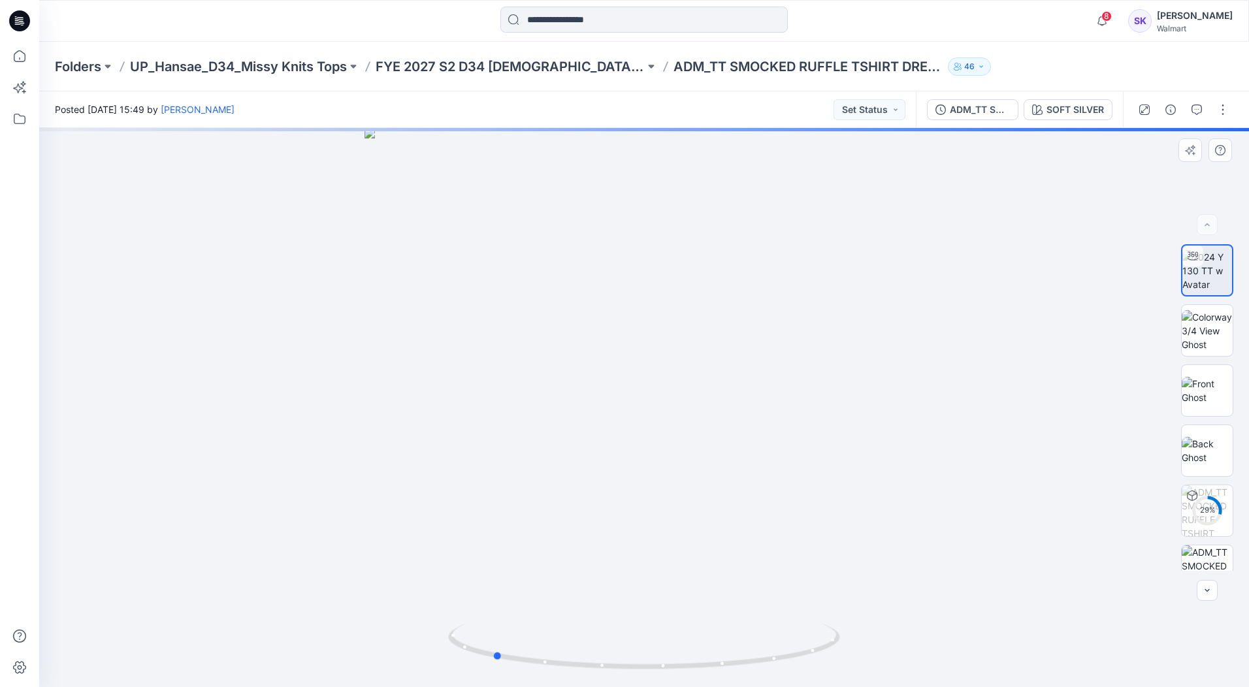
drag, startPoint x: 734, startPoint y: 495, endPoint x: 602, endPoint y: 455, distance: 137.8
click at [602, 455] on div at bounding box center [644, 407] width 1210 height 559
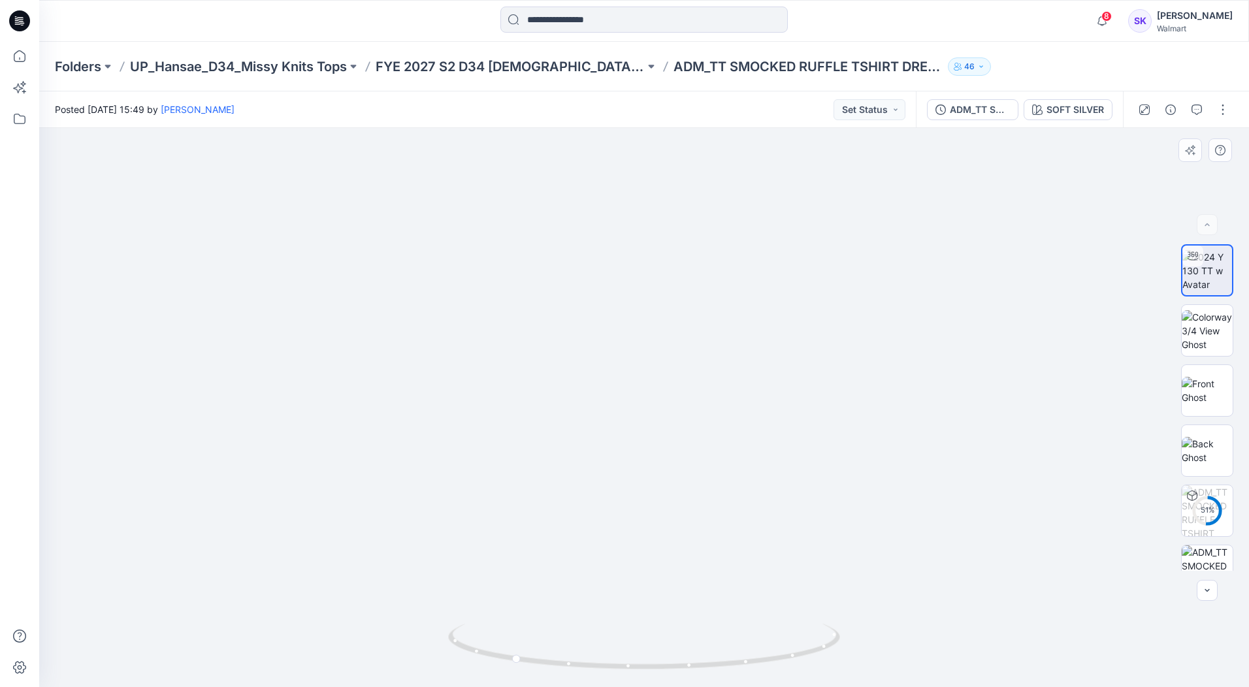
drag, startPoint x: 653, startPoint y: 442, endPoint x: 761, endPoint y: 455, distance: 108.5
click at [761, 455] on img at bounding box center [644, 327] width 905 height 719
drag, startPoint x: 591, startPoint y: 569, endPoint x: 579, endPoint y: 536, distance: 35.6
click at [579, 536] on img at bounding box center [613, 191] width 1423 height 994
drag, startPoint x: 517, startPoint y: 664, endPoint x: 640, endPoint y: 666, distance: 123.5
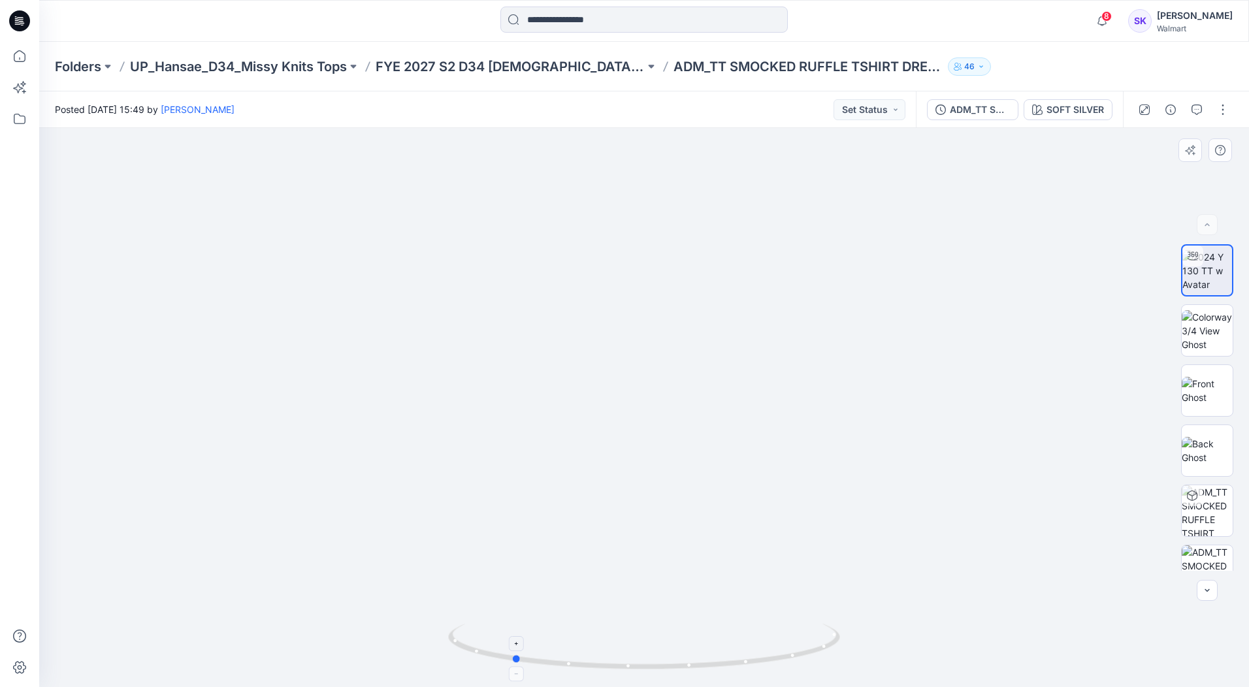
click at [640, 608] on icon at bounding box center [645, 648] width 395 height 49
drag, startPoint x: 634, startPoint y: 672, endPoint x: 557, endPoint y: 667, distance: 77.3
click at [557, 608] on icon at bounding box center [645, 648] width 395 height 49
